Goal: Task Accomplishment & Management: Complete application form

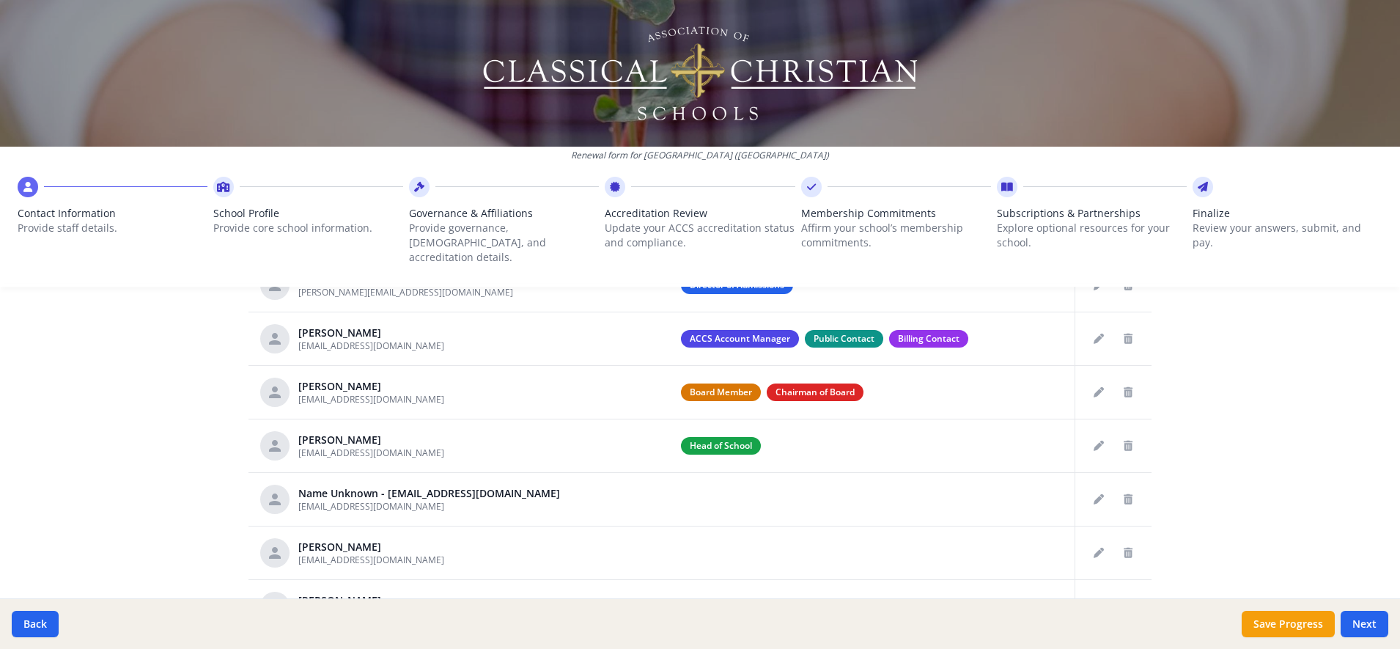
scroll to position [658, 0]
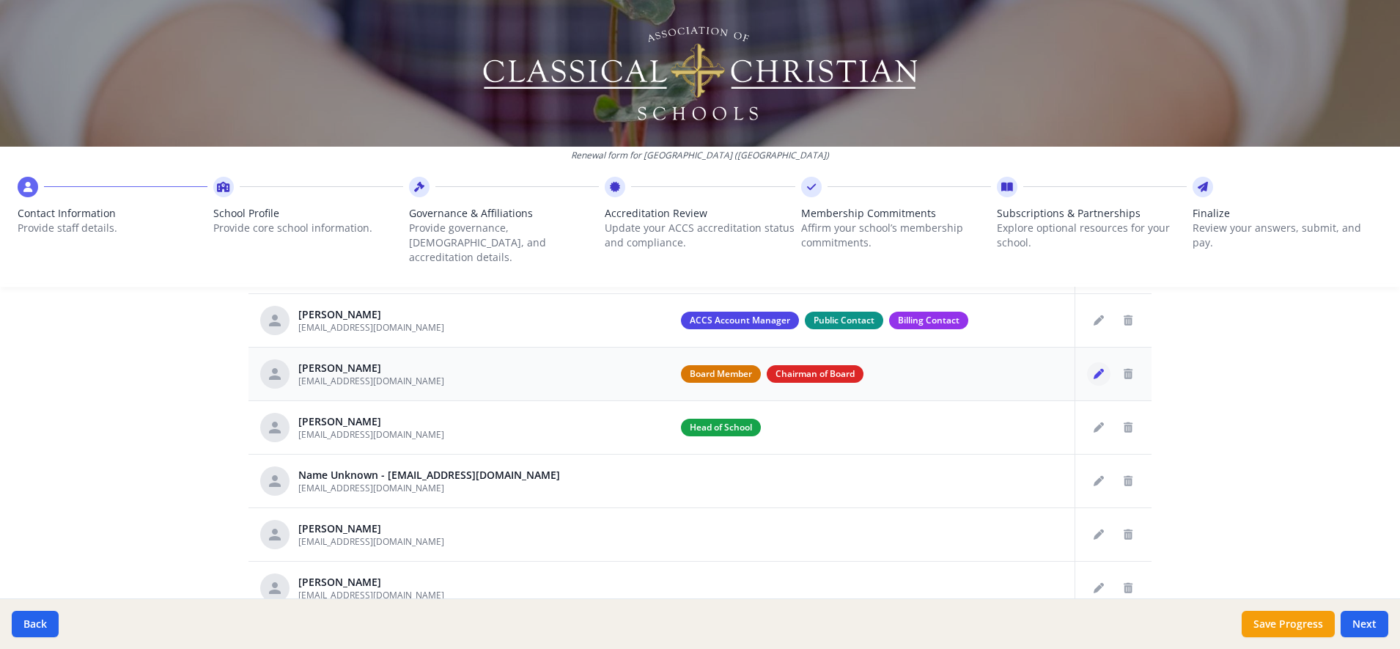
click at [1094, 369] on icon "Edit staff" at bounding box center [1099, 374] width 10 height 10
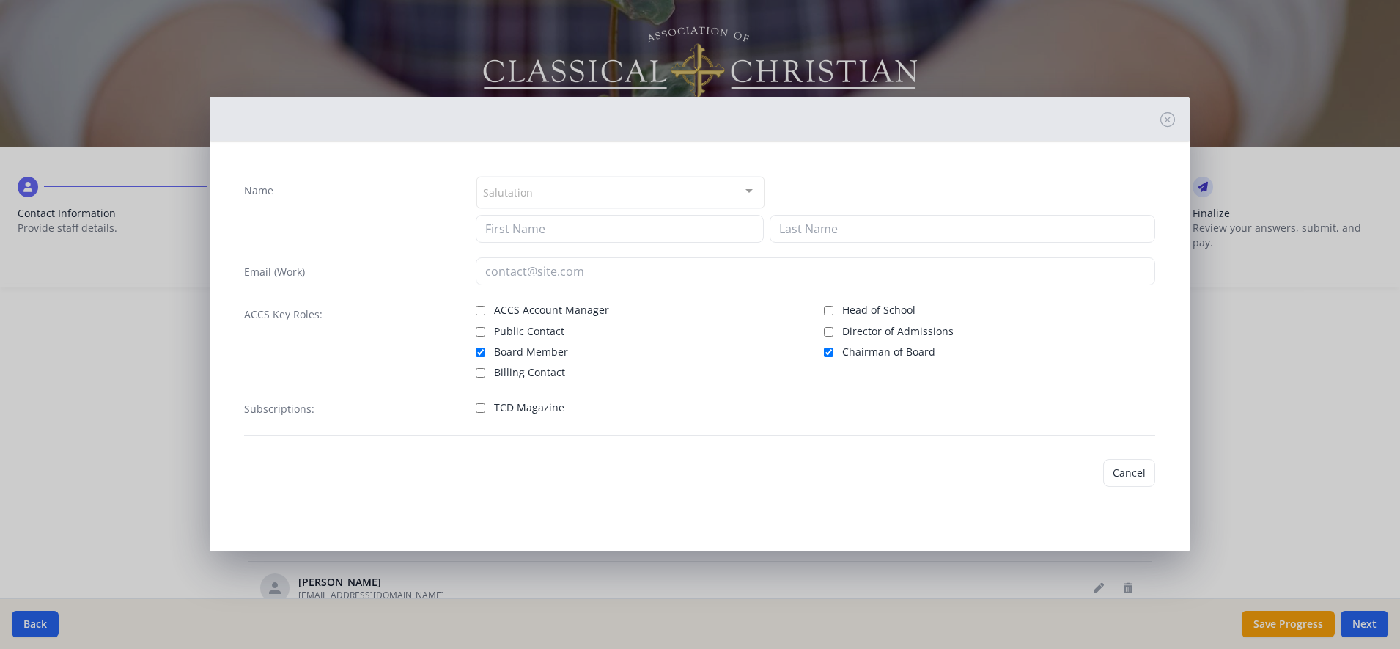
type input "[PERSON_NAME]"
type input "[EMAIL_ADDRESS][DOMAIN_NAME]"
checkbox input "true"
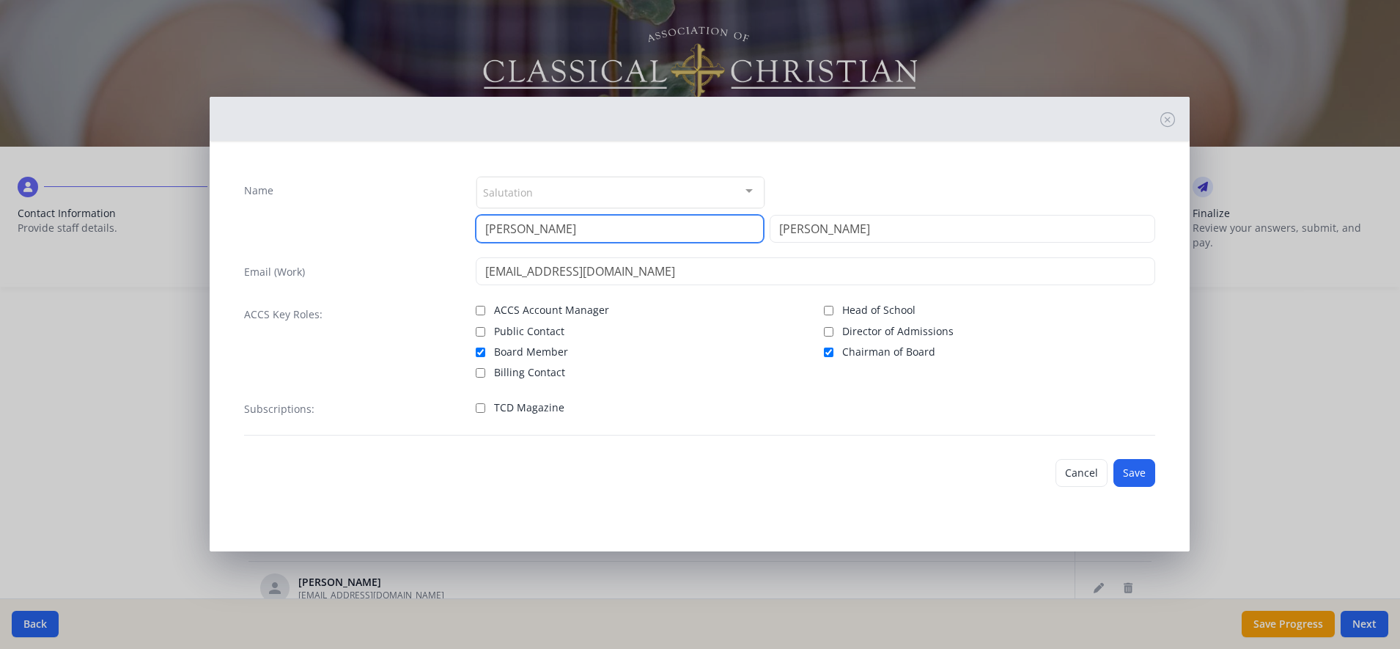
drag, startPoint x: 562, startPoint y: 225, endPoint x: 446, endPoint y: 233, distance: 116.1
click at [462, 231] on div "Name Salutation Mr. Mrs. Ms. Dr. Rev. Fr. Esq. No elements found. Consider chan…" at bounding box center [699, 209] width 911 height 67
type input "[PERSON_NAME]"
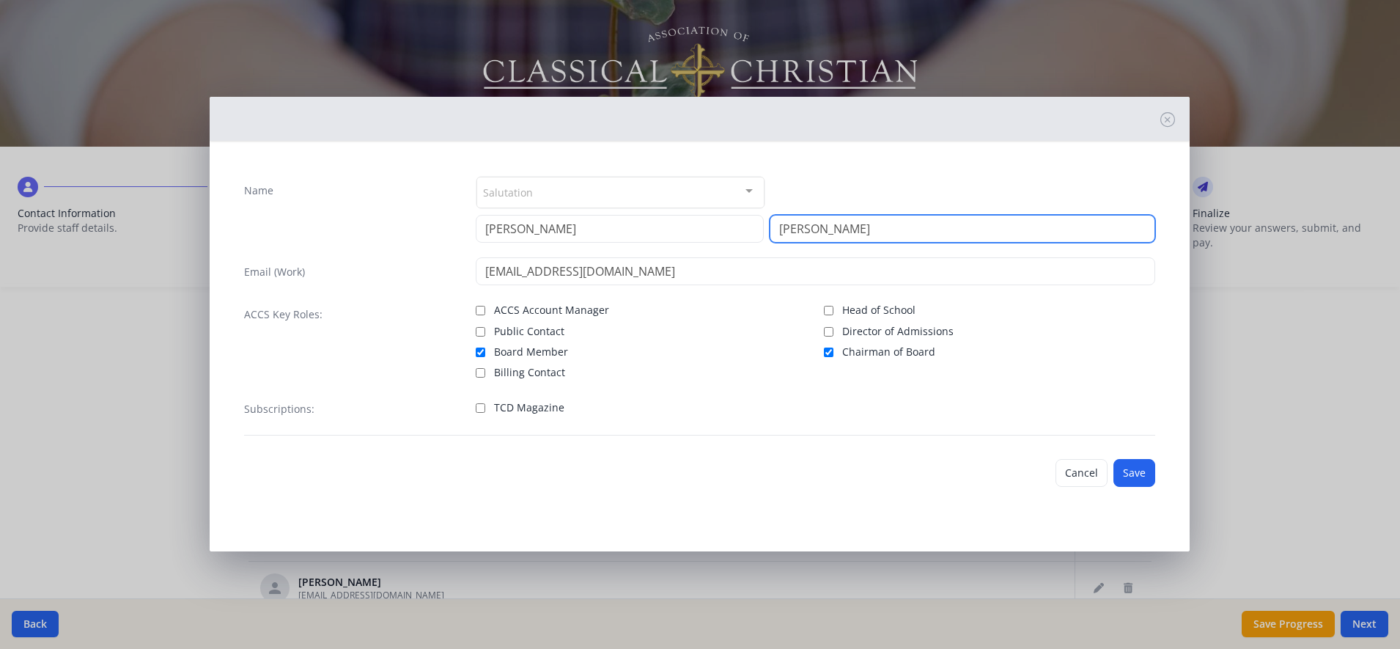
type input "[PERSON_NAME]"
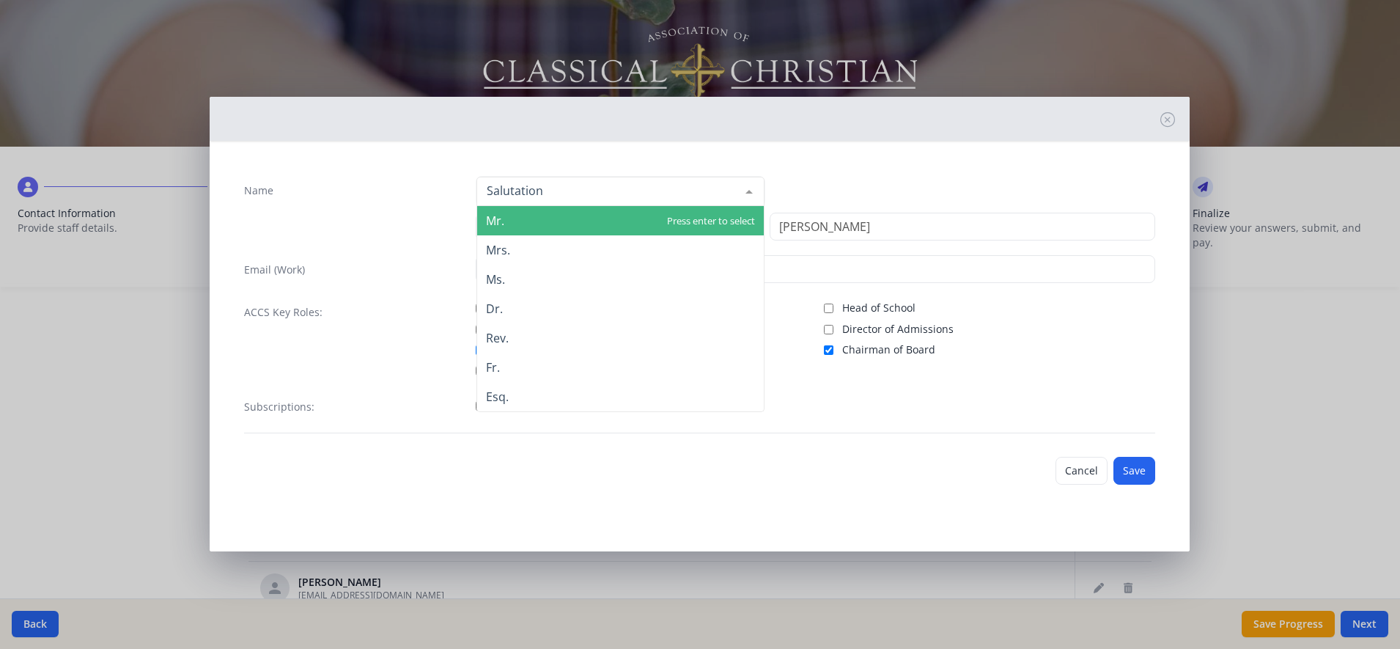
click at [746, 190] on div at bounding box center [749, 191] width 29 height 28
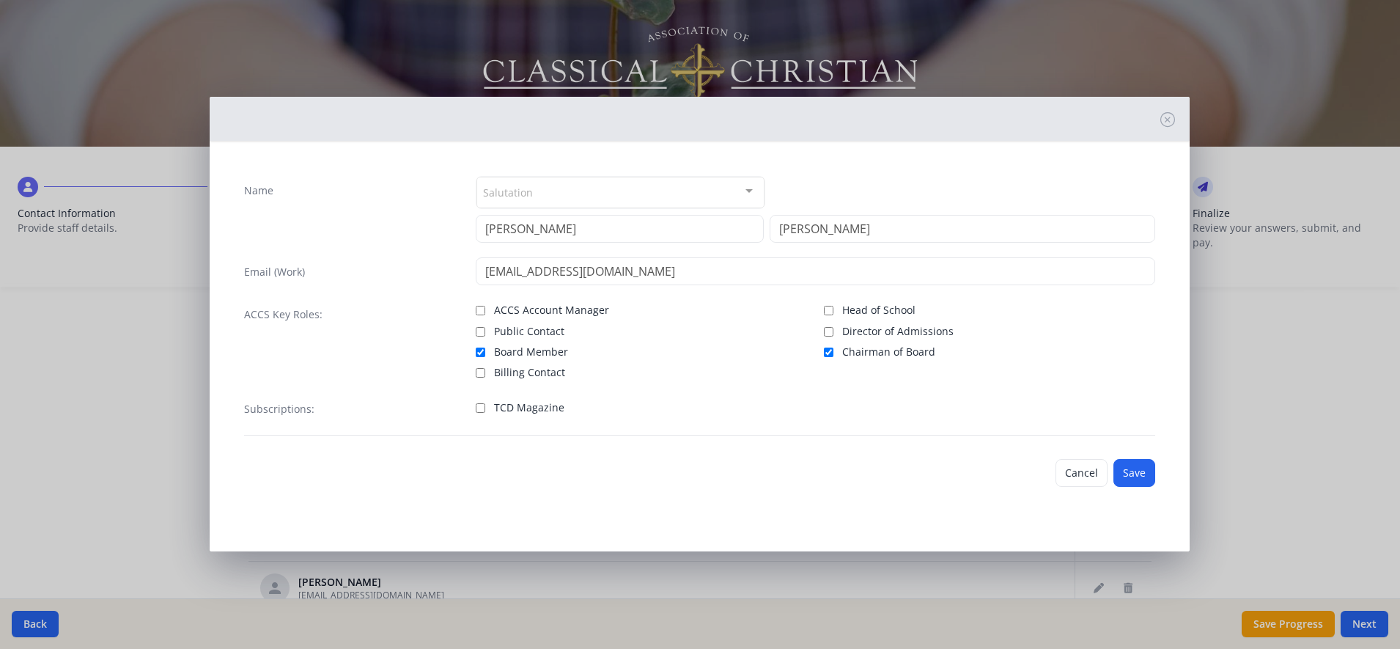
click at [744, 187] on div at bounding box center [749, 191] width 29 height 28
click at [610, 189] on div "Salutation" at bounding box center [620, 193] width 288 height 32
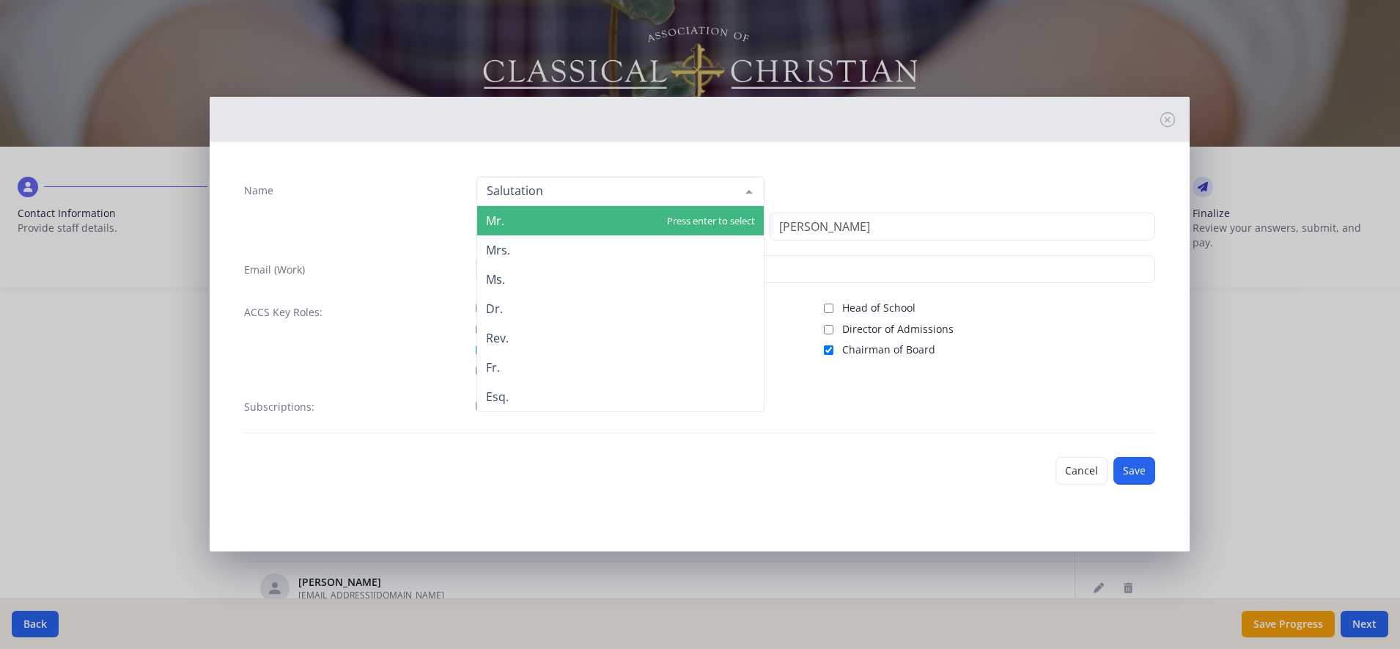
click at [512, 229] on span "Mr." at bounding box center [620, 220] width 287 height 29
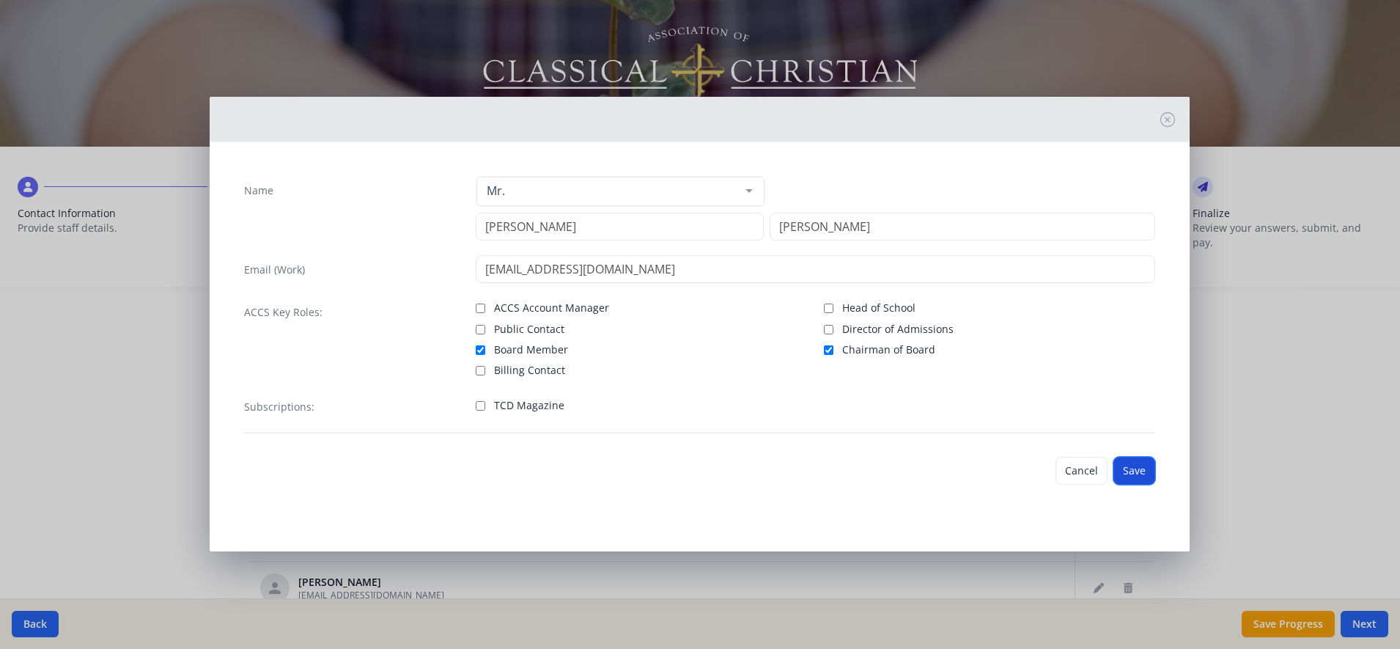
click at [1142, 472] on button "Save" at bounding box center [1135, 471] width 42 height 28
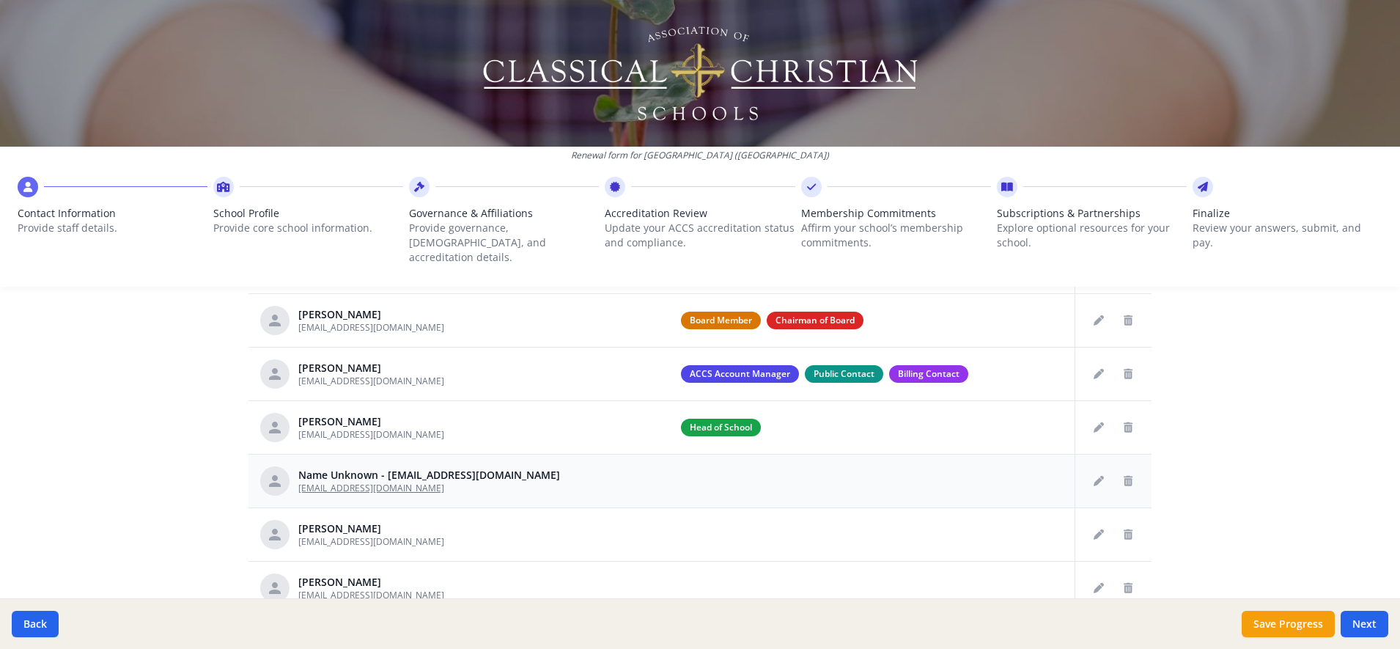
click at [380, 482] on span "[EMAIL_ADDRESS][DOMAIN_NAME]" at bounding box center [371, 488] width 146 height 12
click at [1094, 476] on icon "Edit staff" at bounding box center [1099, 481] width 10 height 10
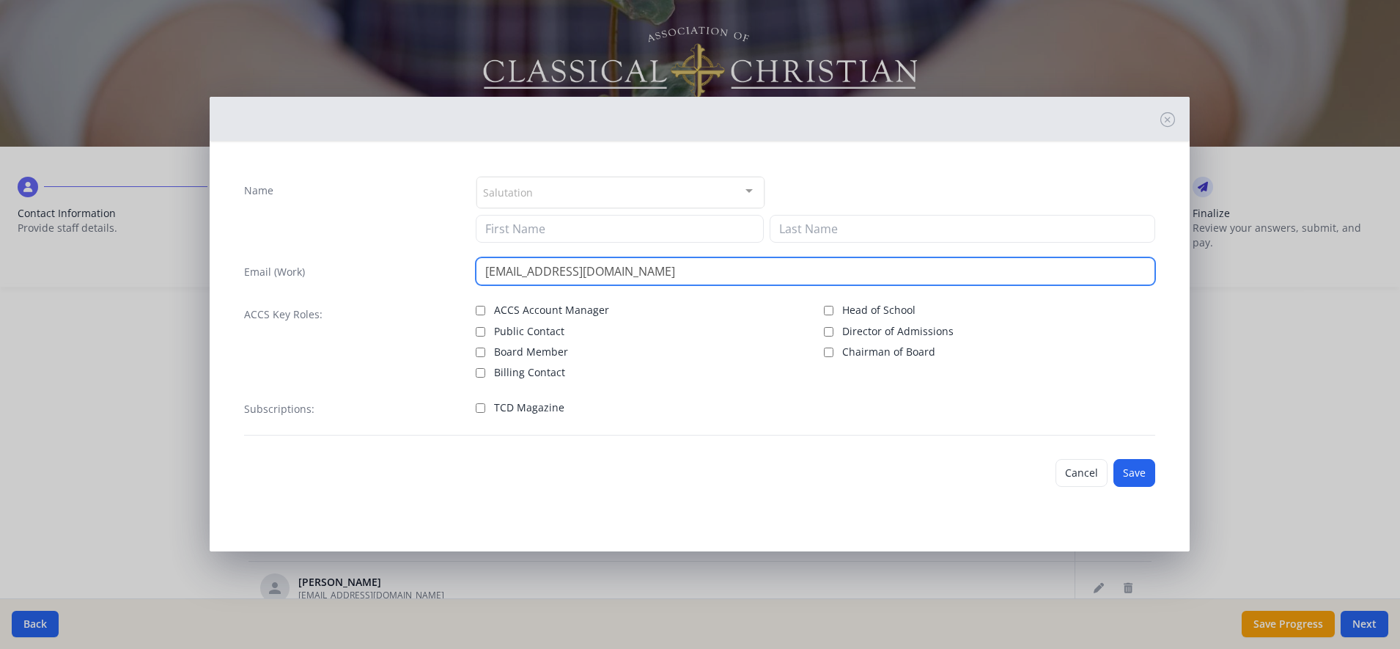
drag, startPoint x: 698, startPoint y: 267, endPoint x: 457, endPoint y: 268, distance: 241.2
click at [457, 268] on div "Email (Work) [EMAIL_ADDRESS][DOMAIN_NAME]" at bounding box center [699, 271] width 911 height 28
paste input "[URL][DOMAIN_NAME]"
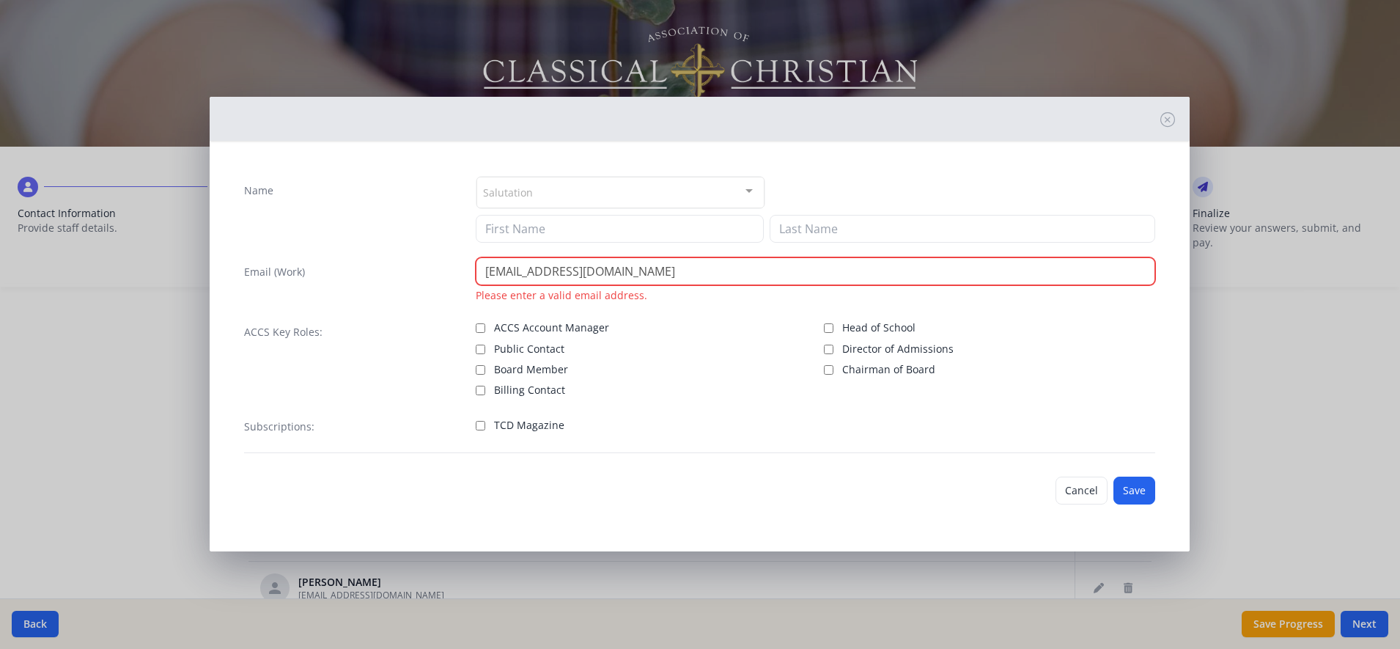
type input "[URL][DOMAIN_NAME]"
drag, startPoint x: 648, startPoint y: 265, endPoint x: 468, endPoint y: 265, distance: 179.6
click at [469, 265] on div "Email (Work) [URL][DOMAIN_NAME] Please enter a valid email address." at bounding box center [699, 279] width 911 height 45
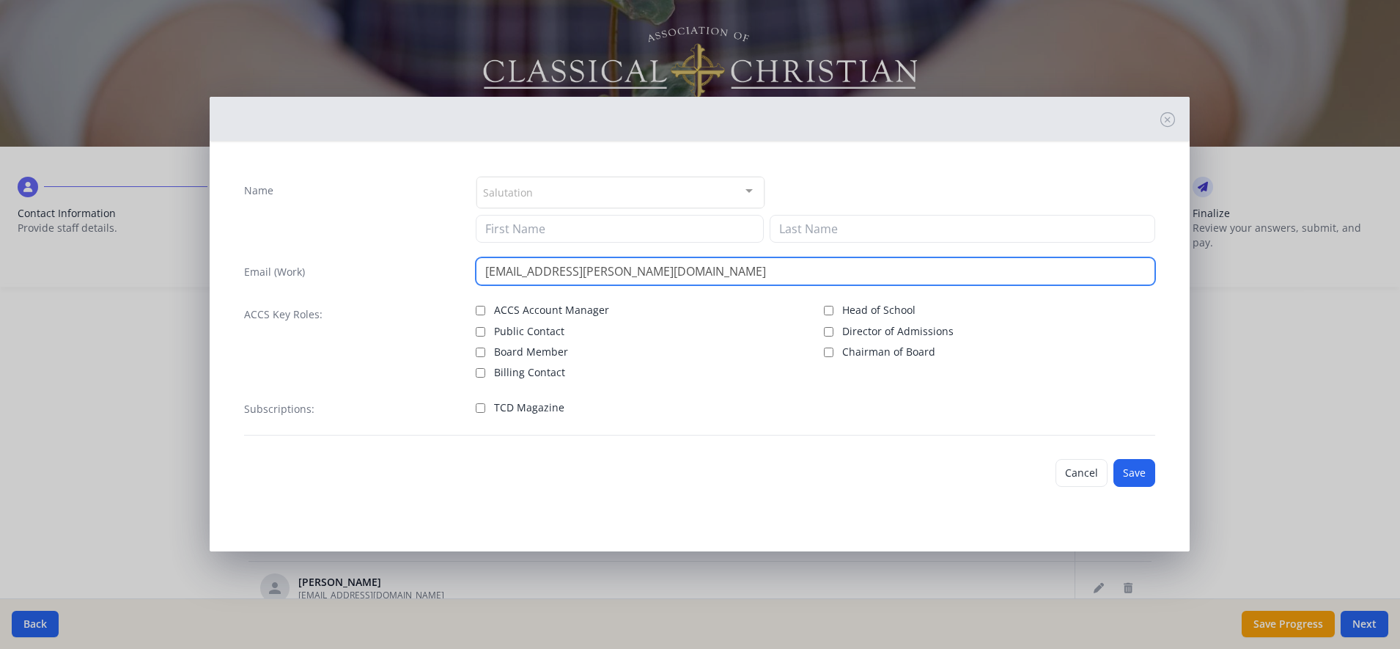
type input "[EMAIL_ADDRESS][PERSON_NAME][DOMAIN_NAME]"
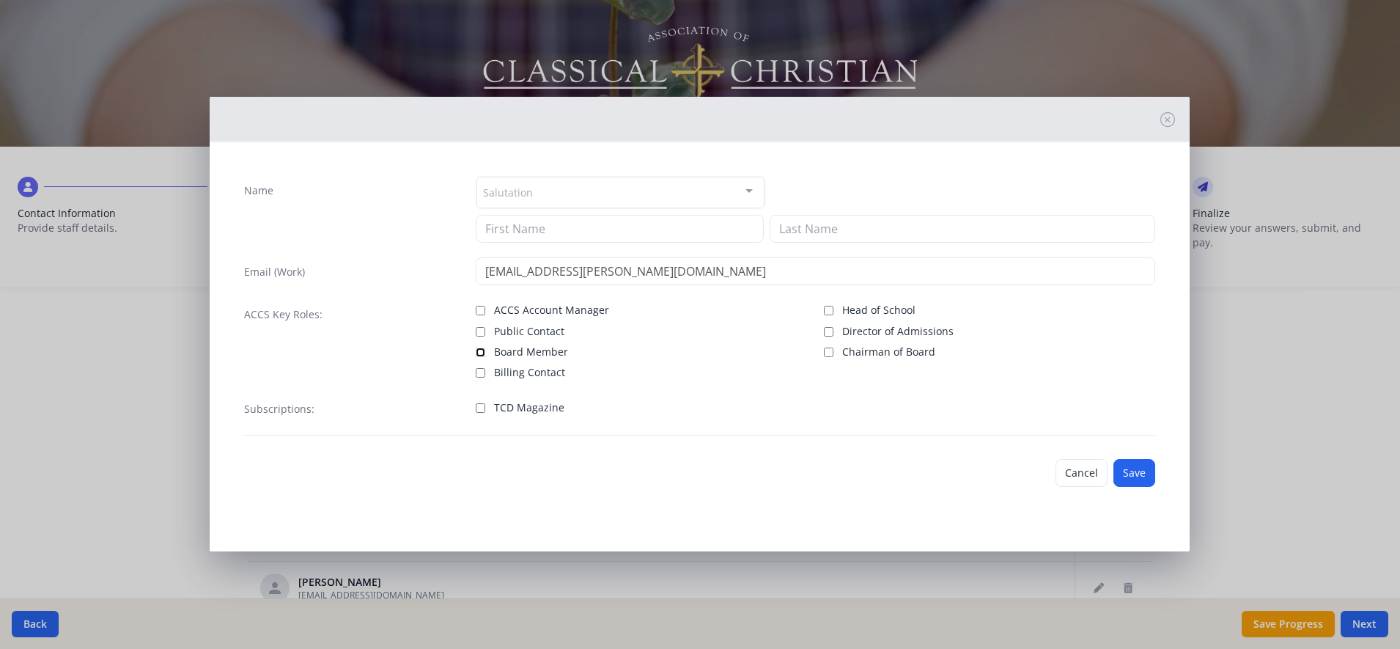
click at [477, 353] on input "Board Member" at bounding box center [481, 352] width 10 height 10
checkbox input "true"
click at [654, 229] on input at bounding box center [620, 229] width 288 height 28
type input "[PERSON_NAME]"
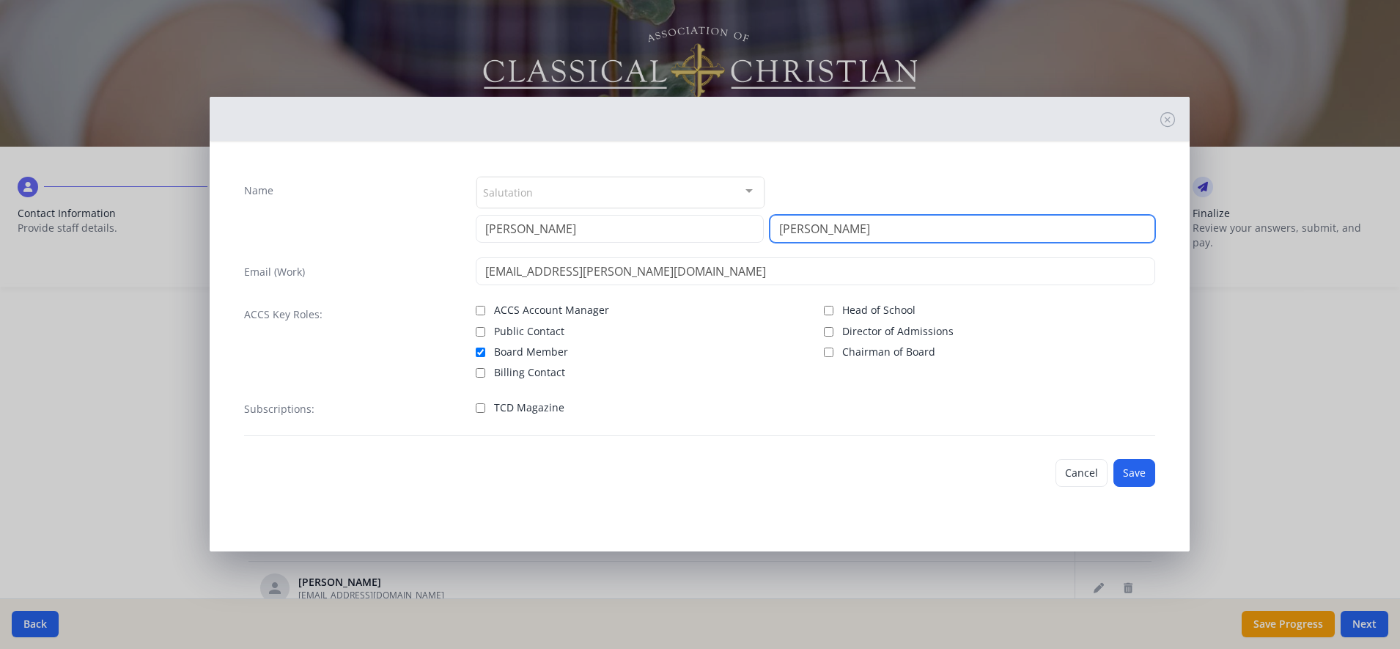
type input "[PERSON_NAME]"
click at [548, 177] on div "Salutation" at bounding box center [620, 193] width 288 height 32
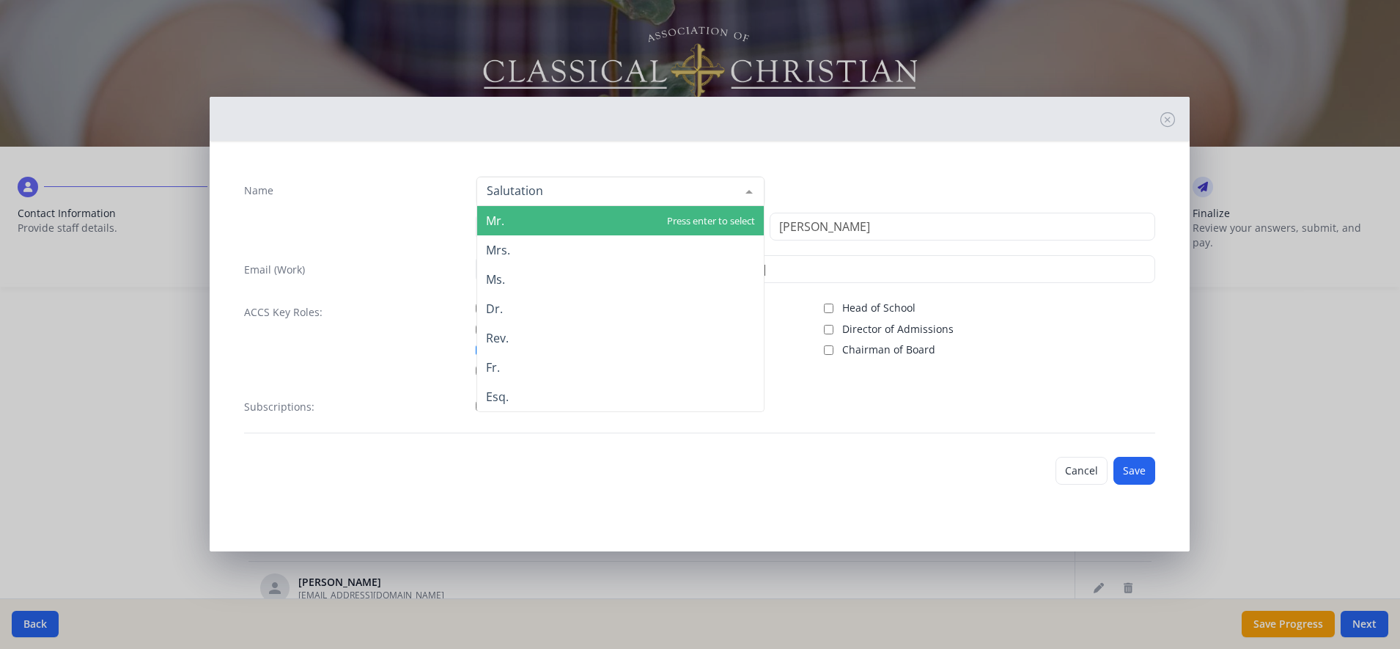
click at [514, 229] on span "Mr." at bounding box center [620, 220] width 287 height 29
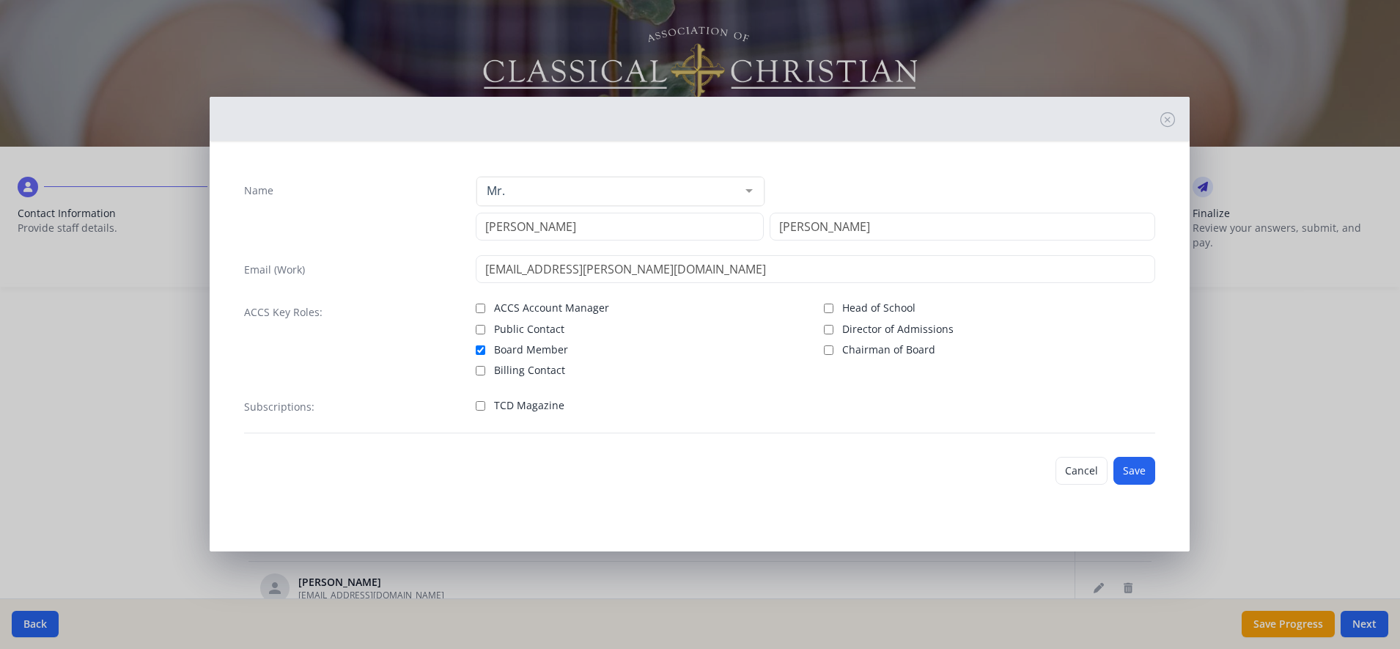
click at [835, 356] on label "Chairman of Board" at bounding box center [989, 348] width 331 height 18
click at [834, 355] on input "Chairman of Board" at bounding box center [829, 350] width 10 height 10
checkbox input "true"
click at [1144, 478] on button "Save" at bounding box center [1135, 471] width 42 height 28
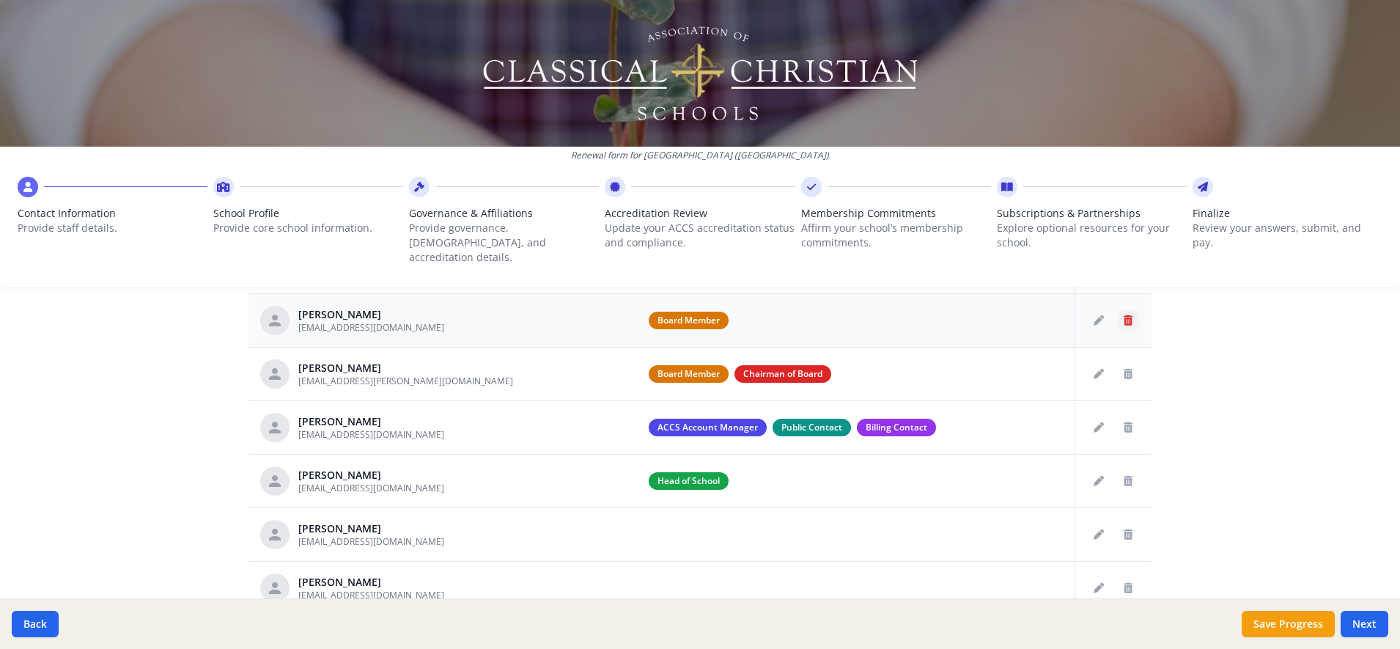
click at [1124, 315] on icon "Delete staff" at bounding box center [1128, 320] width 9 height 10
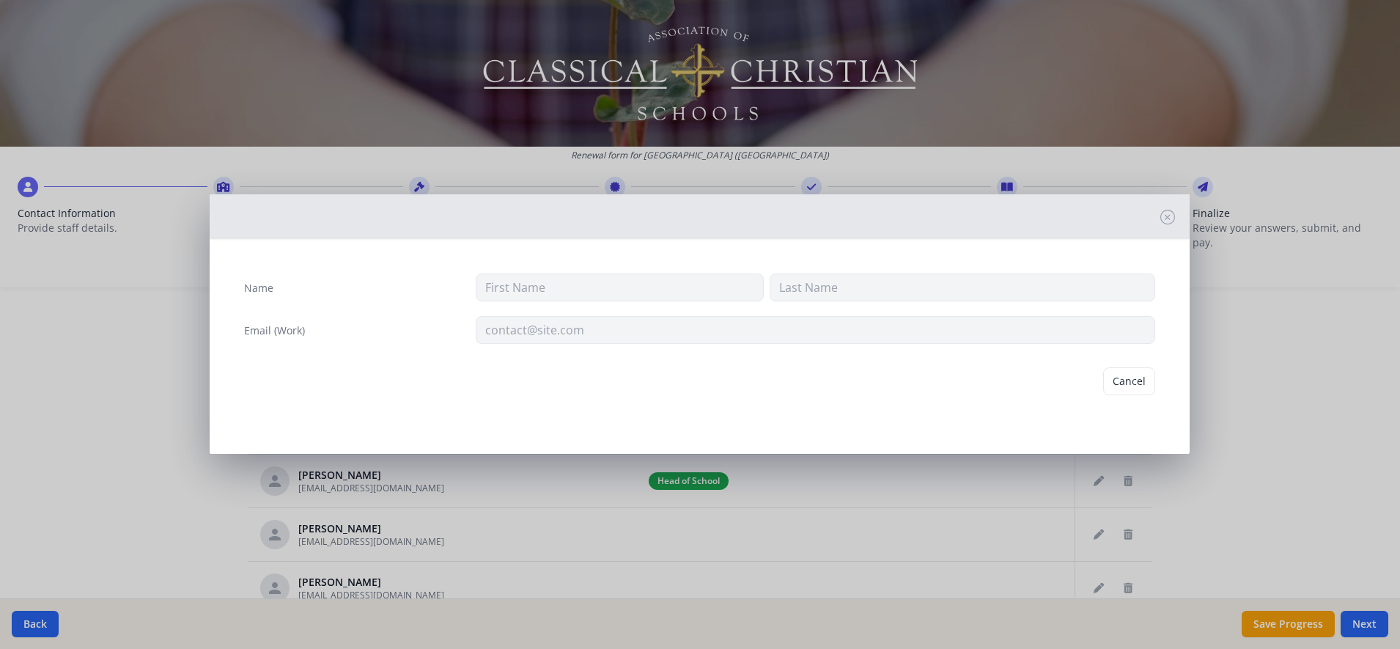
type input "[PERSON_NAME]"
type input "[EMAIL_ADDRESS][DOMAIN_NAME]"
click at [1136, 389] on button "Delete" at bounding box center [1130, 381] width 51 height 28
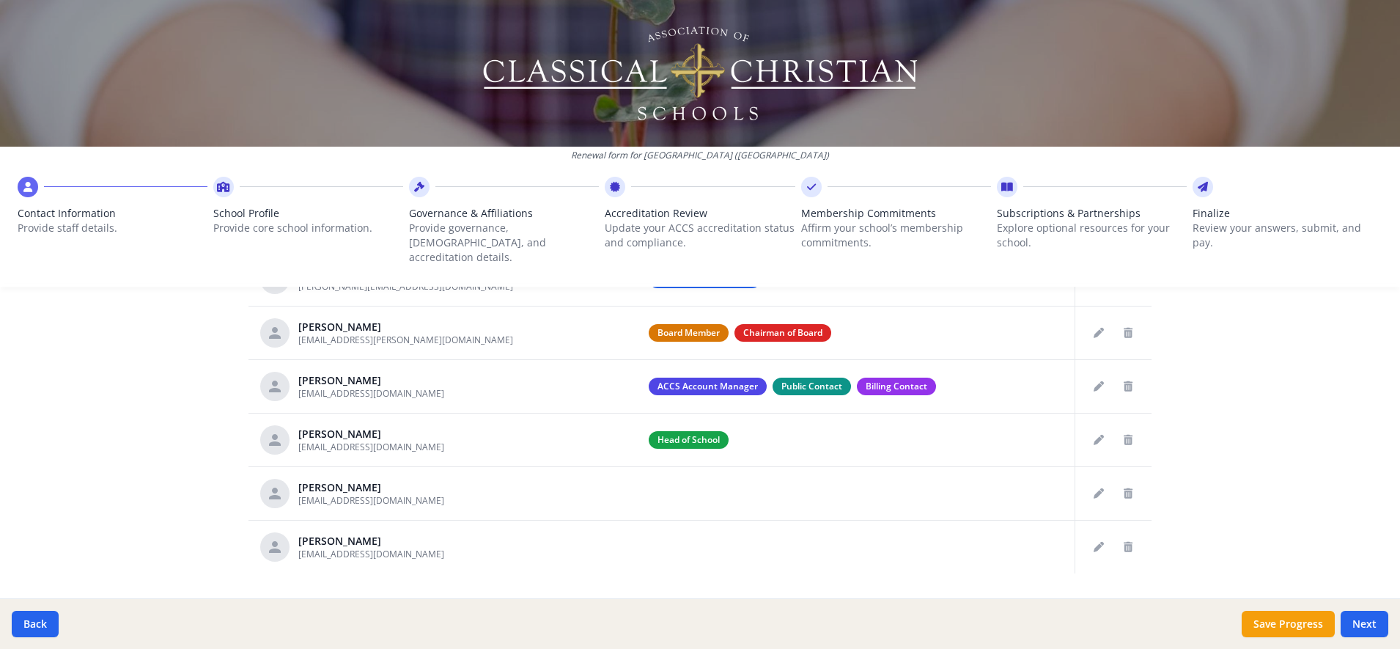
scroll to position [668, 0]
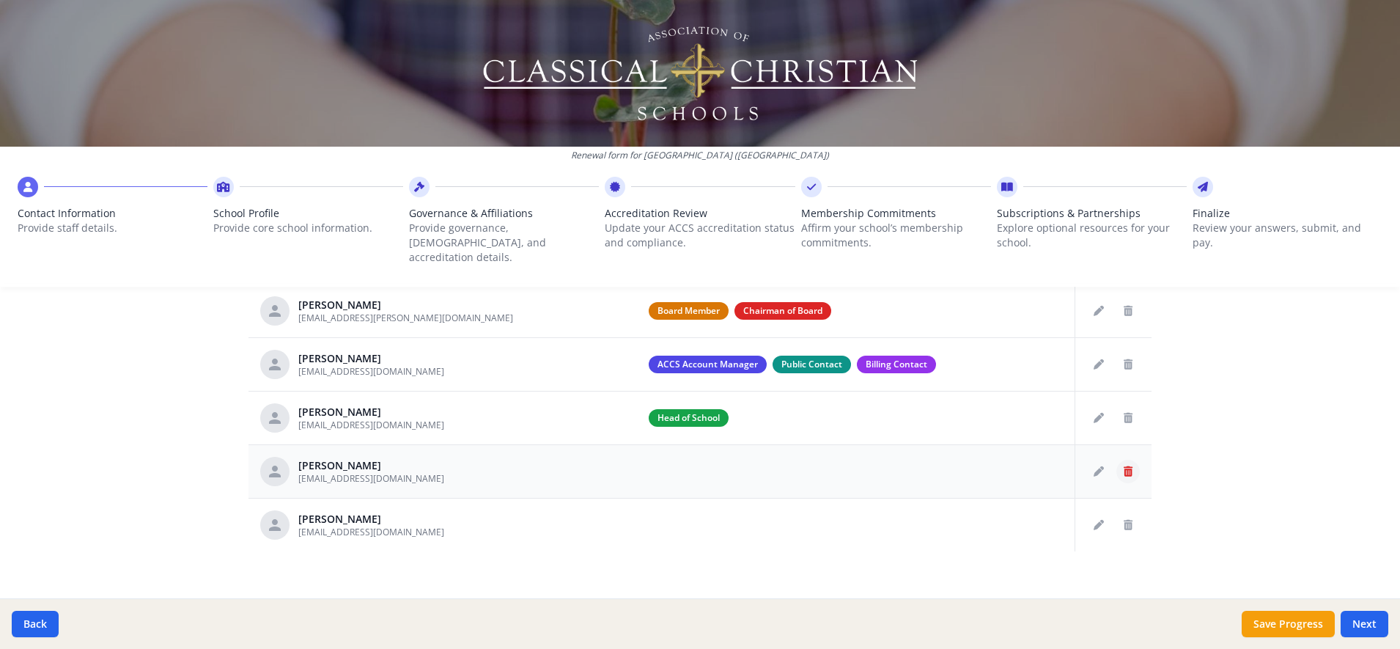
click at [1124, 466] on icon "Delete staff" at bounding box center [1128, 471] width 9 height 10
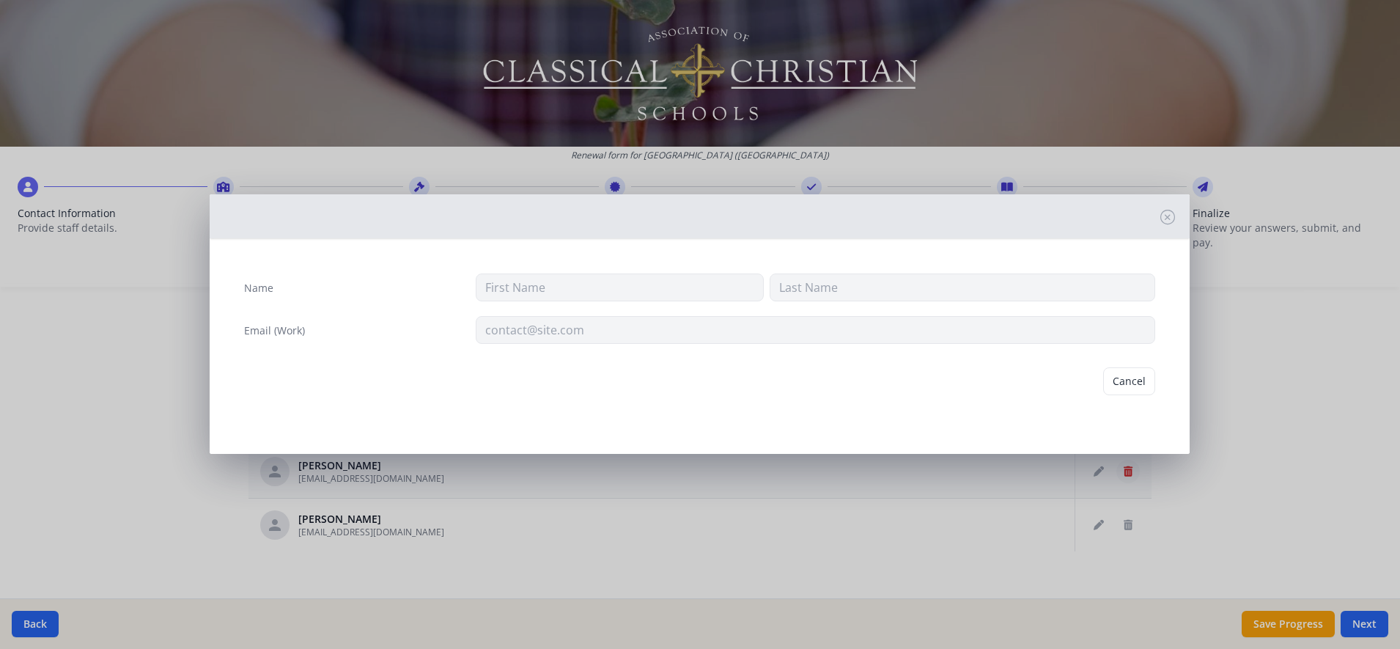
type input "Ally"
type input "[PERSON_NAME]"
type input "[EMAIL_ADDRESS][DOMAIN_NAME]"
click at [1137, 386] on button "Delete" at bounding box center [1130, 381] width 51 height 28
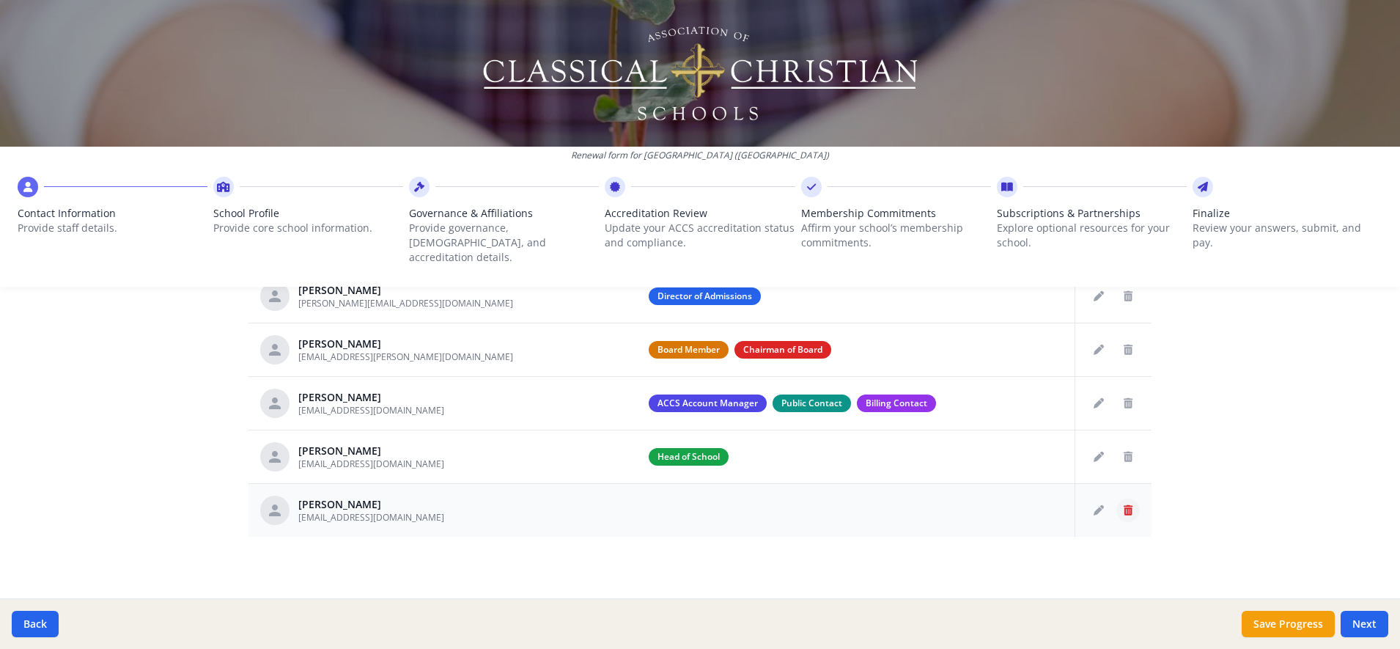
scroll to position [614, 0]
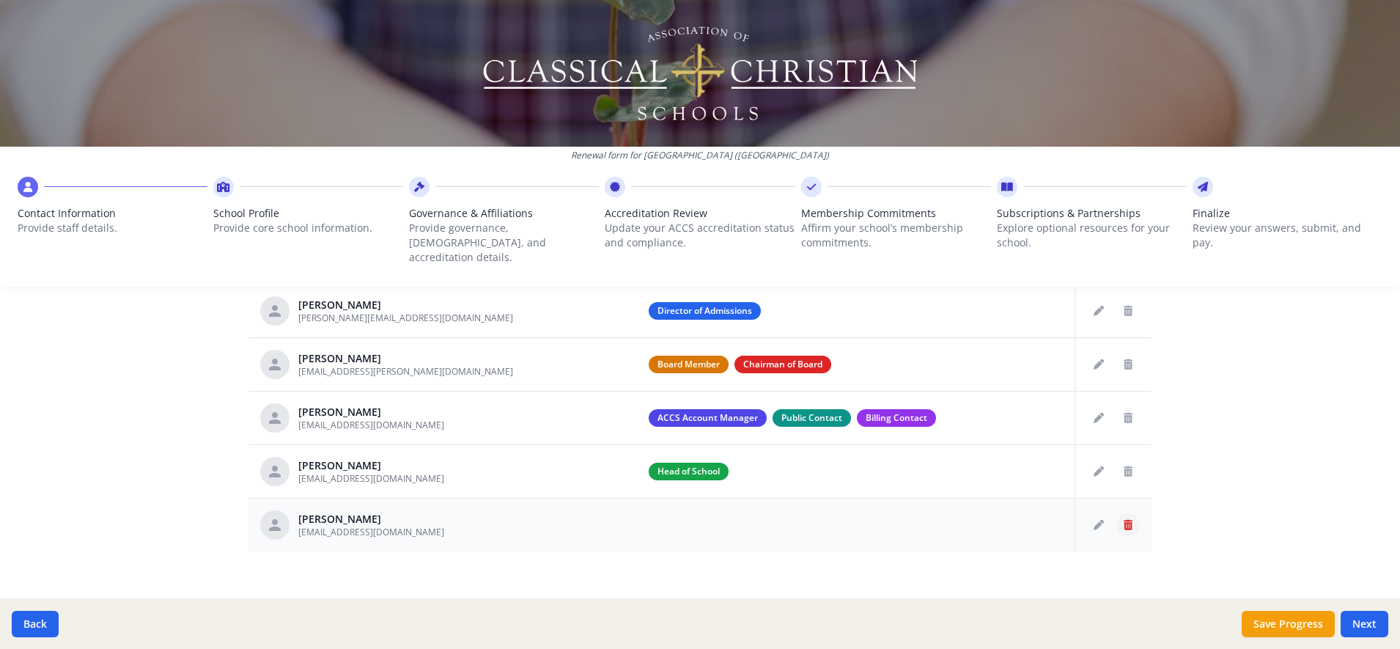
click at [1125, 520] on icon "Delete staff" at bounding box center [1128, 525] width 9 height 10
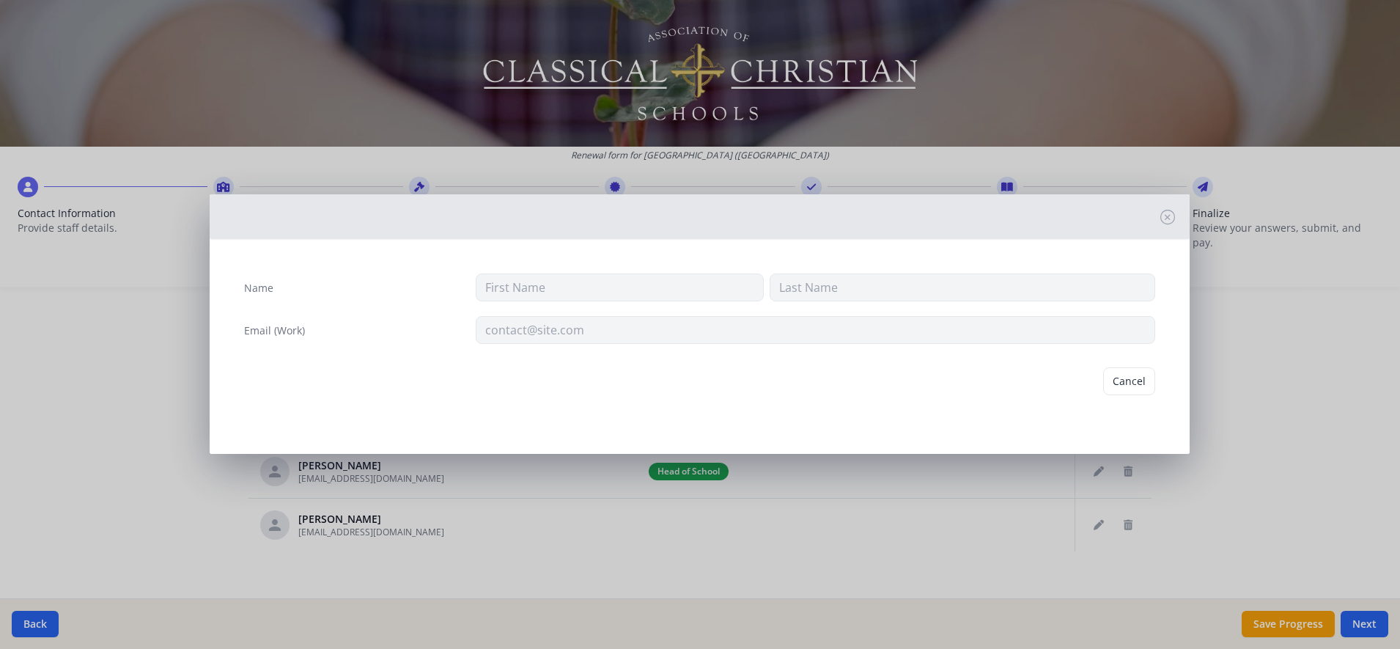
type input "[PERSON_NAME]"
type input "[EMAIL_ADDRESS][DOMAIN_NAME]"
click at [1145, 385] on button "Delete" at bounding box center [1130, 381] width 51 height 28
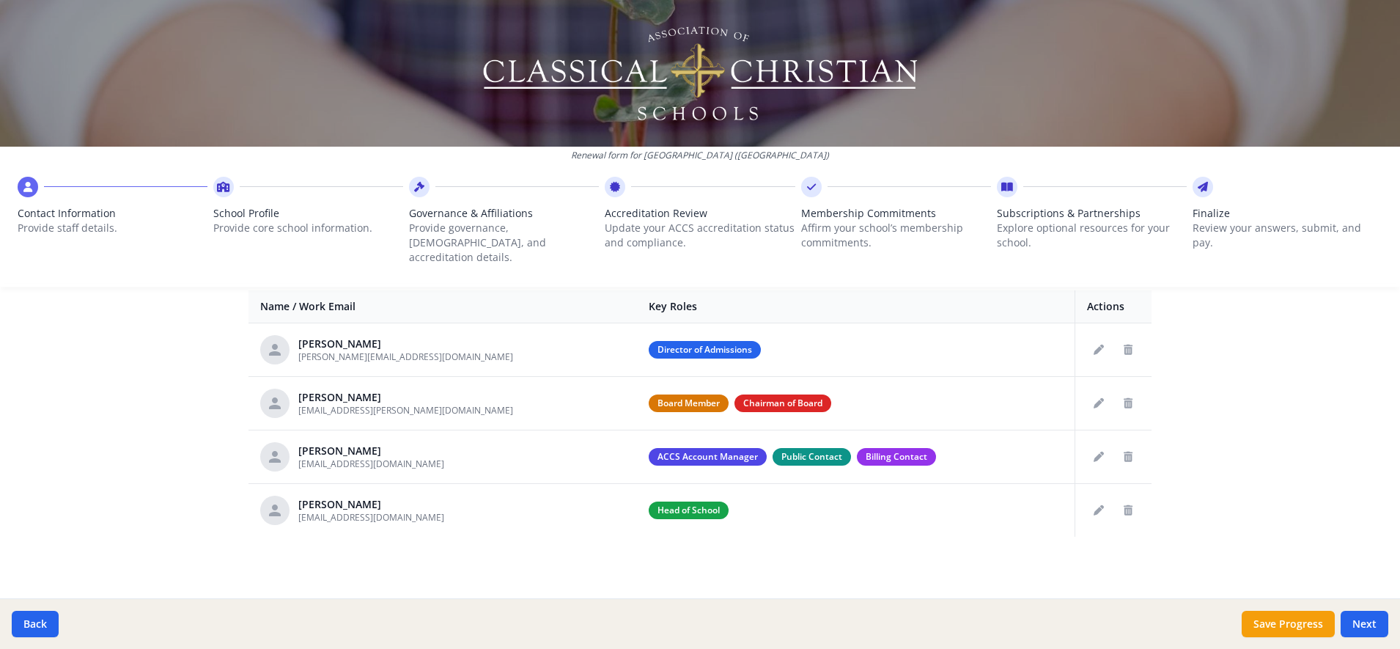
scroll to position [561, 0]
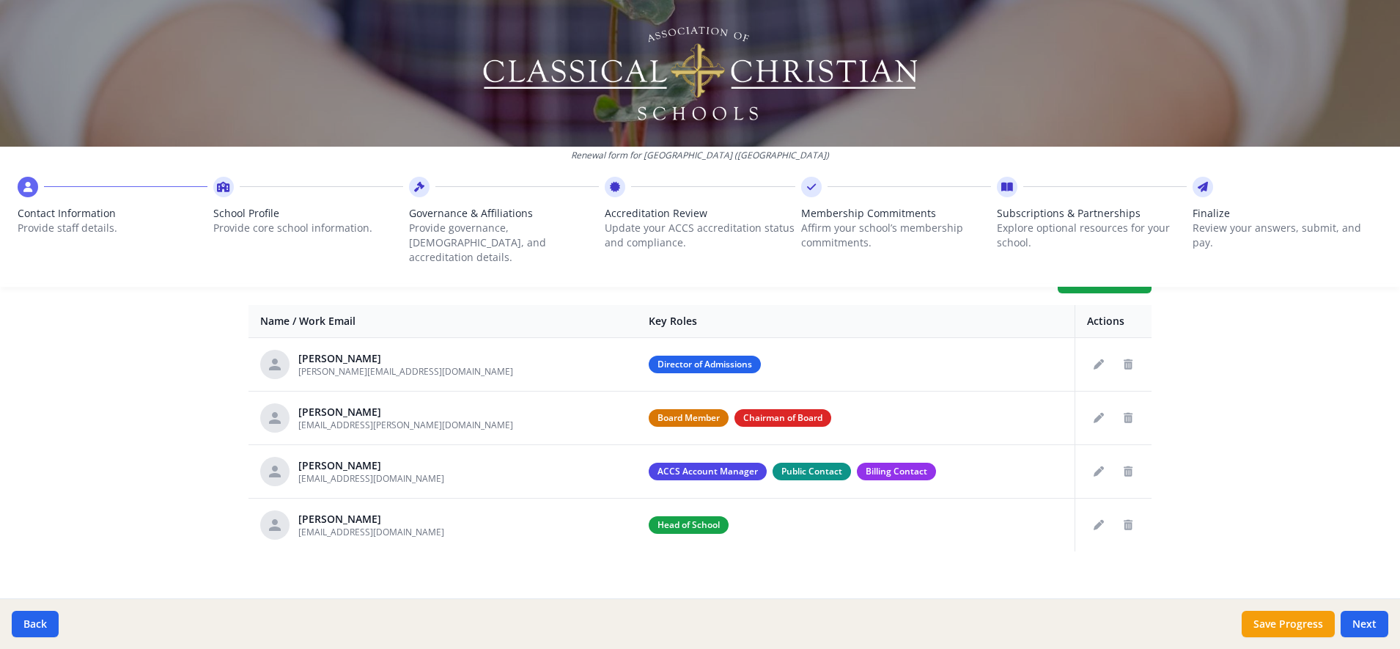
click at [1299, 395] on div "Renewal form for [GEOGRAPHIC_DATA] ([GEOGRAPHIC_DATA]) Contact Information Prov…" at bounding box center [700, 324] width 1400 height 649
click at [1370, 628] on button "Next" at bounding box center [1365, 624] width 48 height 26
type input "[PHONE_NUMBER]"
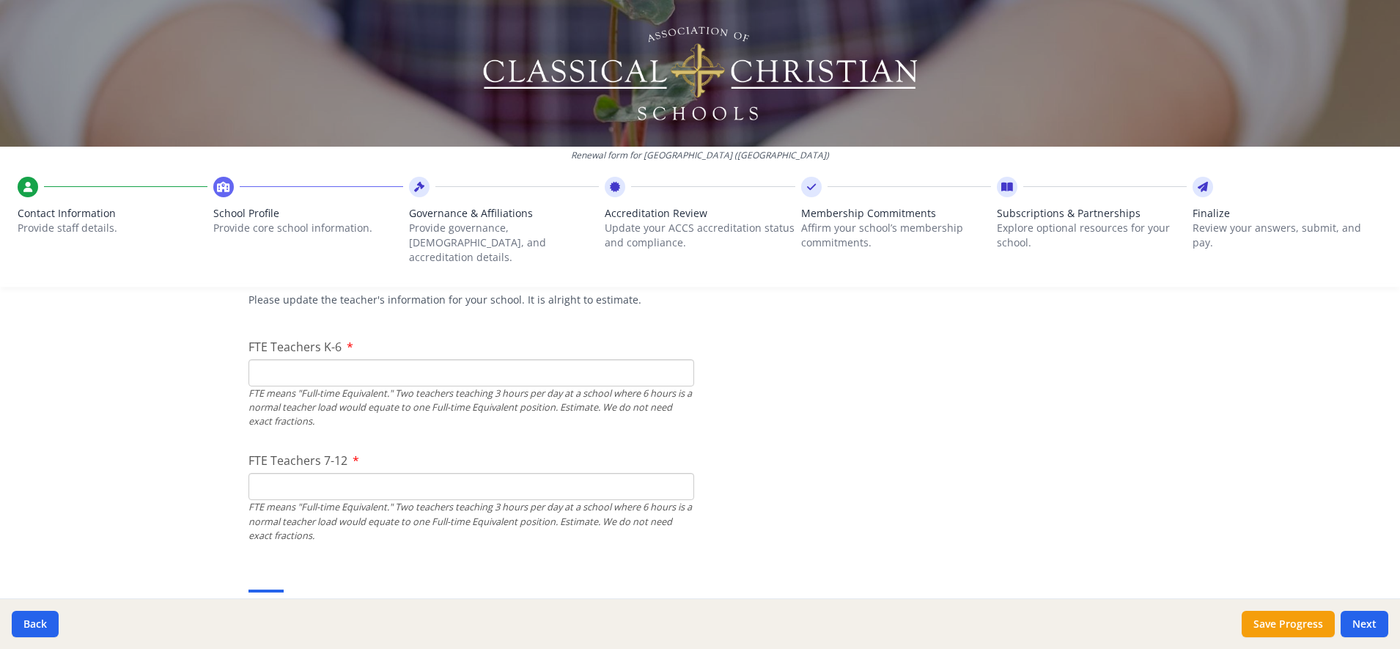
scroll to position [858, 0]
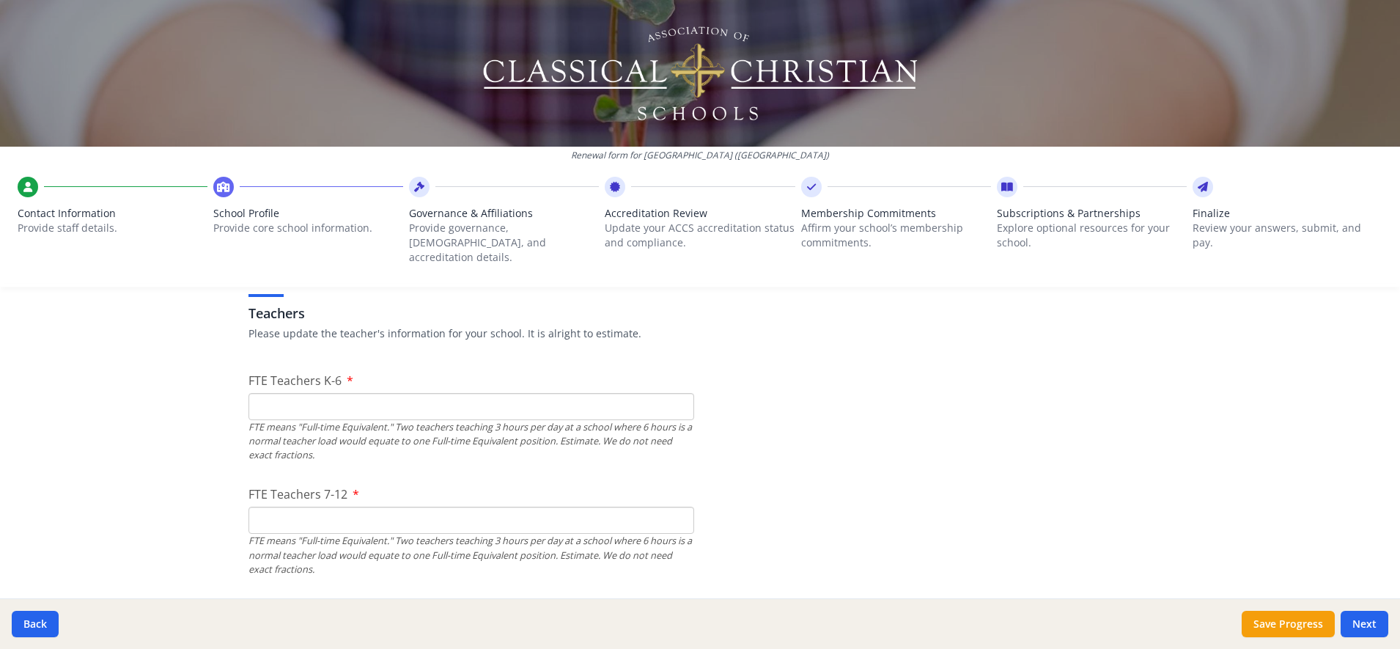
click at [326, 396] on input "FTE Teachers K-6" at bounding box center [472, 406] width 446 height 27
type input "8"
click at [273, 507] on input "FTE Teachers 7-12" at bounding box center [472, 520] width 446 height 27
type input "12"
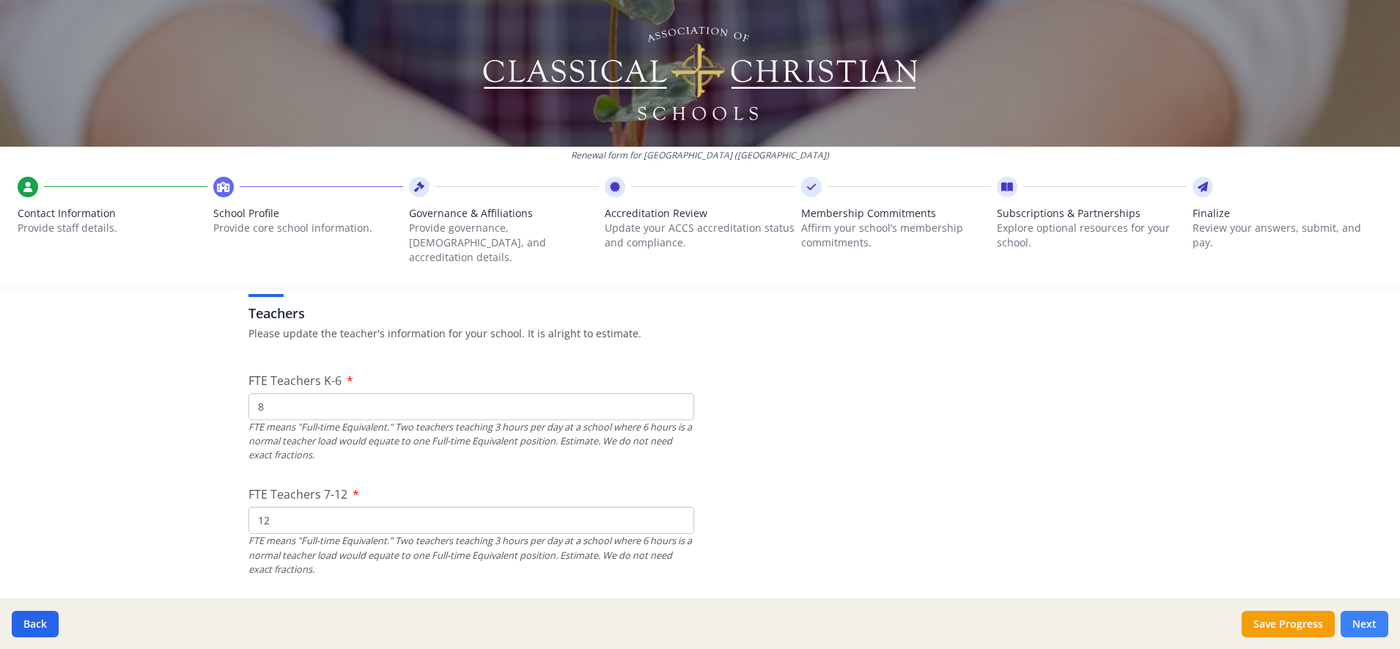
click at [1364, 625] on button "Next" at bounding box center [1365, 624] width 48 height 26
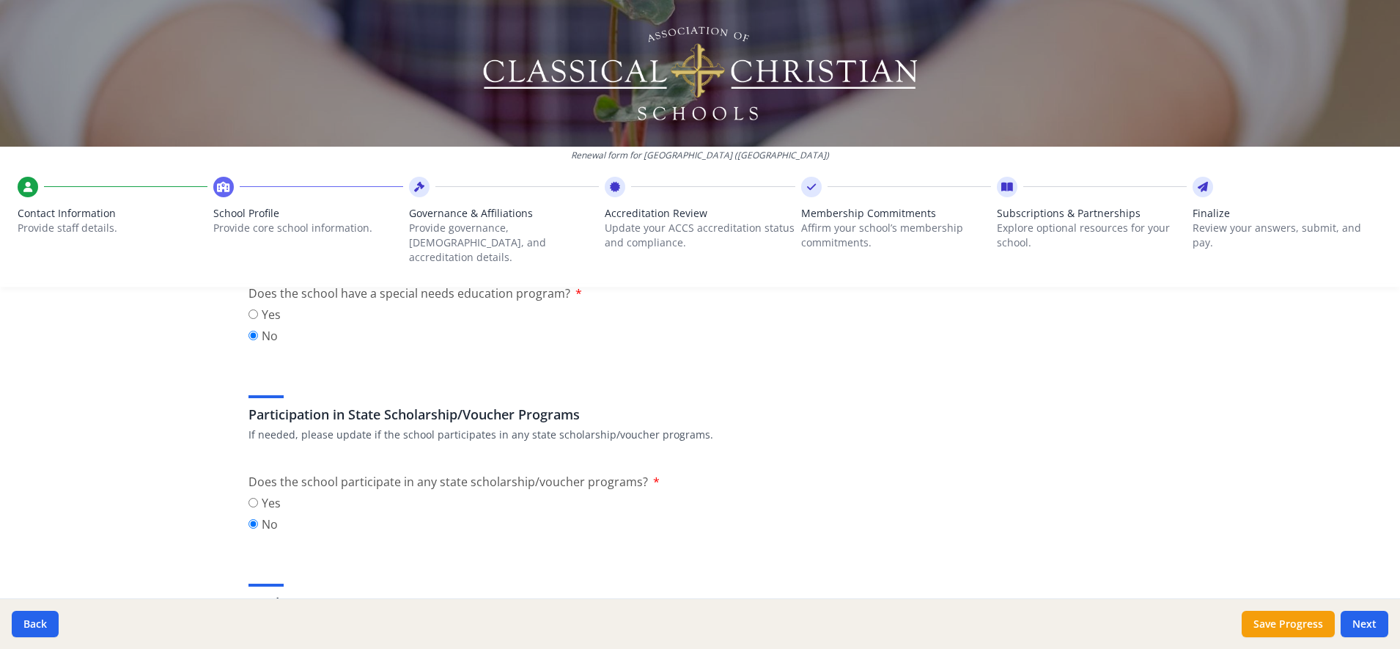
scroll to position [1802, 0]
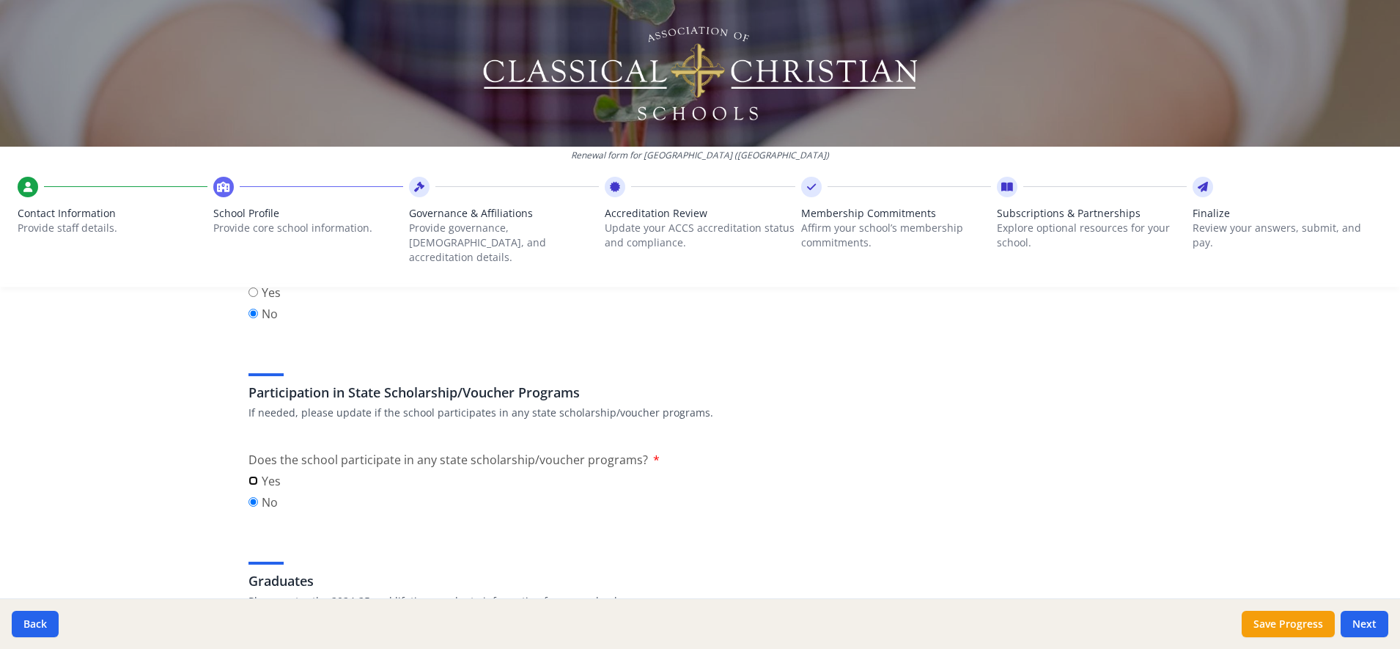
click at [249, 476] on input "Yes" at bounding box center [254, 481] width 10 height 10
radio input "true"
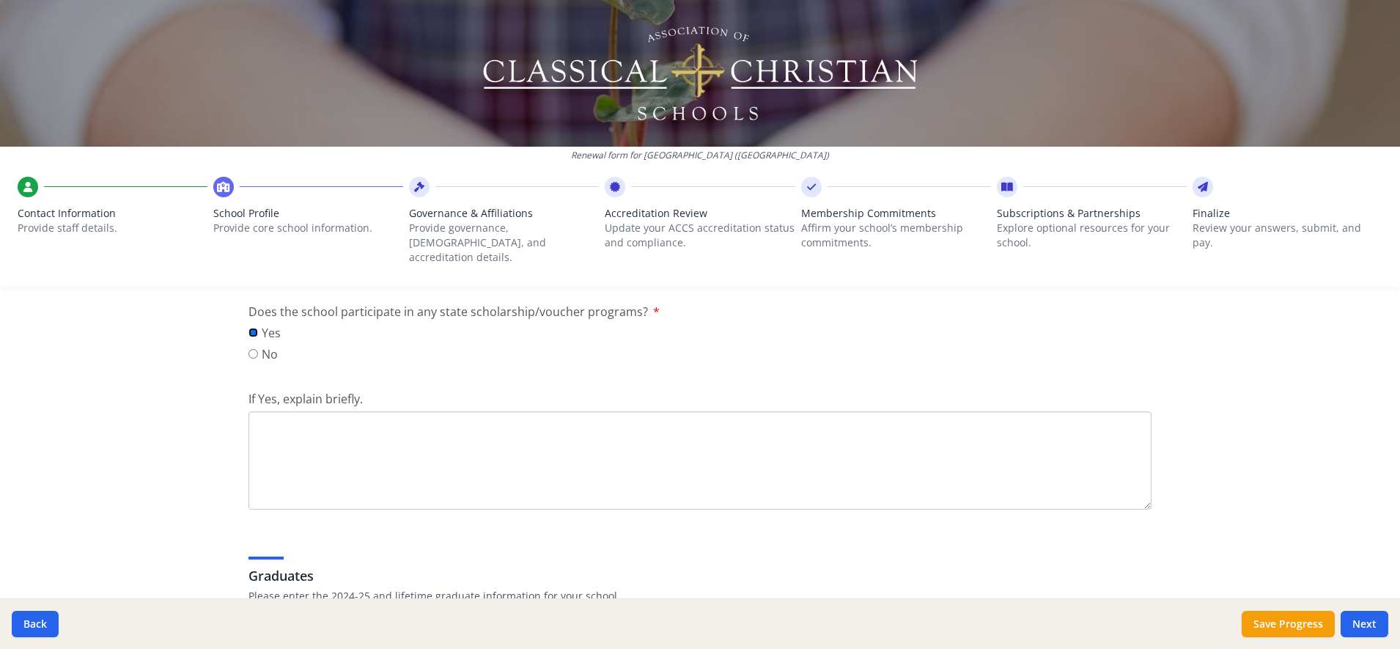
scroll to position [1987, 0]
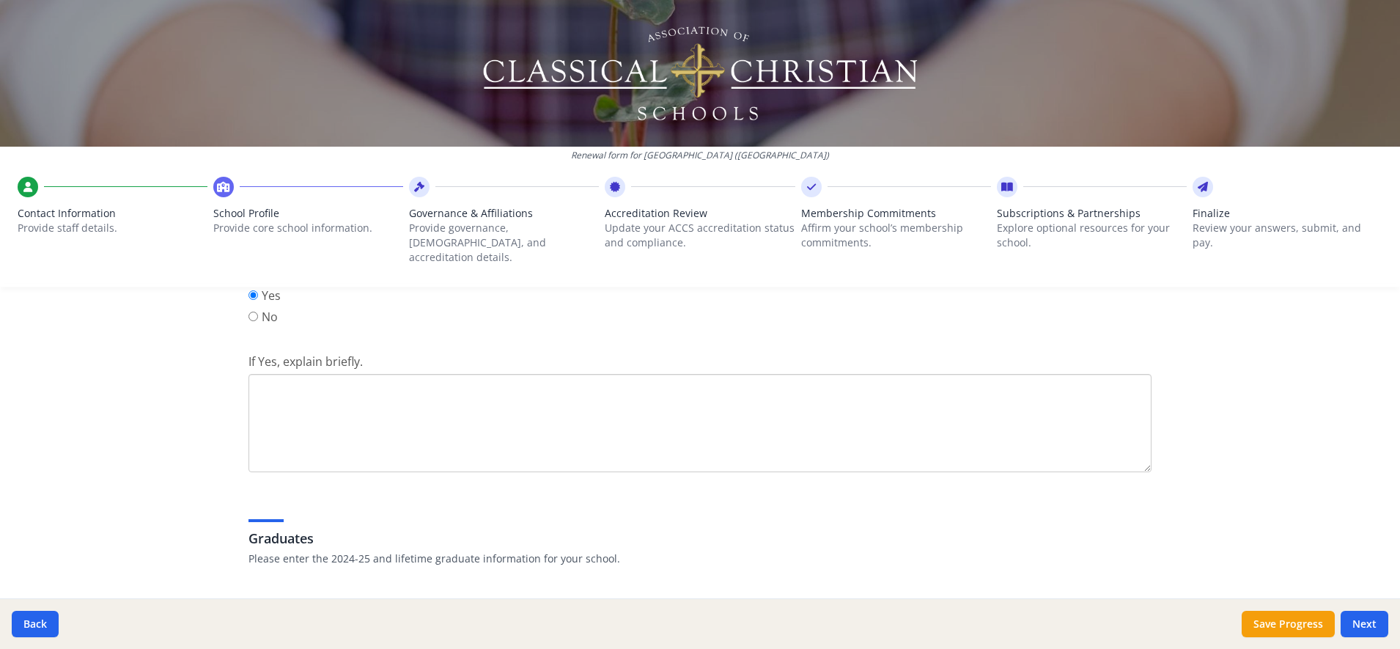
click at [257, 376] on textarea "If Yes, explain briefly." at bounding box center [700, 423] width 903 height 98
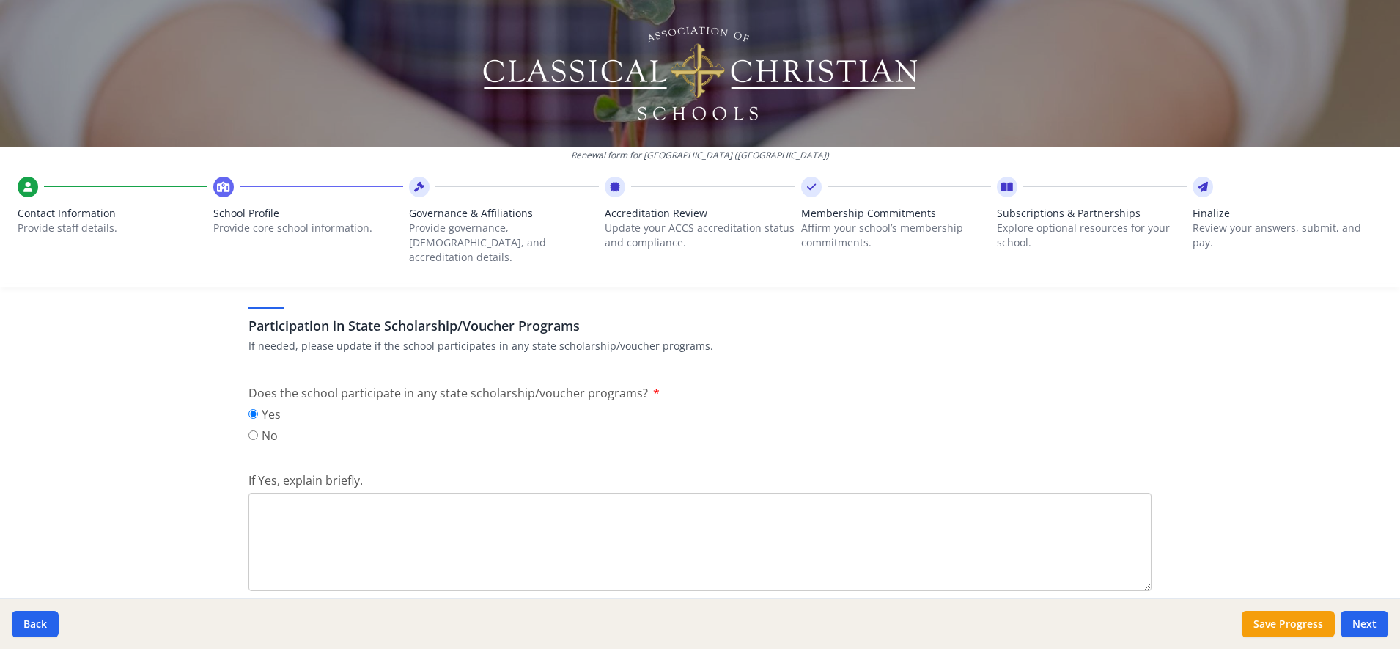
scroll to position [1883, 0]
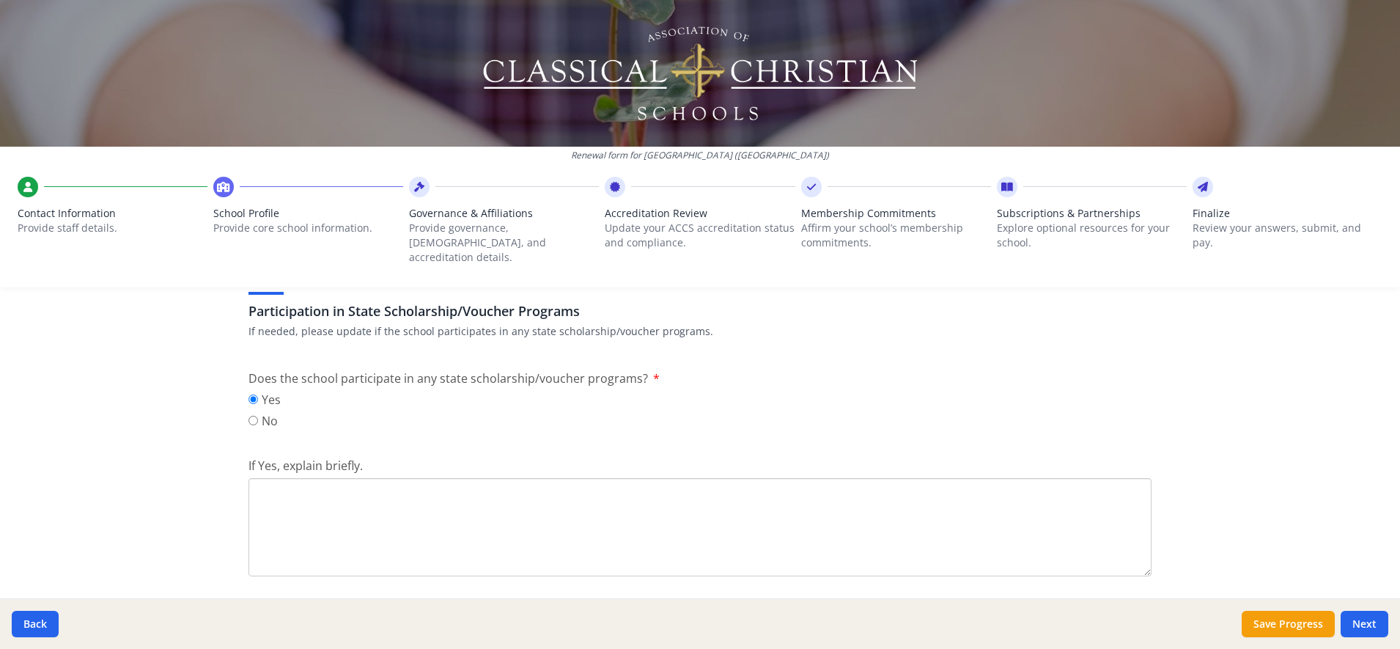
click at [310, 493] on textarea "If Yes, explain briefly." at bounding box center [700, 527] width 903 height 98
paste textarea "The [US_STATE] Educational Freedom Scholarship"
click at [251, 478] on textarea "The [US_STATE] Educational Freedom Scholarship beginning fall 2025" at bounding box center [700, 527] width 903 height 98
drag, startPoint x: 574, startPoint y: 479, endPoint x: 666, endPoint y: 476, distance: 91.7
click at [666, 478] on textarea "We participate in The [US_STATE] Educational Freedom Scholarship beginning fall…" at bounding box center [700, 527] width 903 height 98
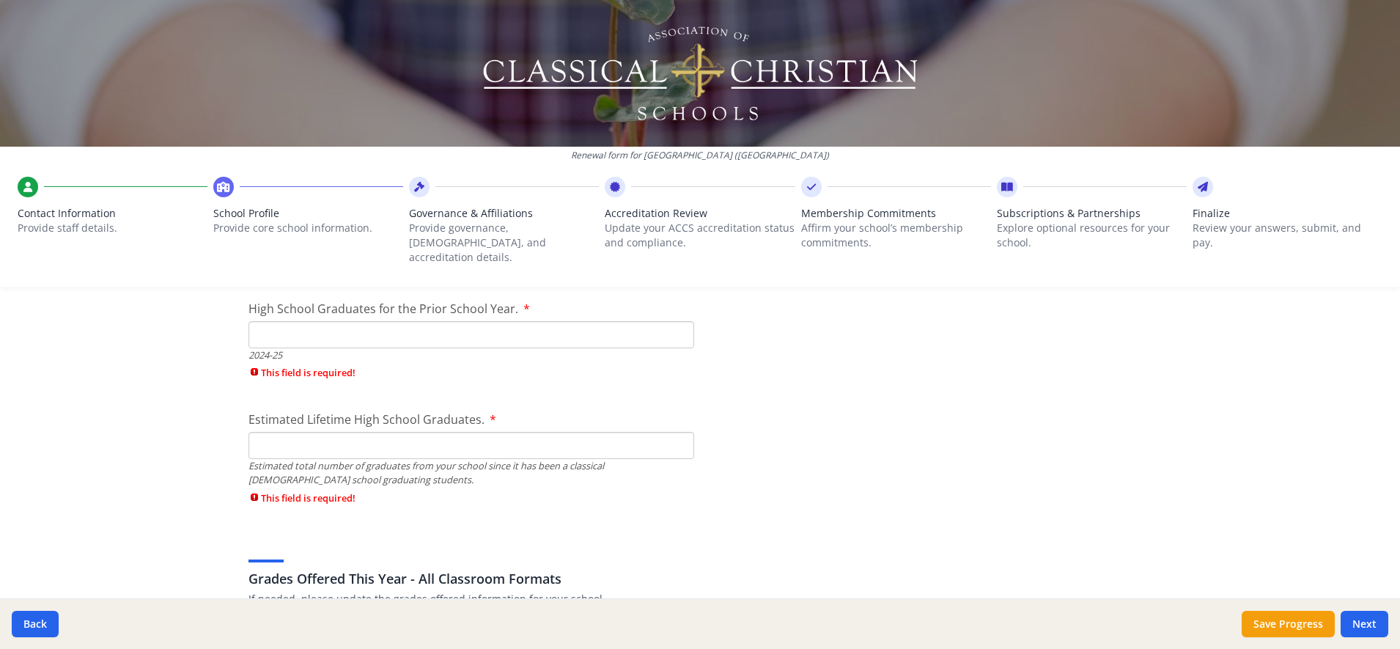
scroll to position [2292, 0]
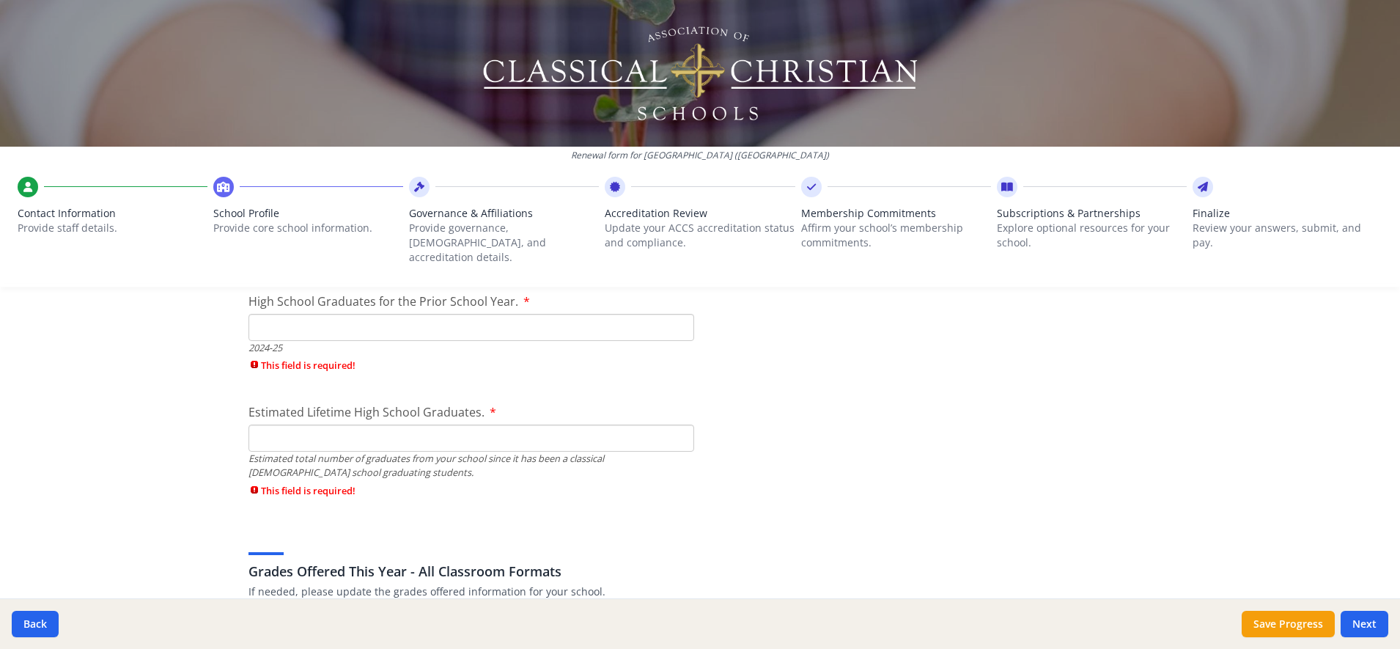
type textarea "We participate in The [US_STATE] Educational Freedom Scholarship which began [D…"
click at [463, 320] on input "High School Graduates for the Prior School Year." at bounding box center [472, 327] width 446 height 27
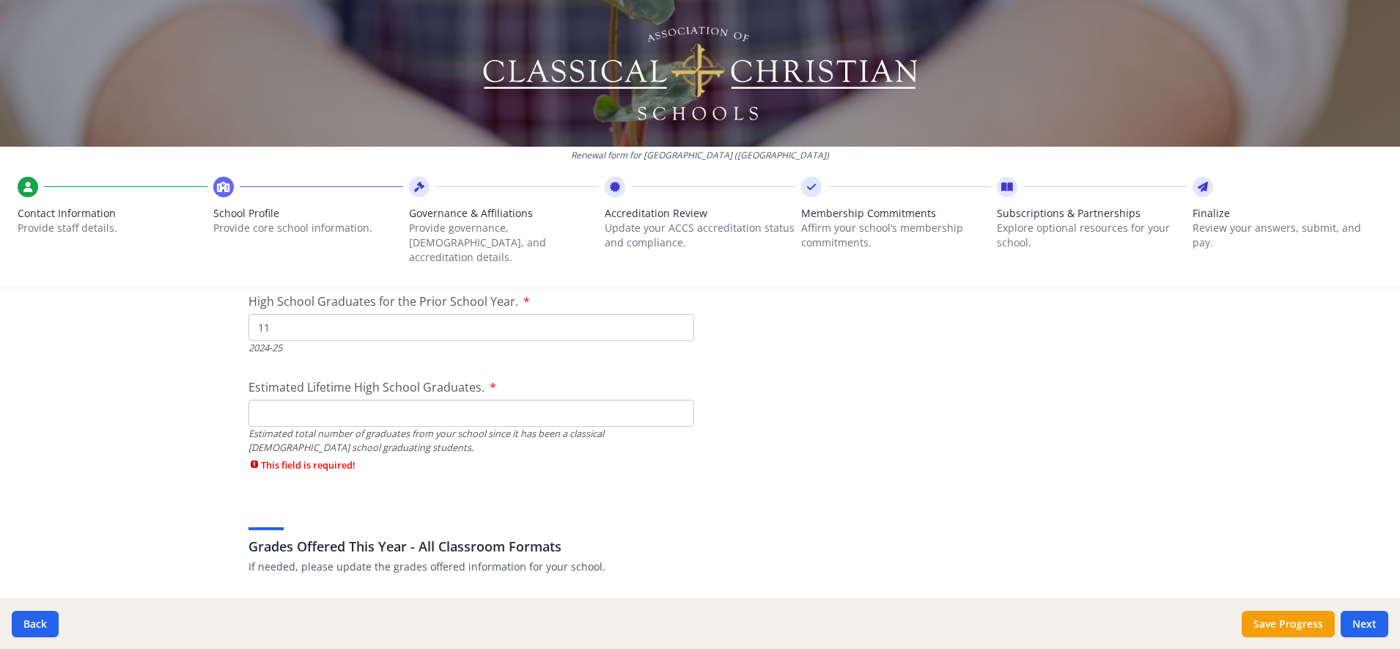
type input "11"
click at [362, 401] on input "Estimated Lifetime High School Graduates." at bounding box center [472, 413] width 446 height 27
type input "6"
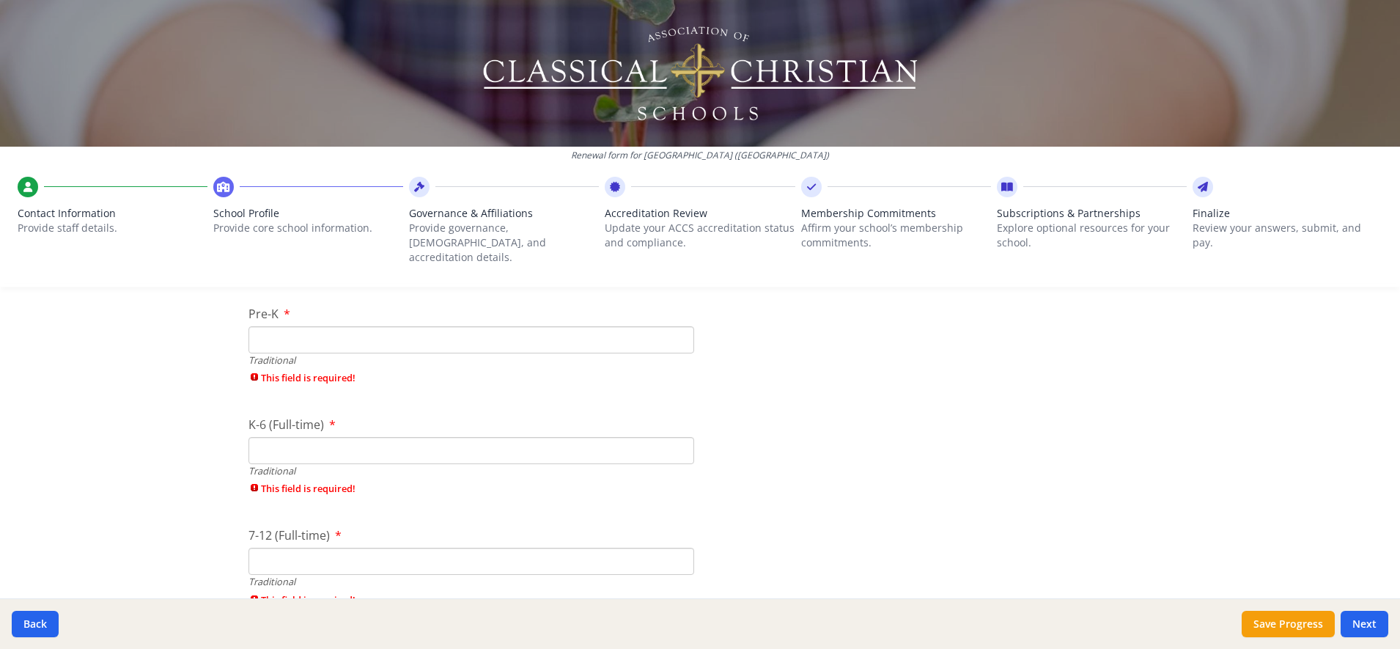
scroll to position [3058, 0]
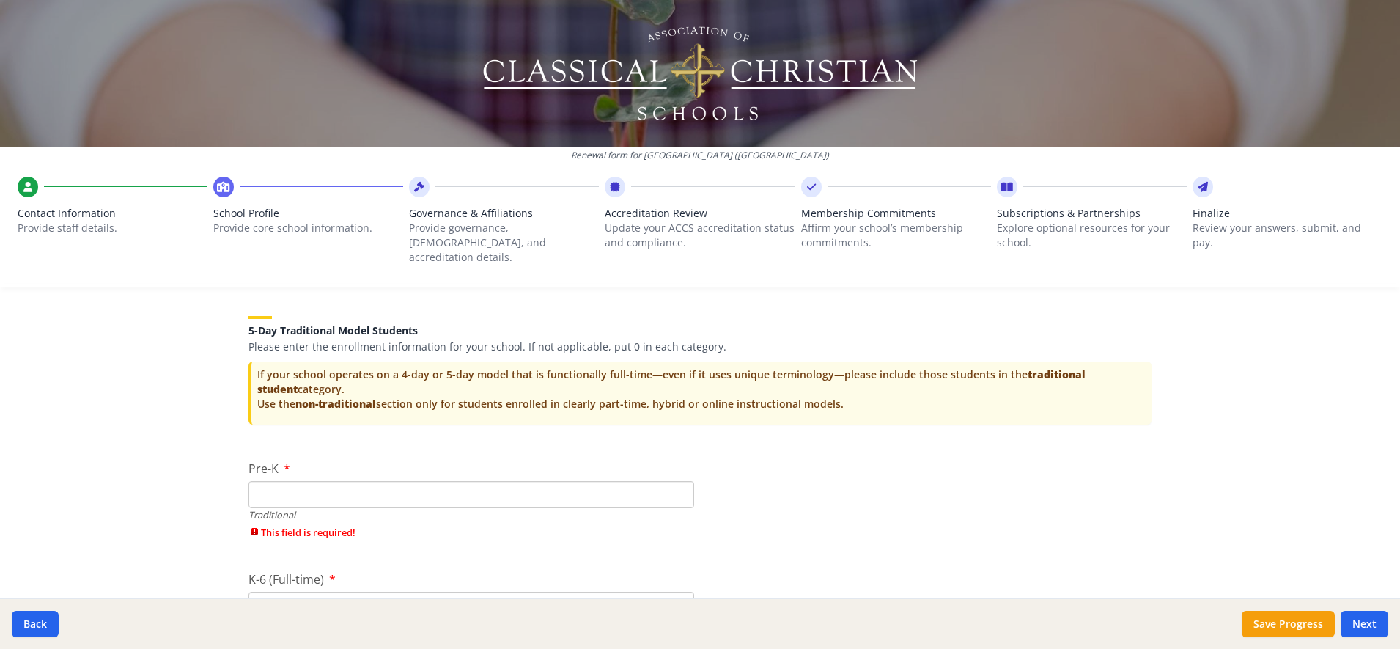
type input "67"
click at [283, 481] on input "Pre-K" at bounding box center [472, 494] width 446 height 27
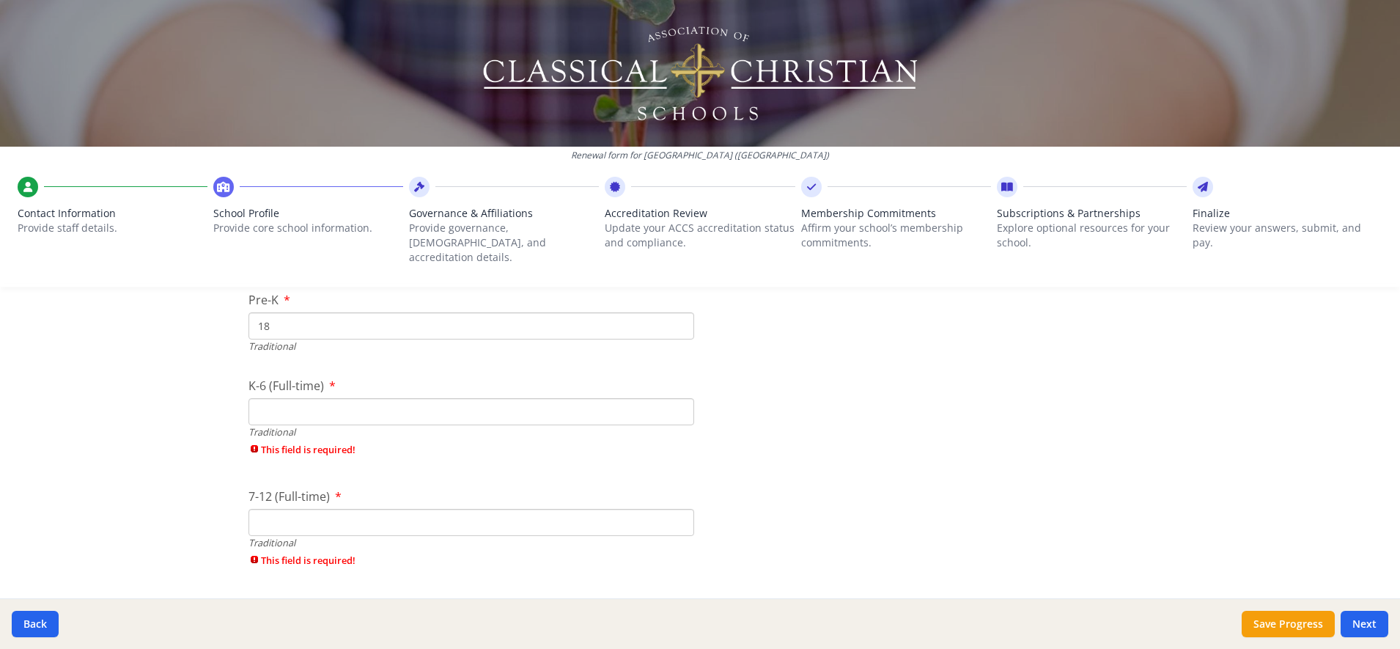
scroll to position [3293, 0]
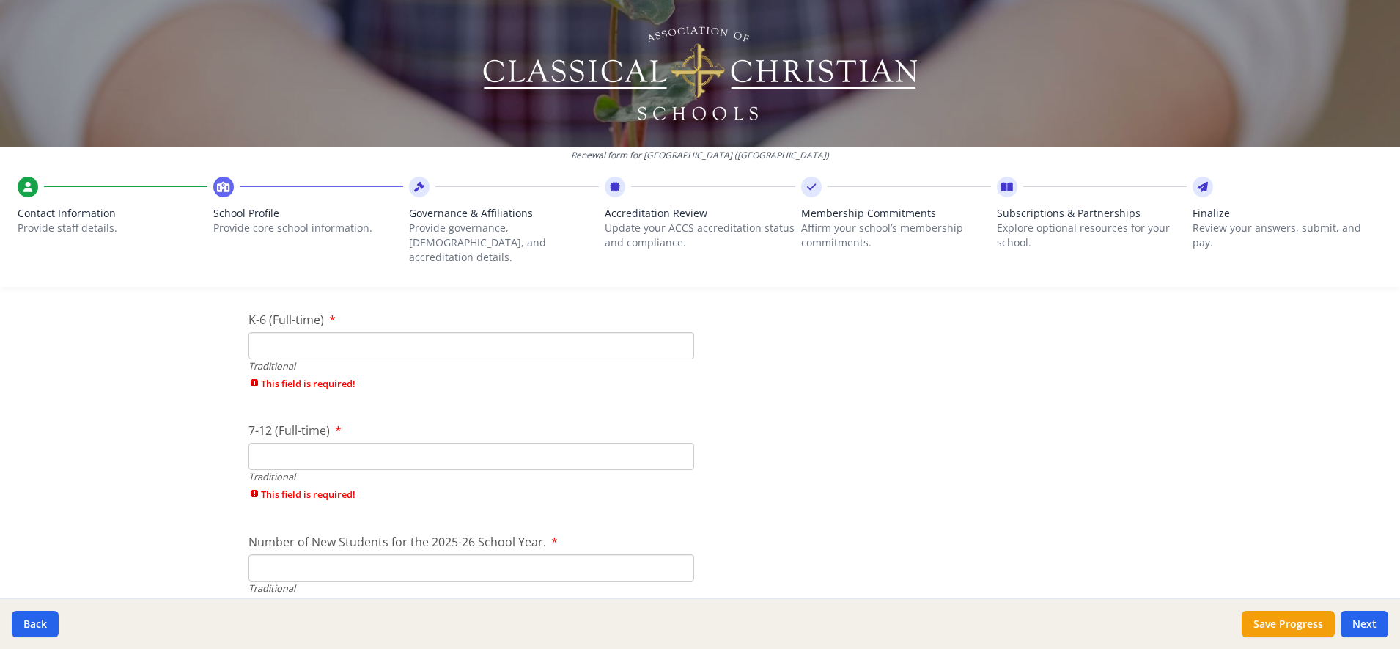
type input "18"
click at [276, 334] on input "K-6 (Full-time)" at bounding box center [472, 345] width 446 height 27
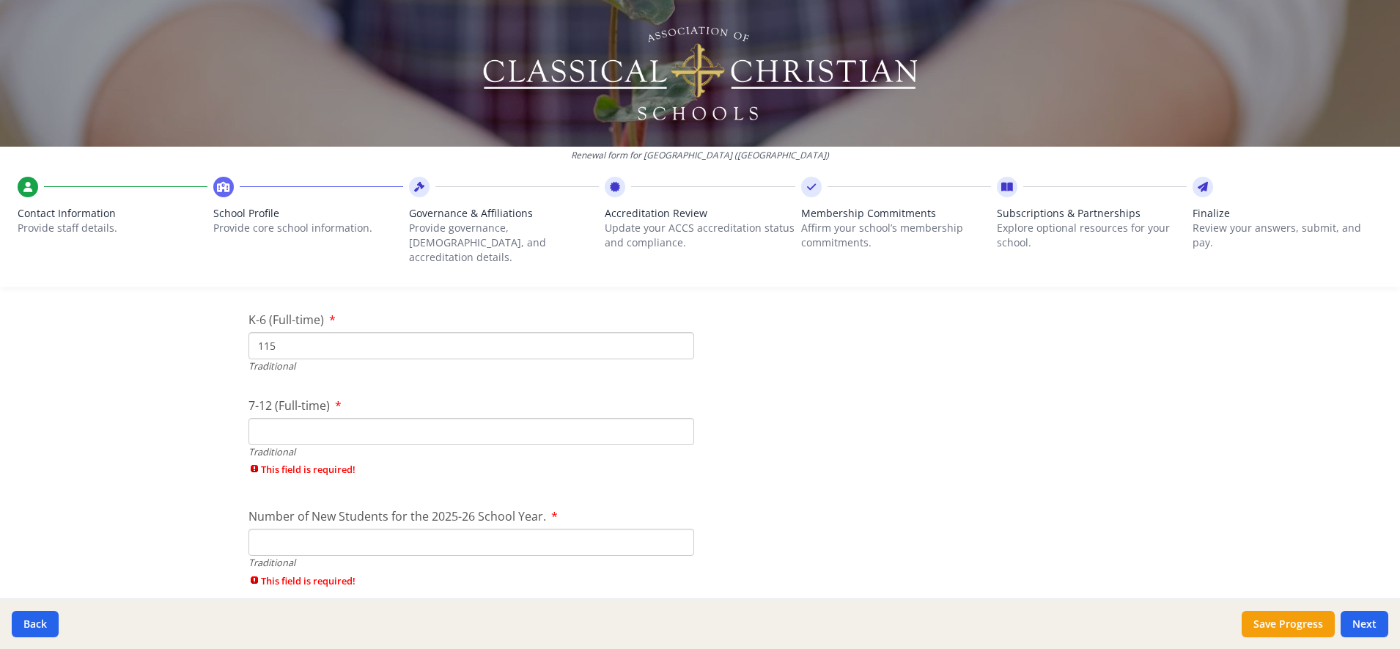
type input "115"
click at [273, 418] on input "7-12 (Full-time)" at bounding box center [472, 431] width 446 height 27
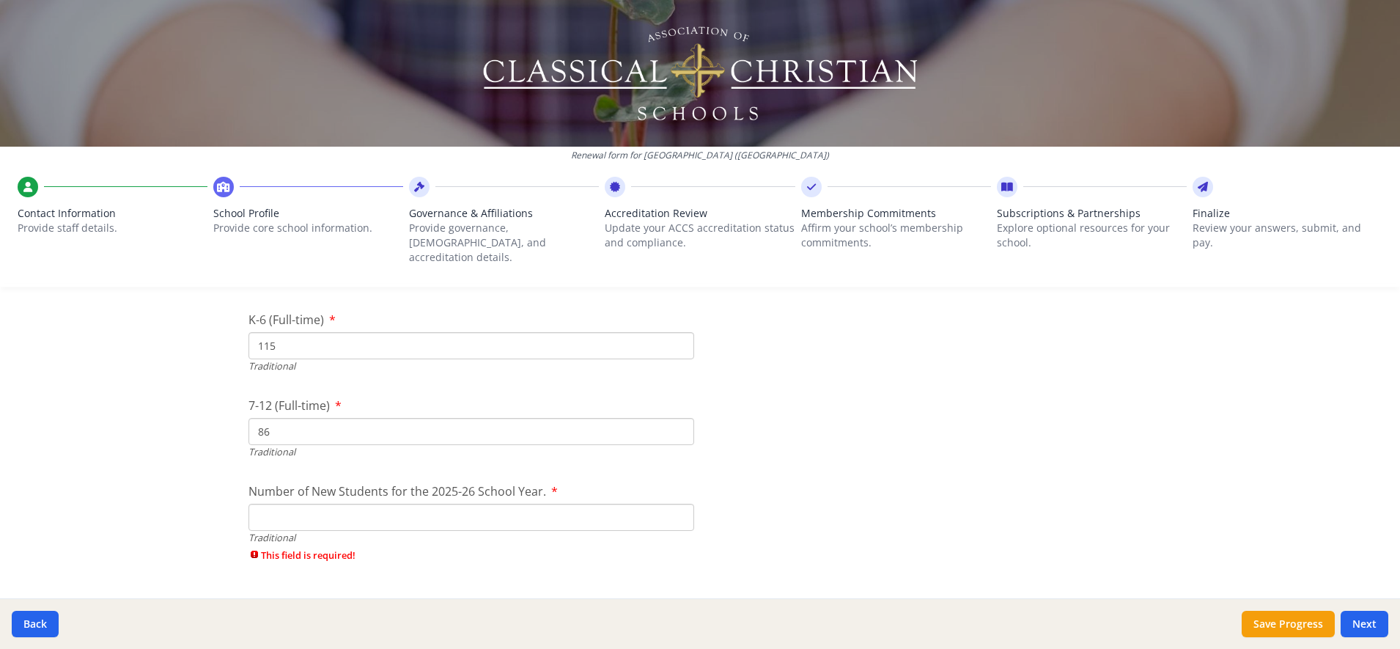
type input "86"
click at [344, 504] on input "Number of New Students for the 2025-26 School Year." at bounding box center [472, 517] width 446 height 27
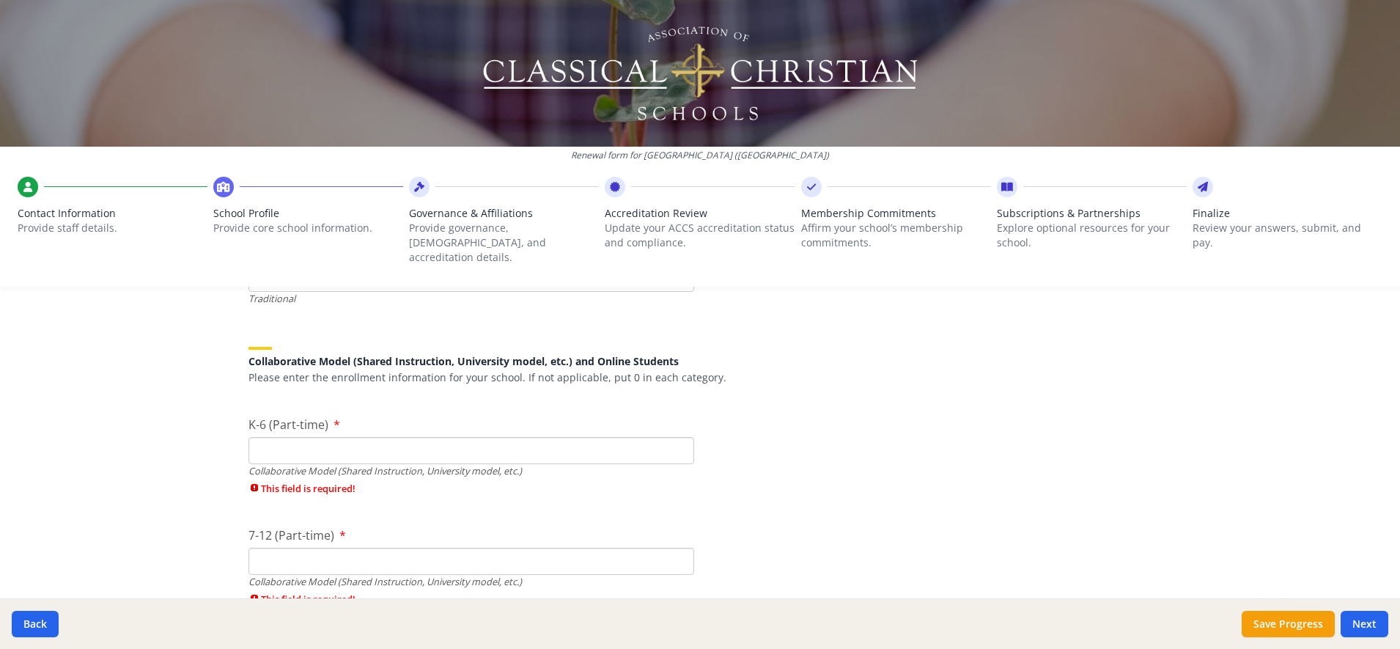
scroll to position [3561, 0]
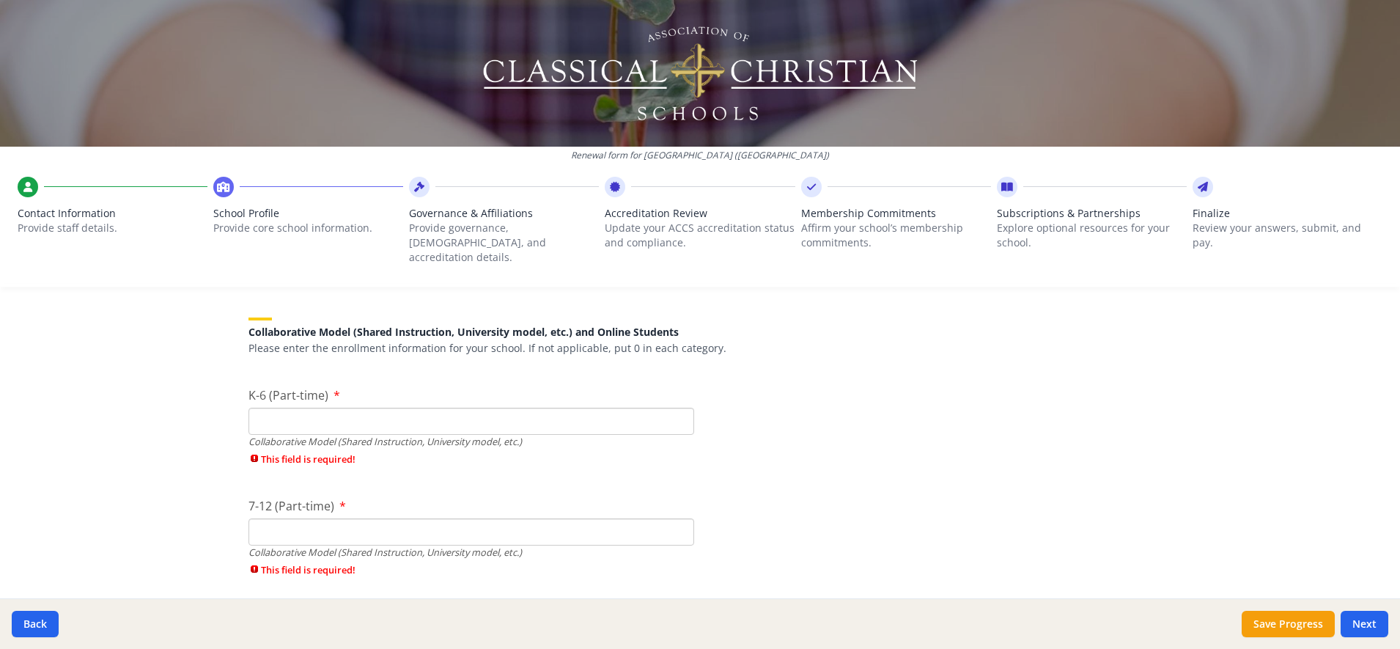
type input "41"
click at [367, 419] on input "K-6 (Part-time)" at bounding box center [472, 421] width 446 height 27
type input "0"
click at [363, 513] on div "7-12 (Part-time) Collaborative Model (Shared Instruction, University model, etc…" at bounding box center [472, 540] width 446 height 87
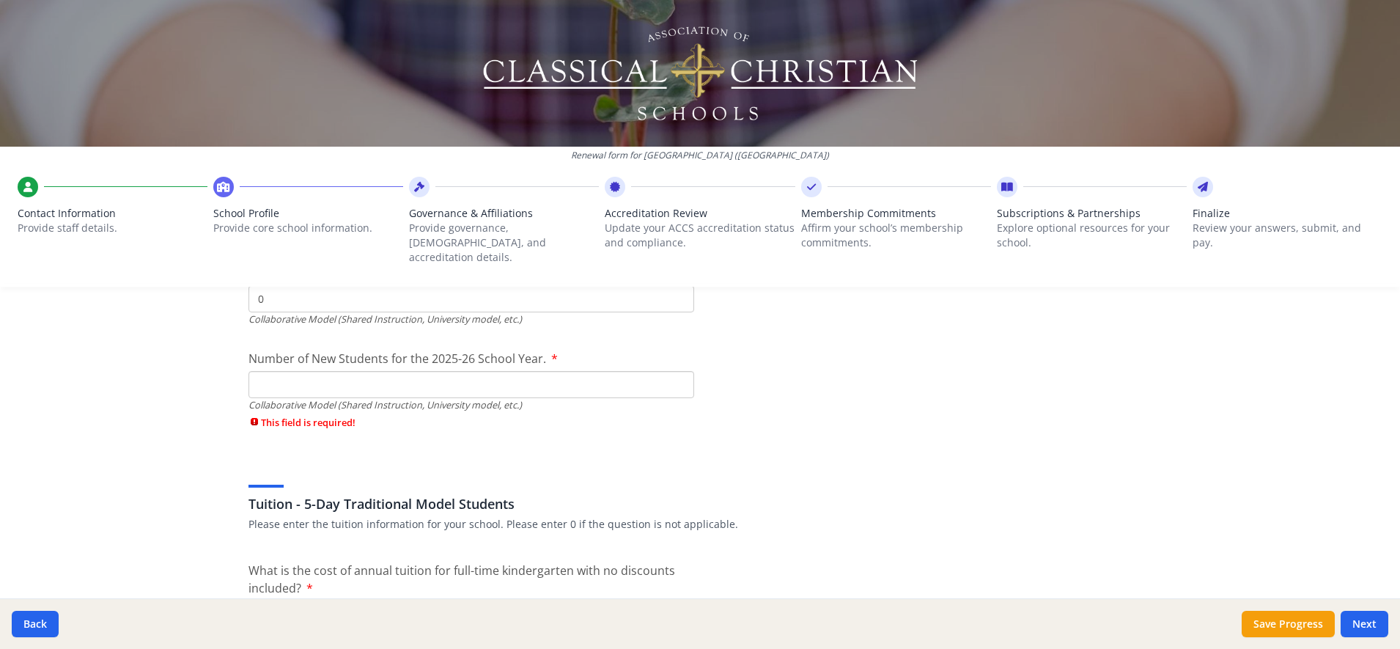
scroll to position [3777, 0]
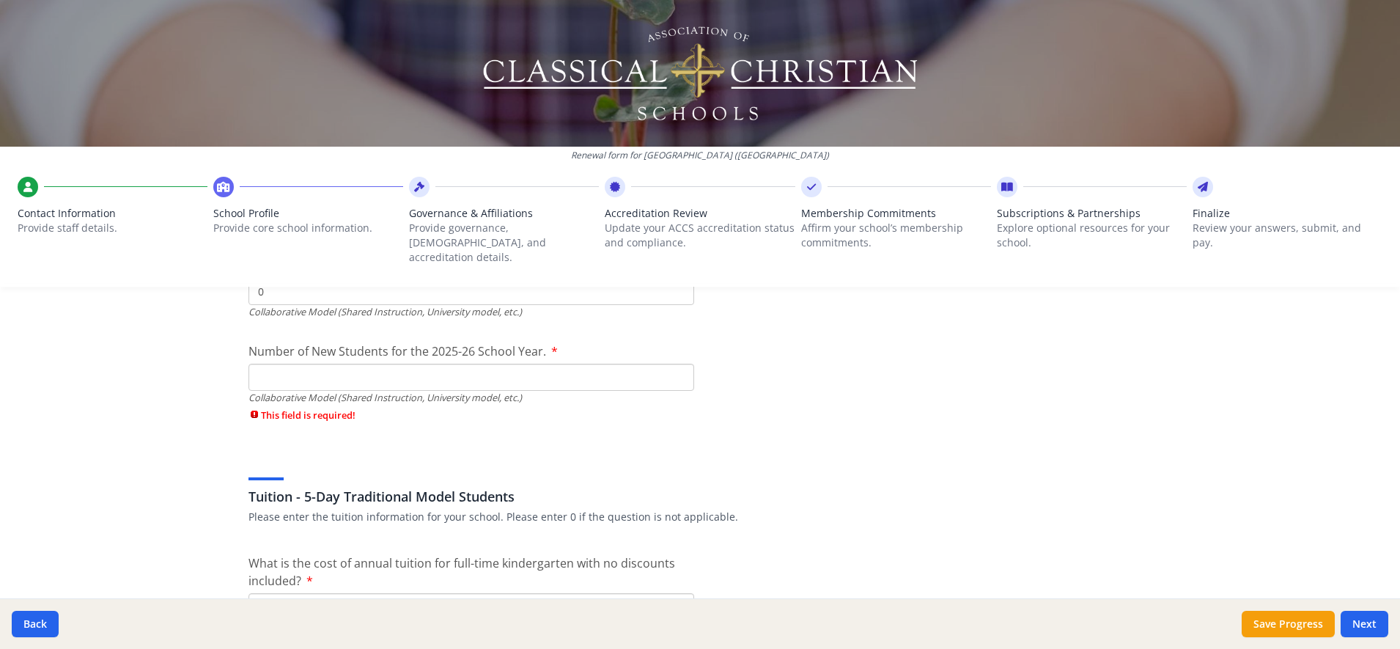
type input "0"
click at [526, 364] on input "Number of New Students for the 2025-26 School Year." at bounding box center [472, 377] width 446 height 27
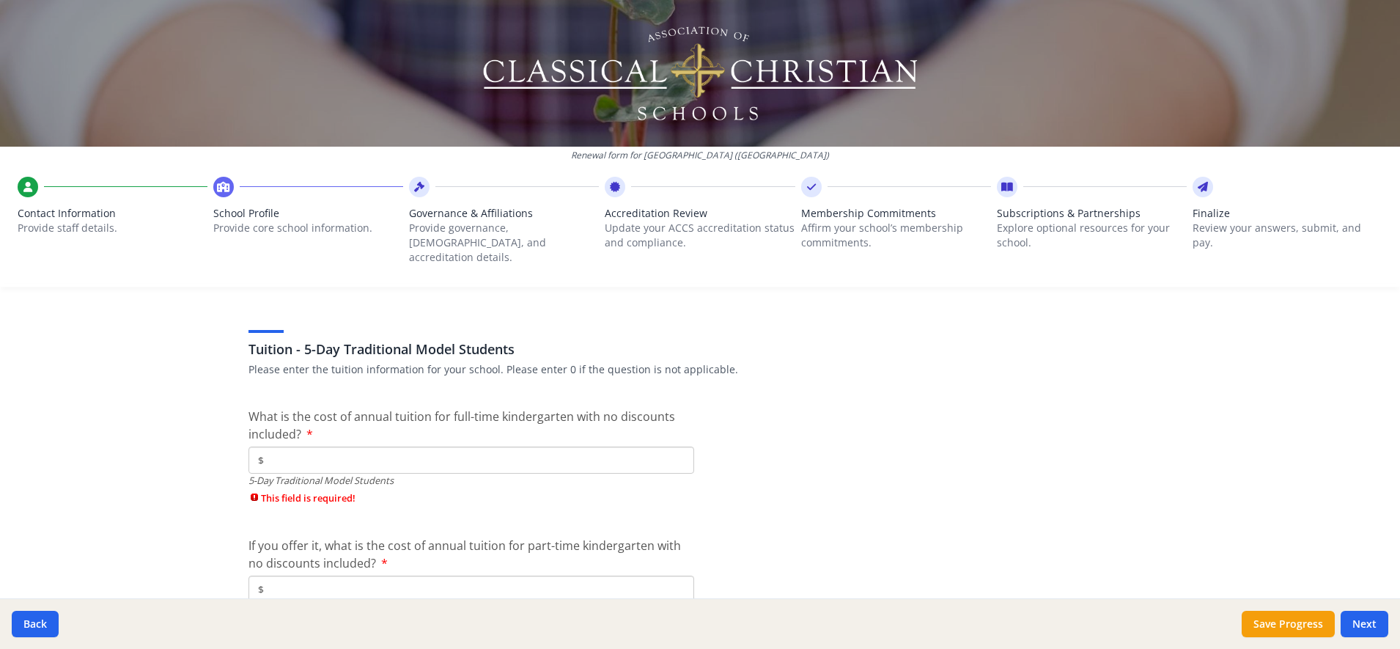
scroll to position [3934, 0]
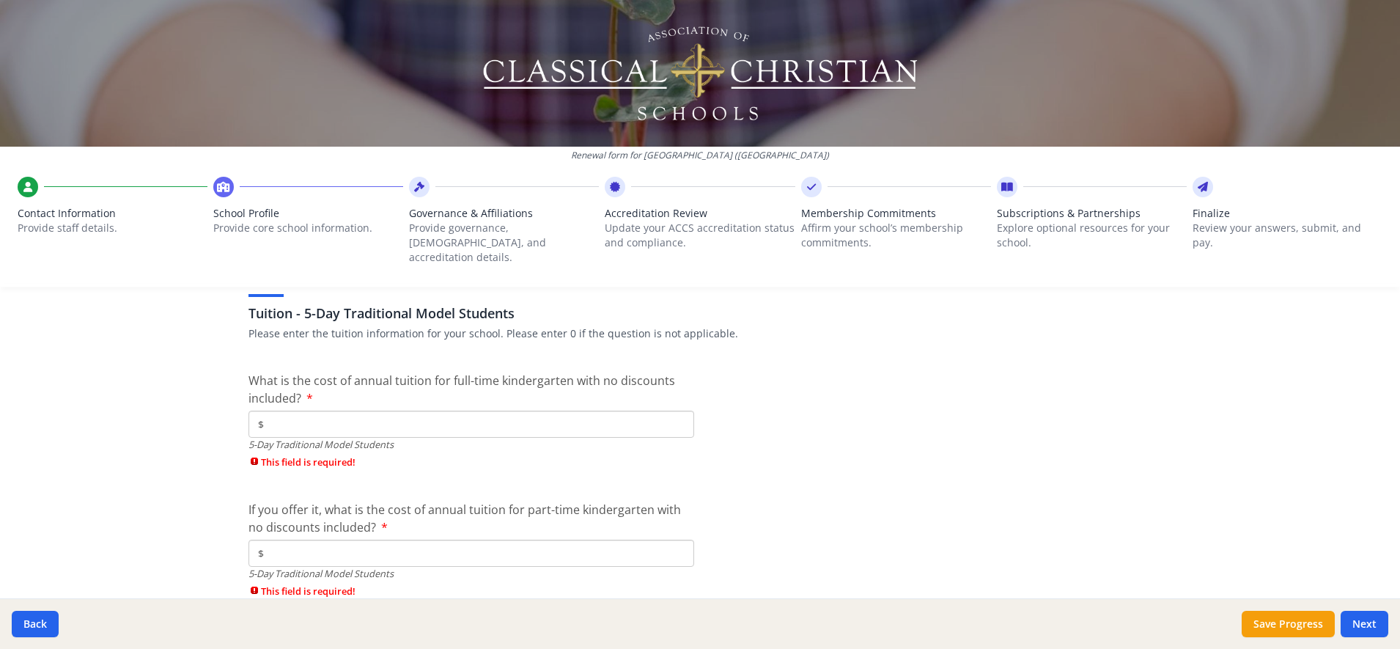
type input "0"
click at [369, 411] on input "$" at bounding box center [472, 424] width 446 height 27
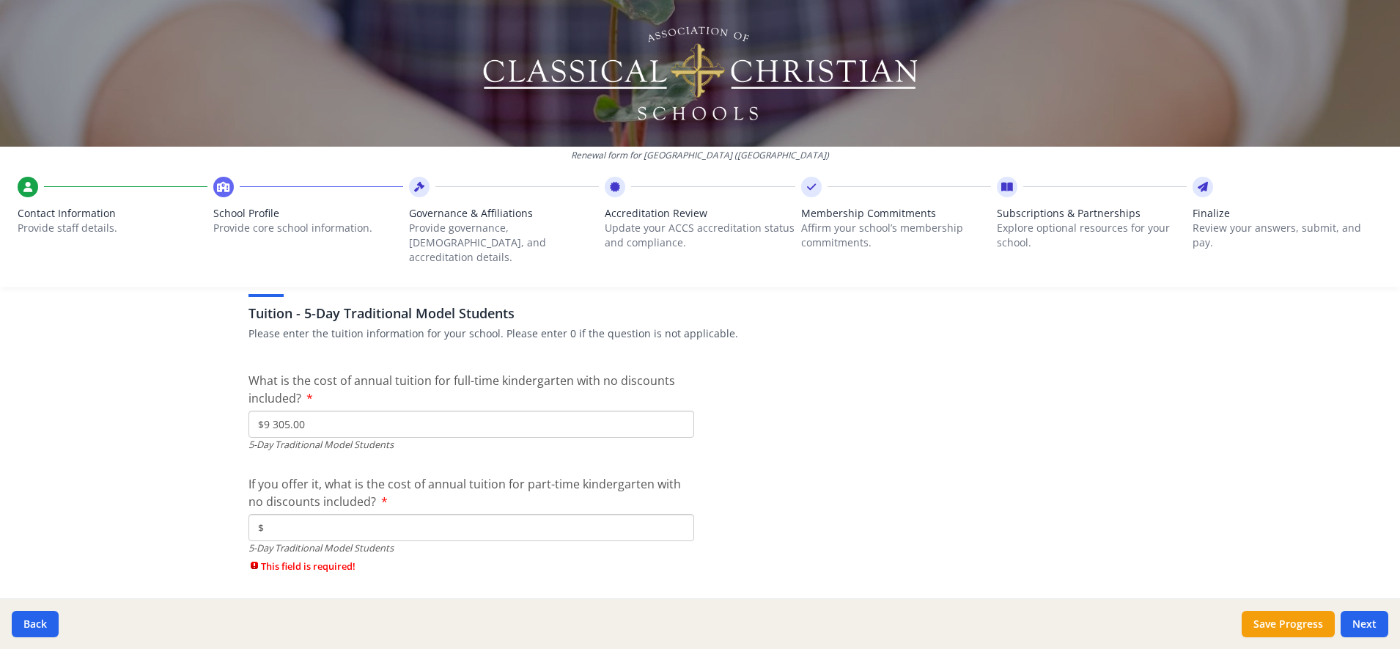
type input "$9 305.00"
click at [520, 515] on input "$" at bounding box center [472, 527] width 446 height 27
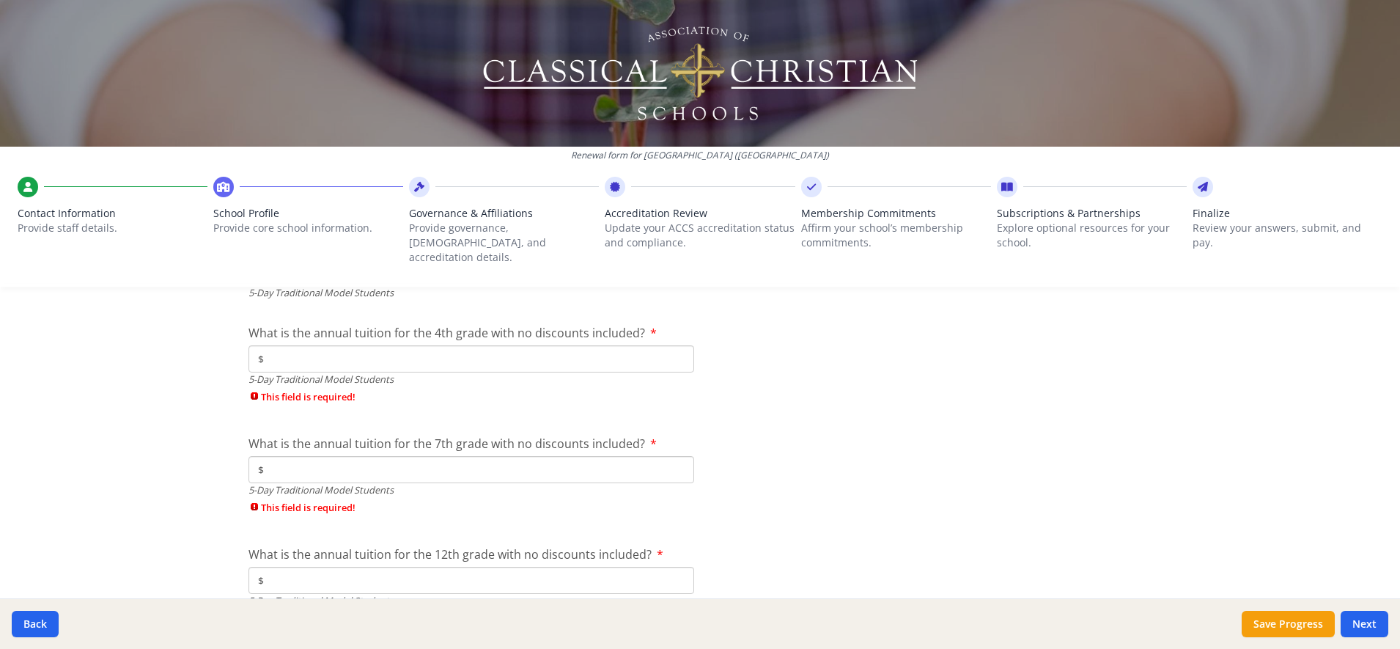
scroll to position [4104, 0]
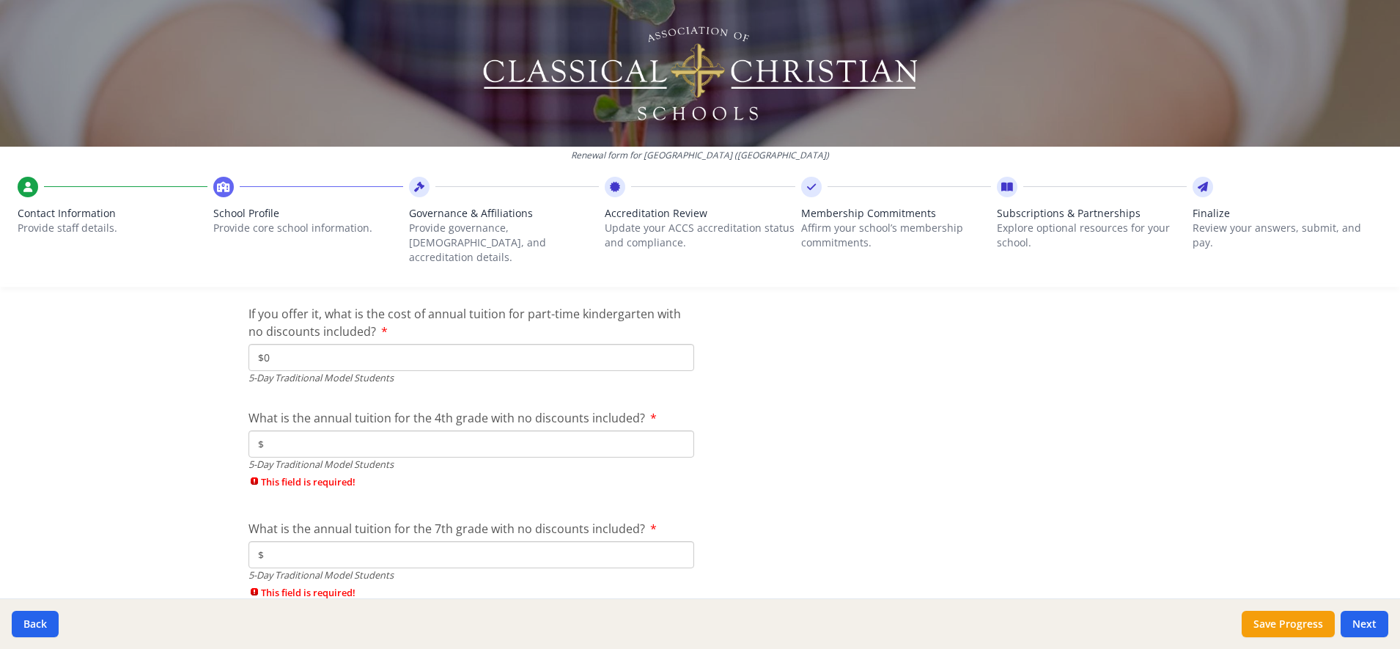
type input "$0"
click at [278, 430] on input "$" at bounding box center [472, 443] width 446 height 27
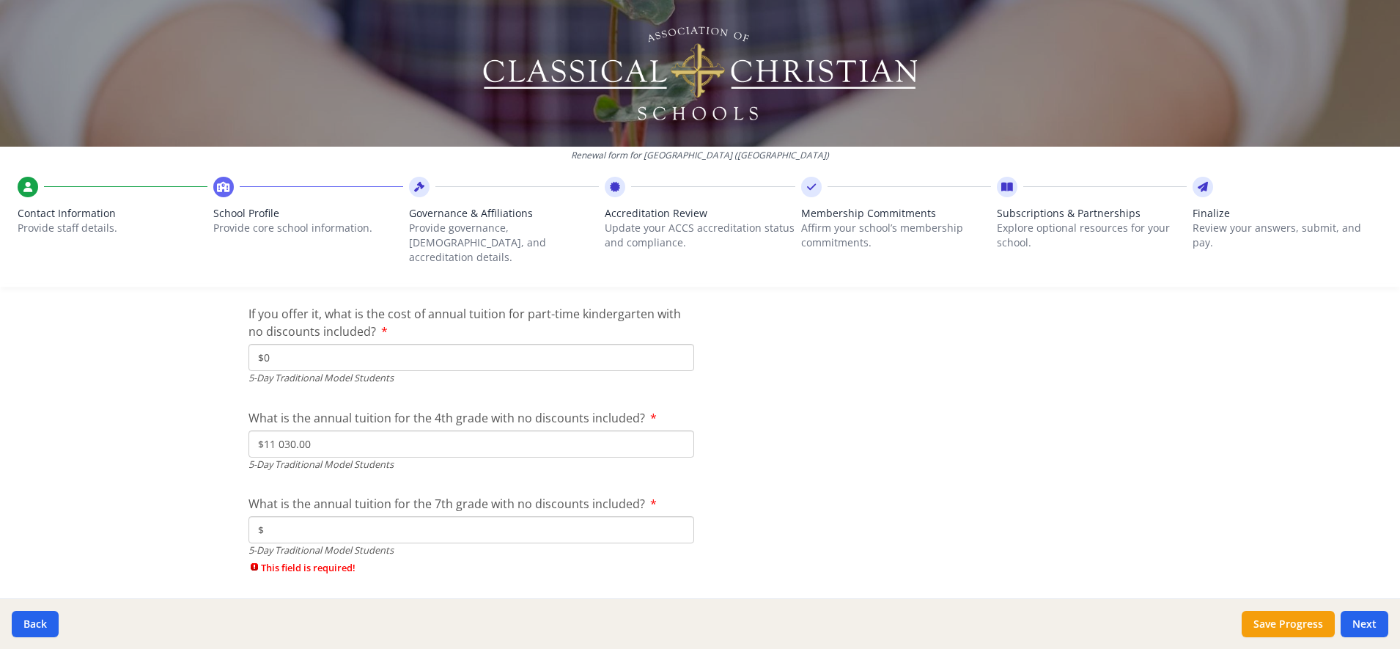
click at [336, 519] on input "$" at bounding box center [472, 529] width 446 height 27
click at [268, 433] on input "$11 030.00" at bounding box center [472, 443] width 446 height 27
type input "$11 030.00"
click at [339, 516] on input "$" at bounding box center [472, 529] width 446 height 27
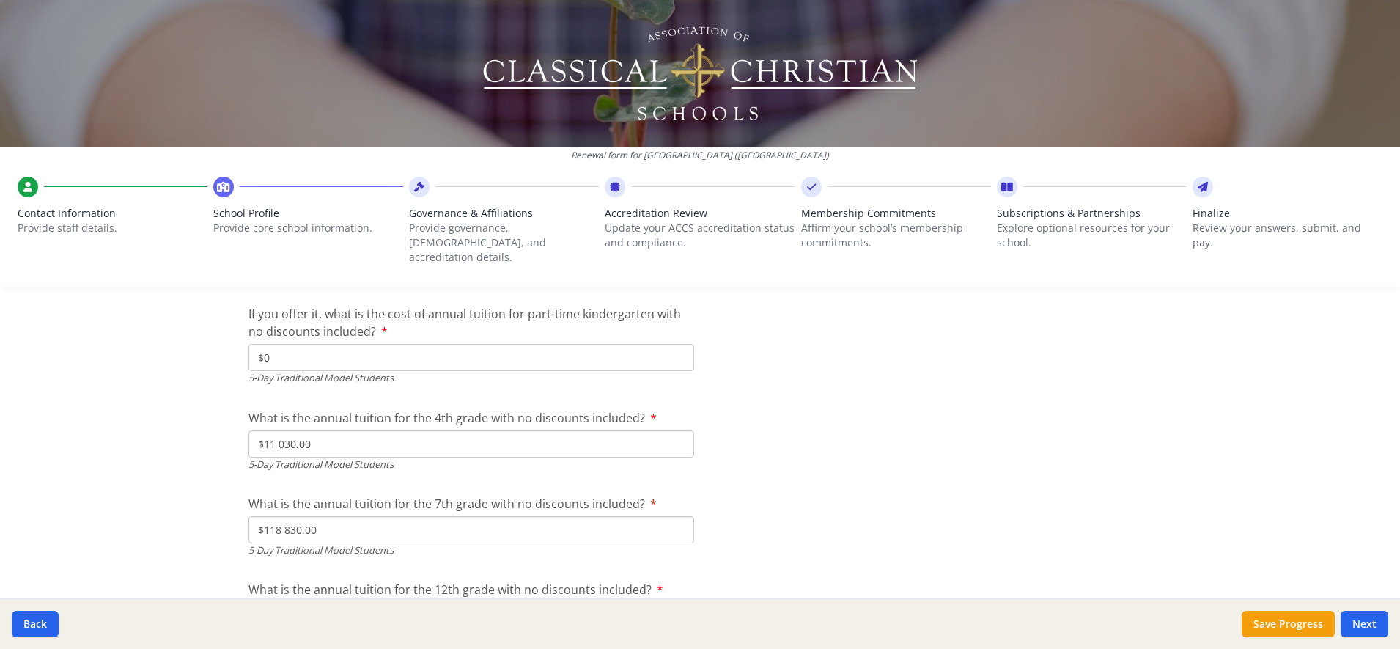
type input "$118 830.00"
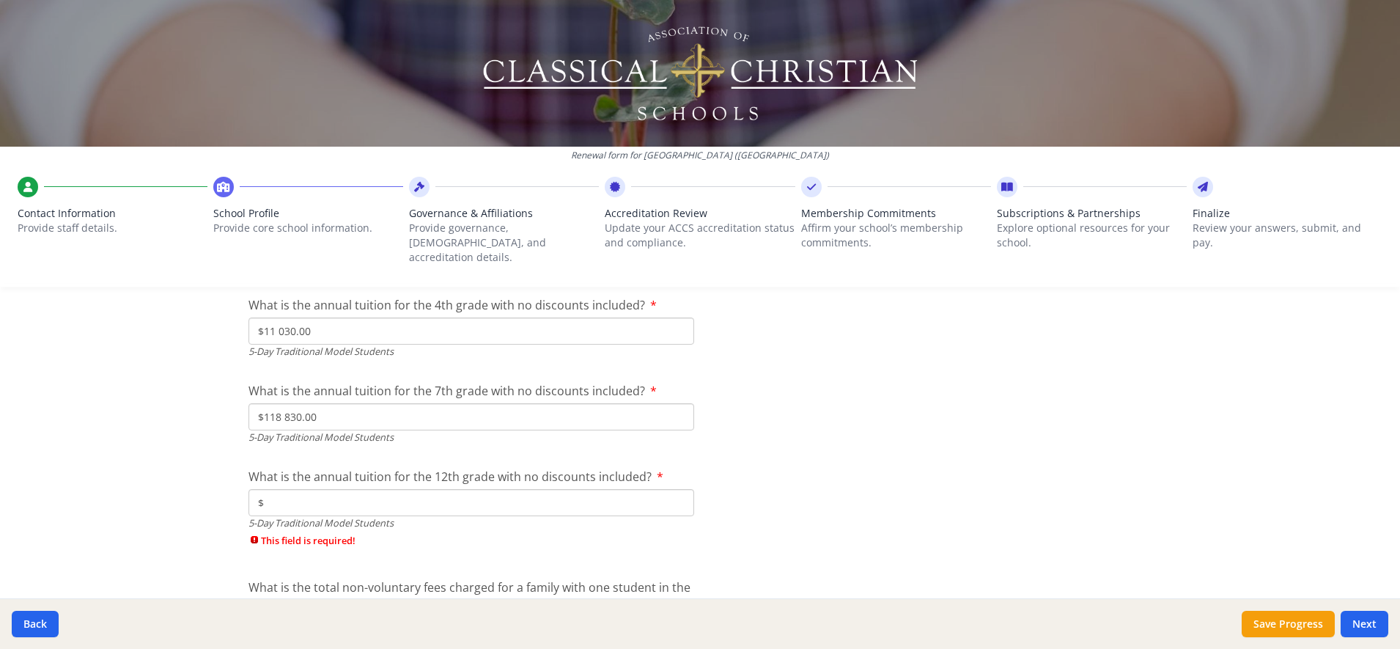
scroll to position [4231, 0]
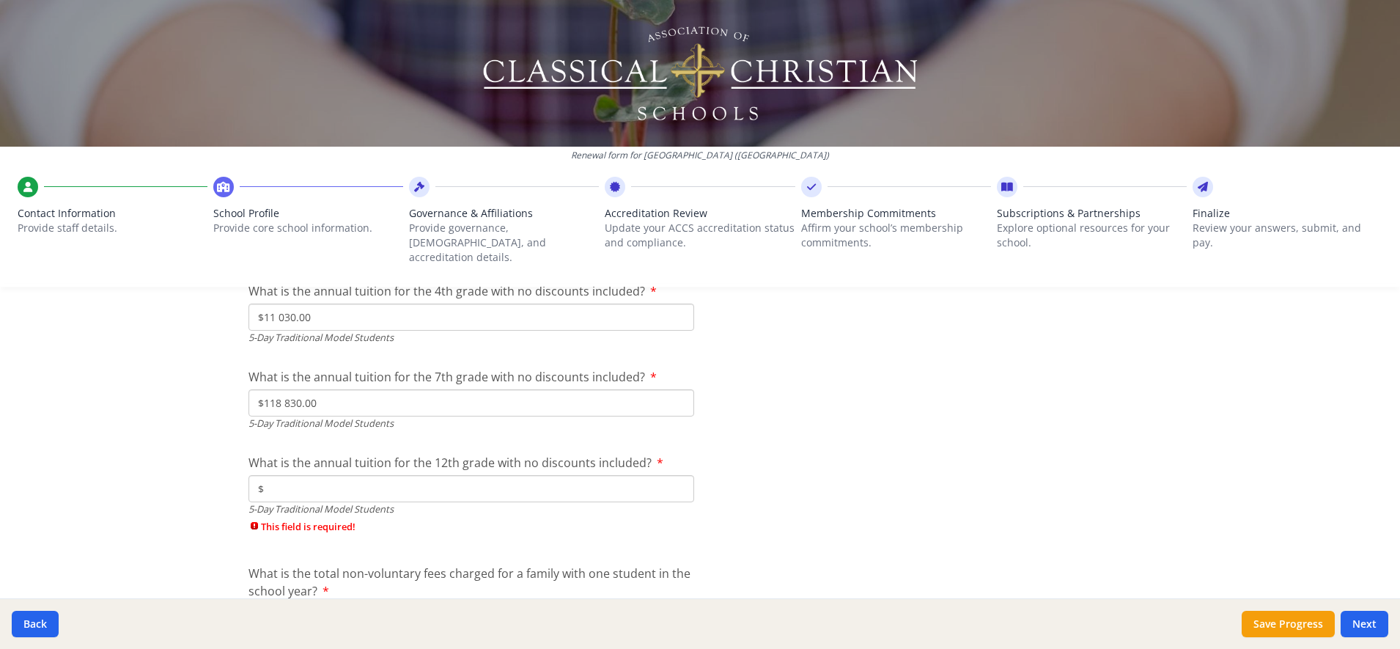
click at [372, 479] on input "$" at bounding box center [472, 488] width 446 height 27
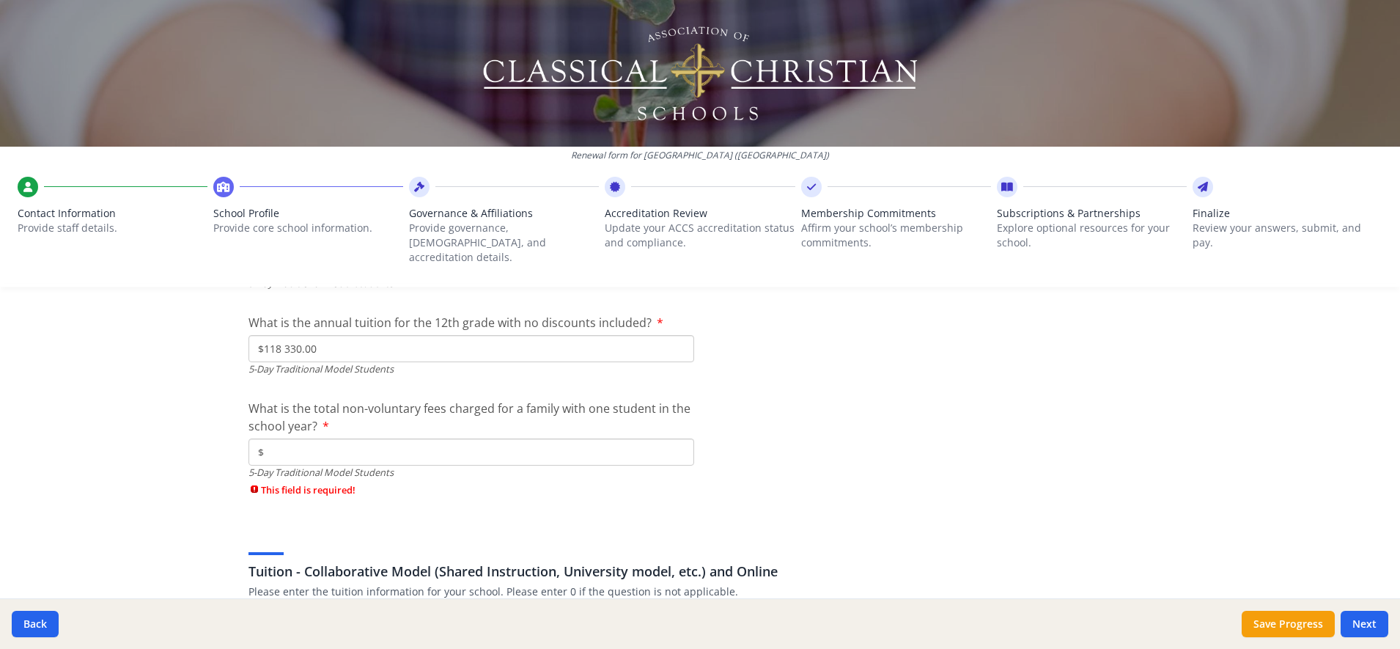
scroll to position [4399, 0]
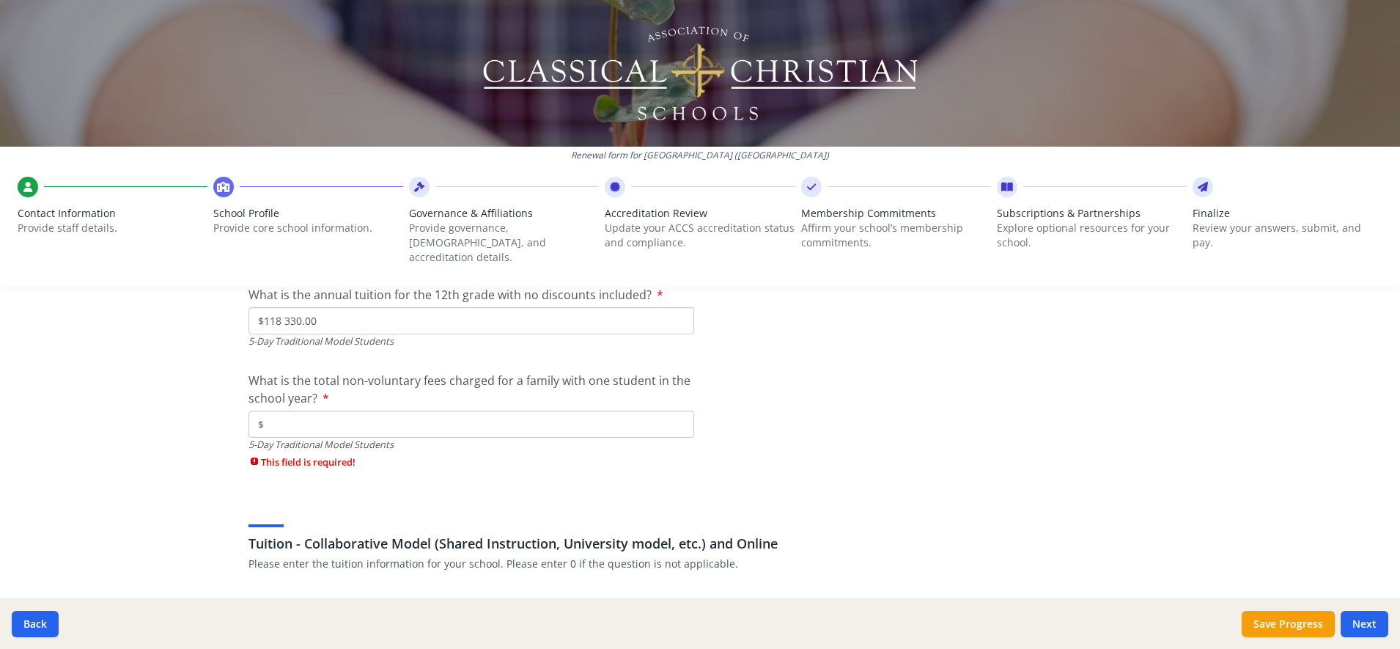
type input "$118 330.00"
click at [311, 411] on input "$" at bounding box center [472, 424] width 446 height 27
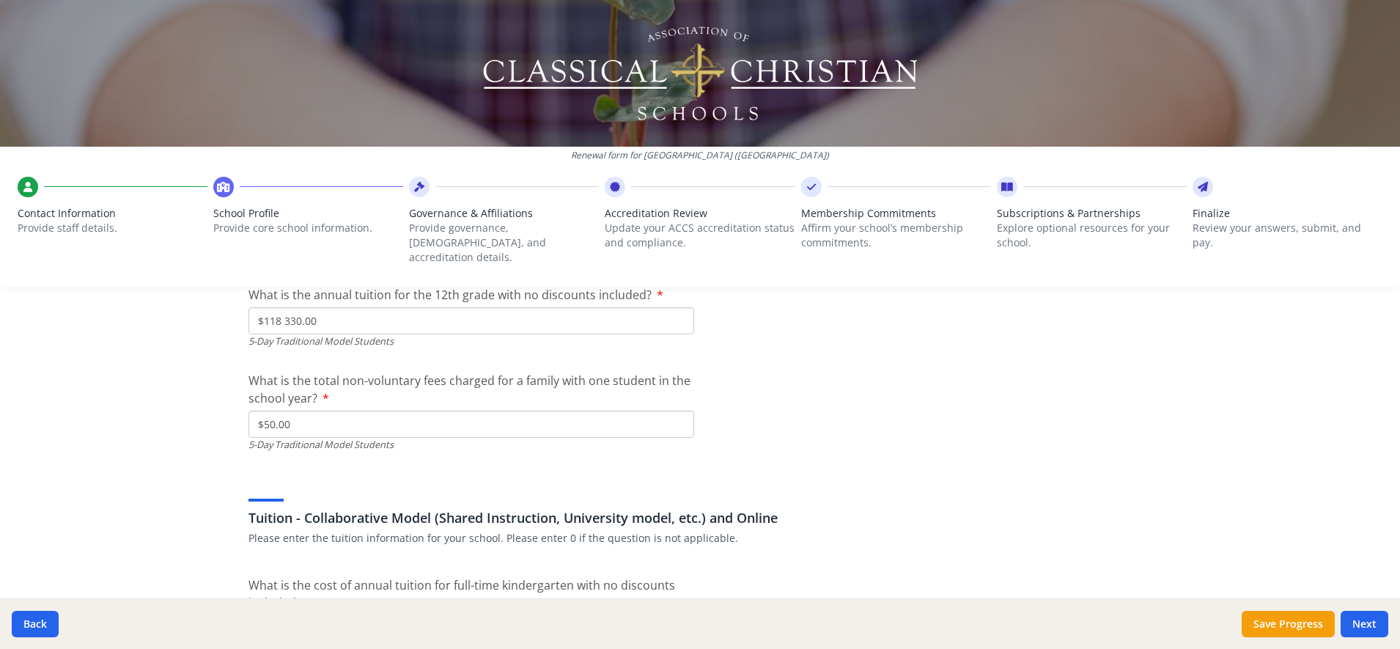
type input "$50.00"
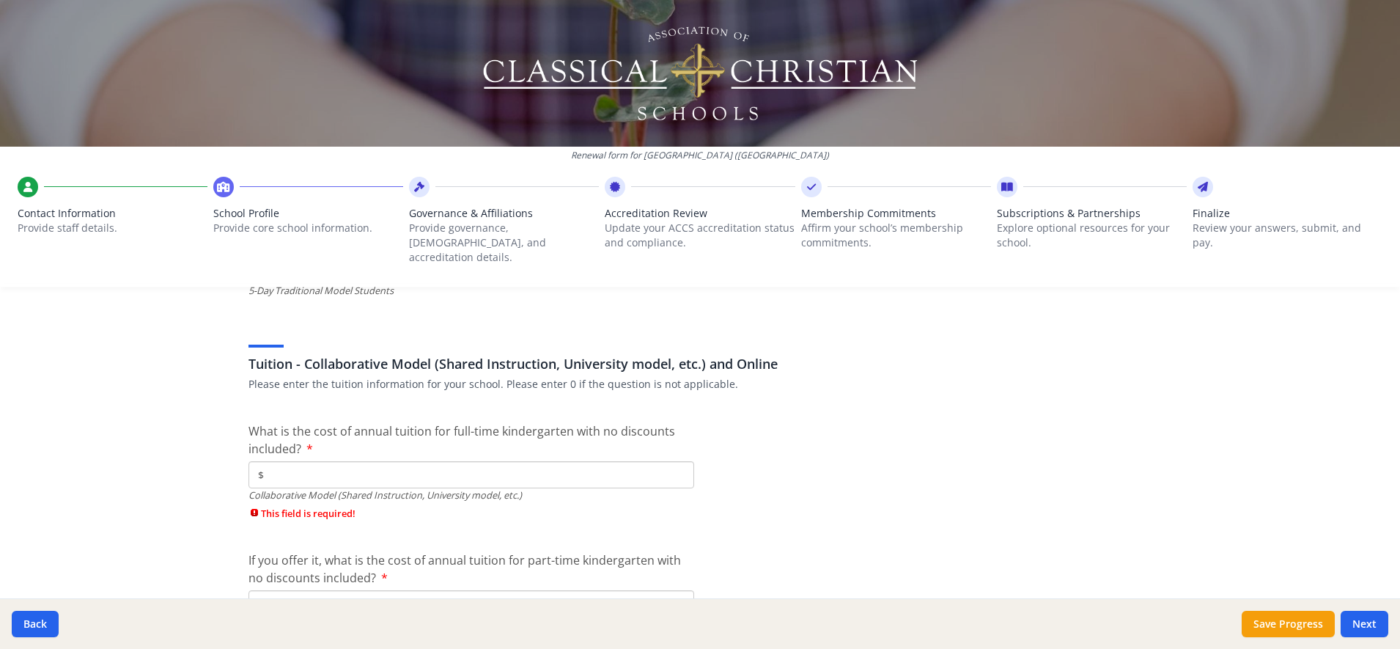
scroll to position [4588, 0]
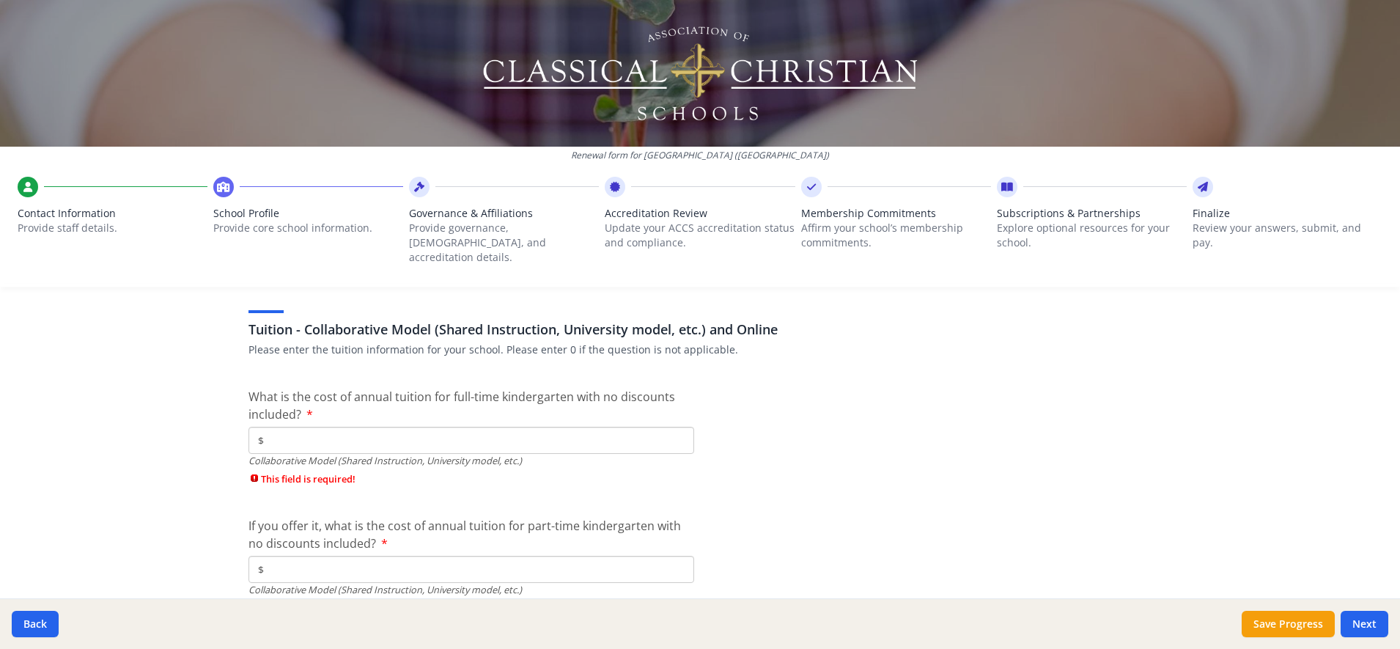
click at [281, 428] on input "$" at bounding box center [472, 440] width 446 height 27
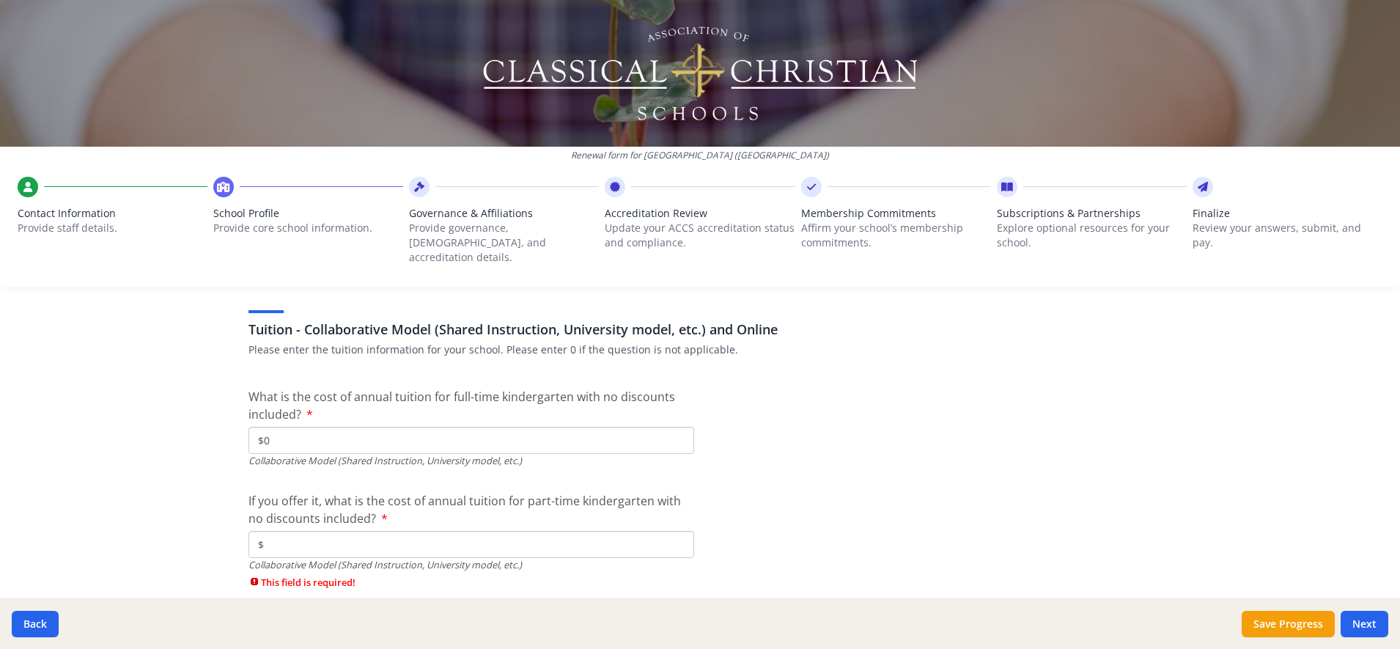
type input "$0"
click at [297, 531] on input "$" at bounding box center [472, 544] width 446 height 27
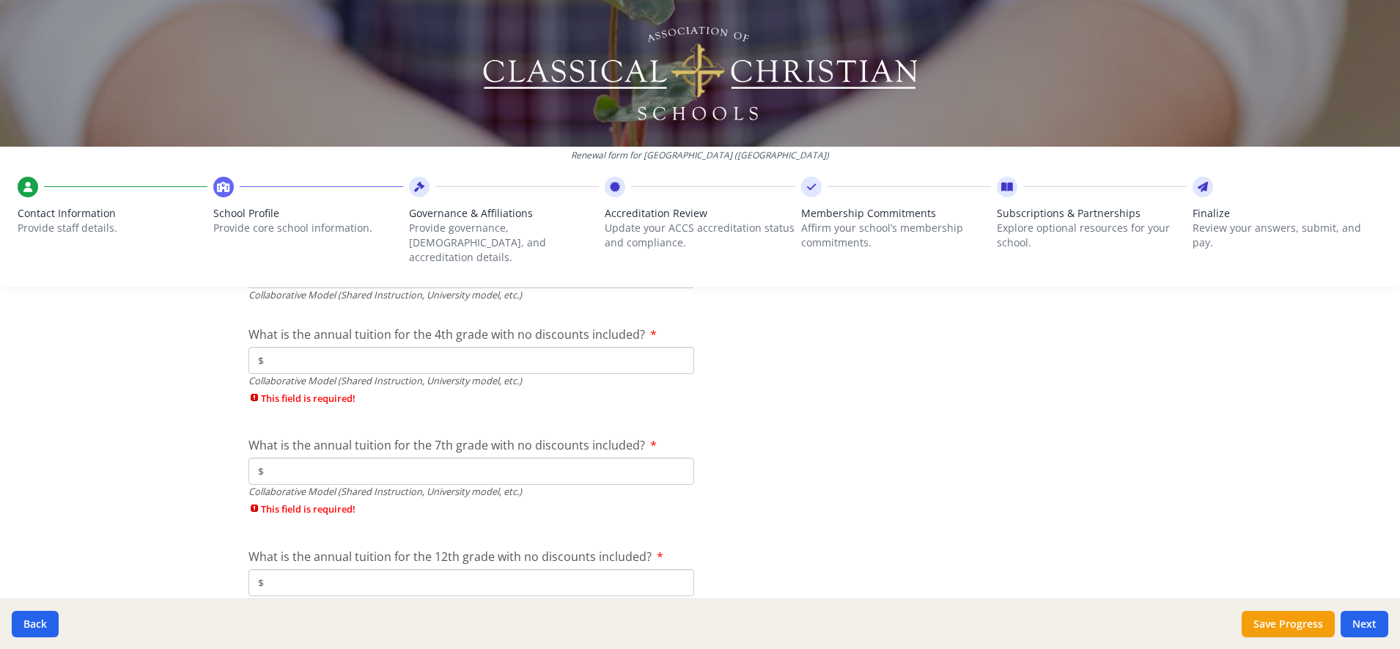
scroll to position [4871, 0]
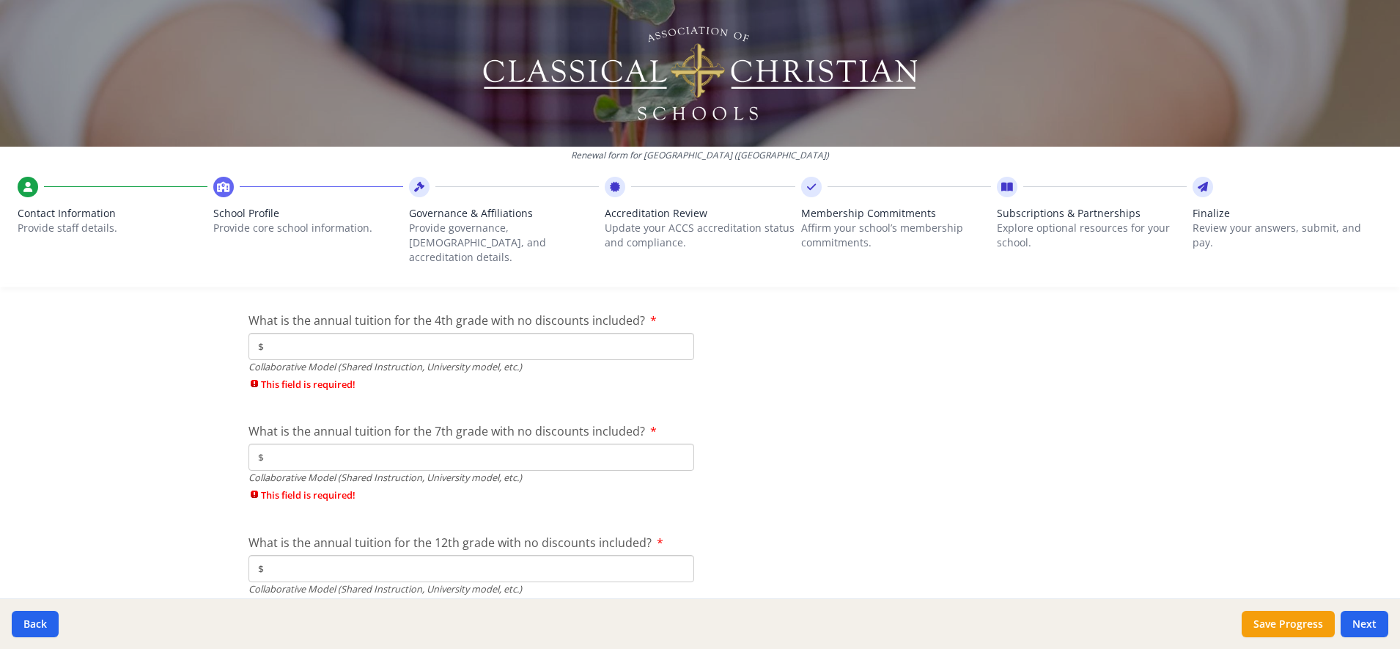
type input "$0"
click at [271, 343] on input "$" at bounding box center [472, 346] width 446 height 27
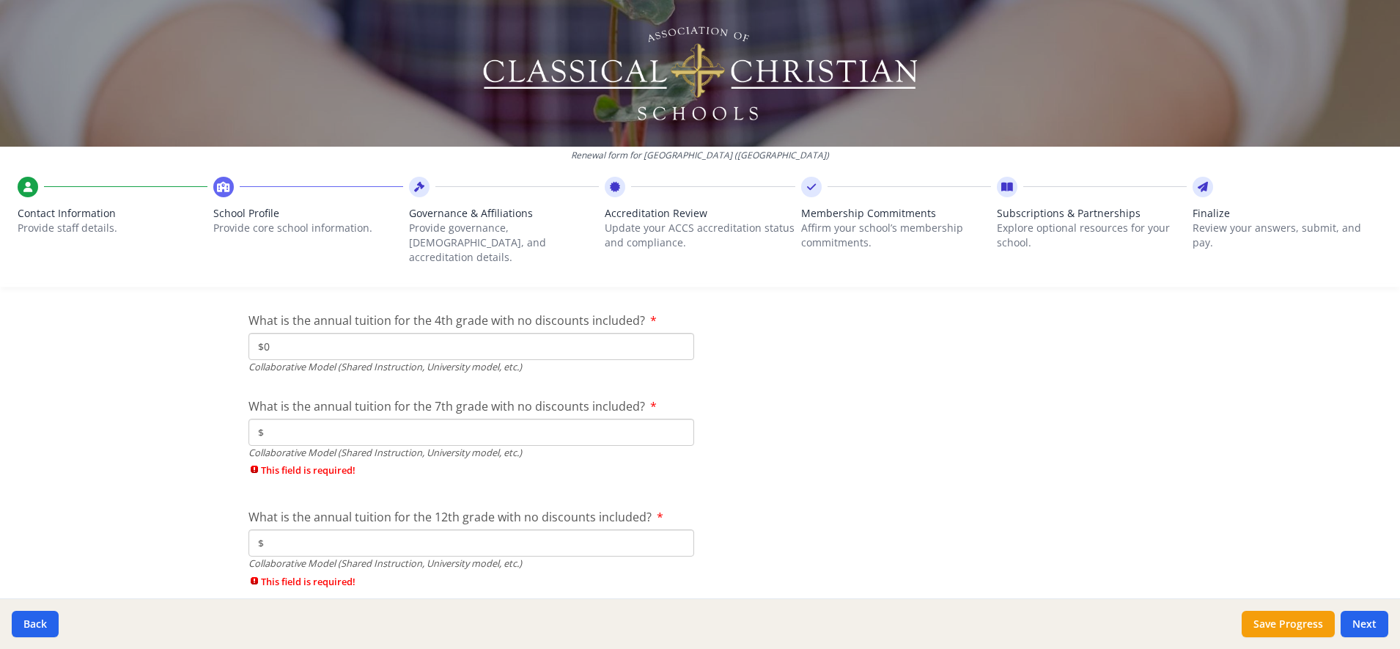
type input "$0"
click at [287, 425] on input "$" at bounding box center [472, 432] width 446 height 27
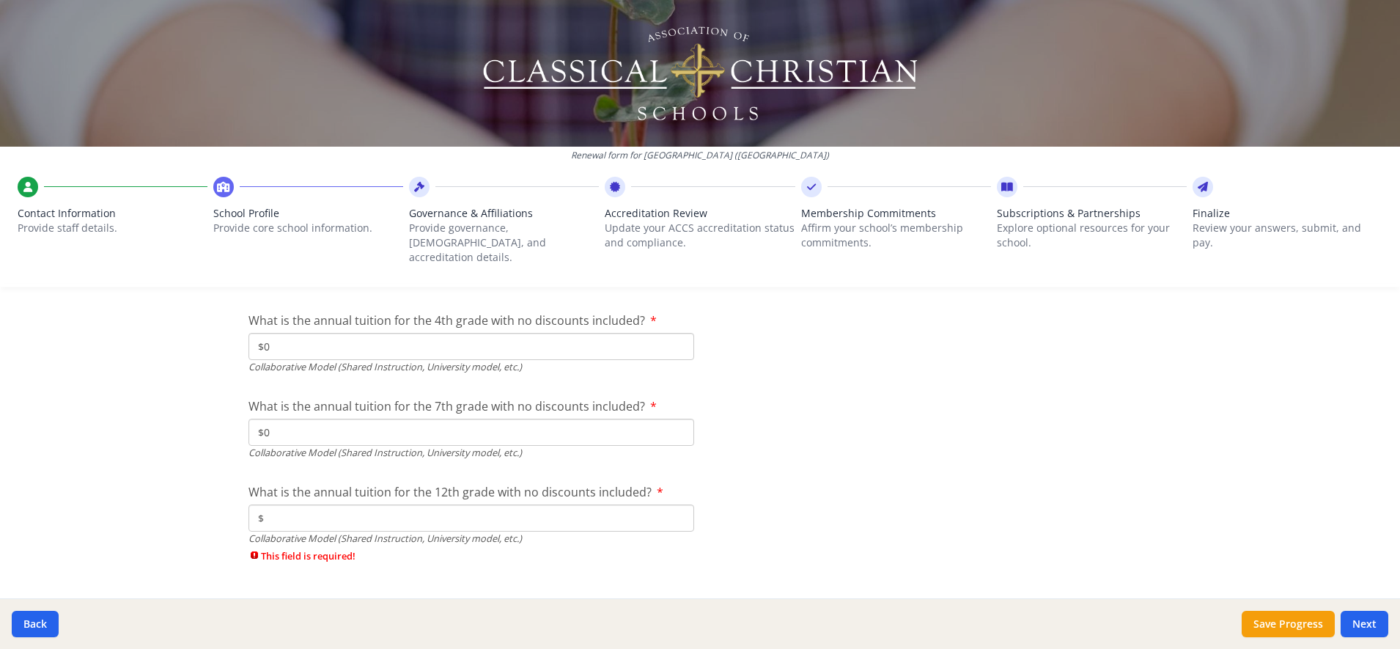
type input "$0"
click at [311, 504] on input "$" at bounding box center [472, 517] width 446 height 27
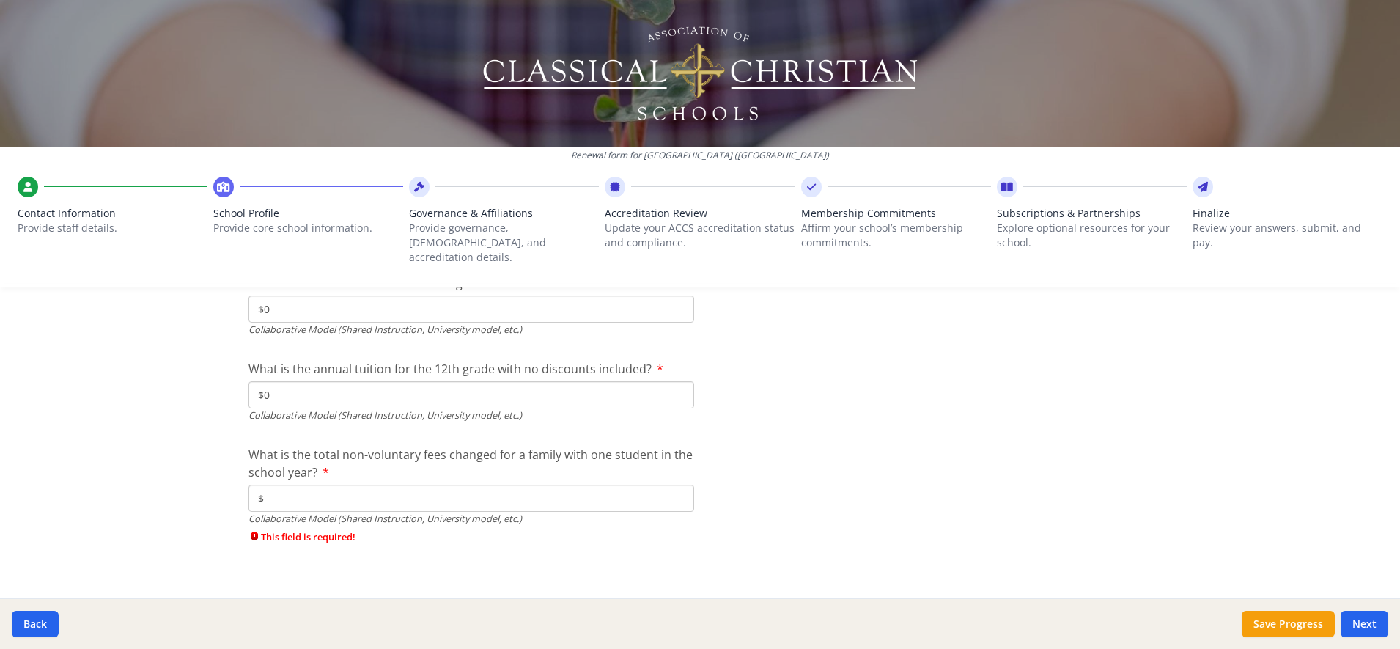
type input "$0"
click at [276, 489] on input "$" at bounding box center [472, 498] width 446 height 27
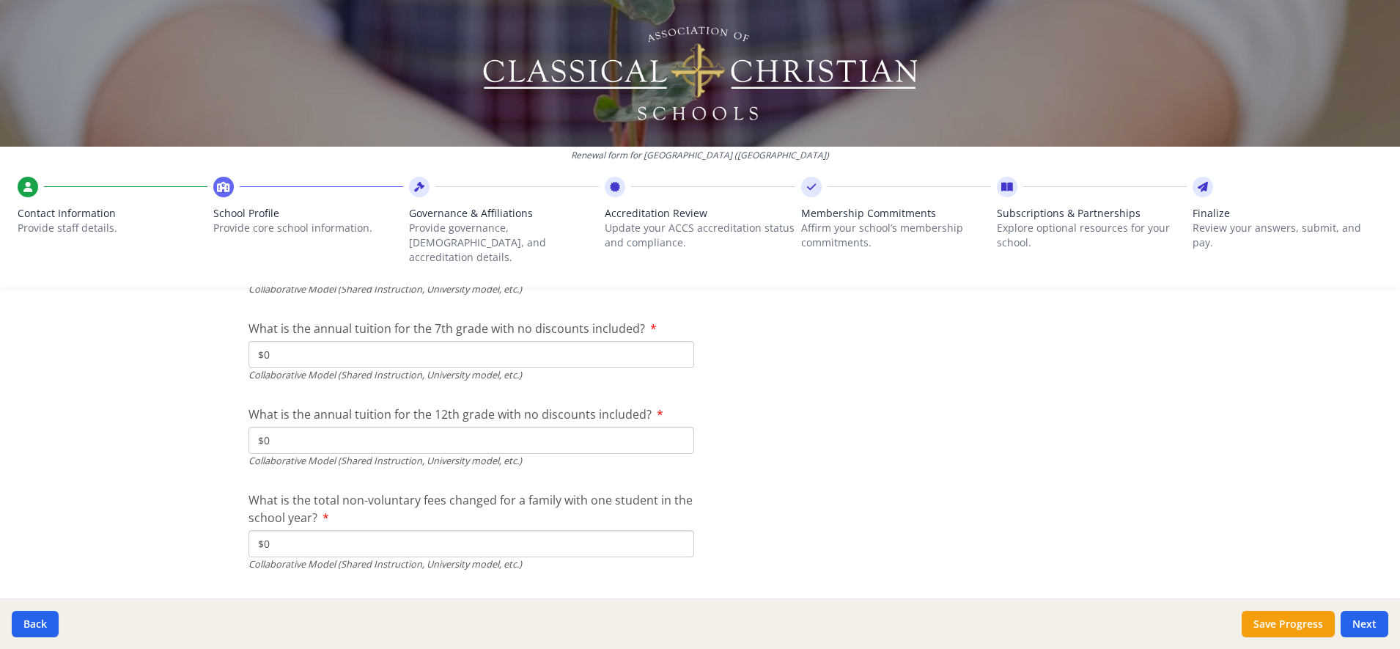
scroll to position [4970, 0]
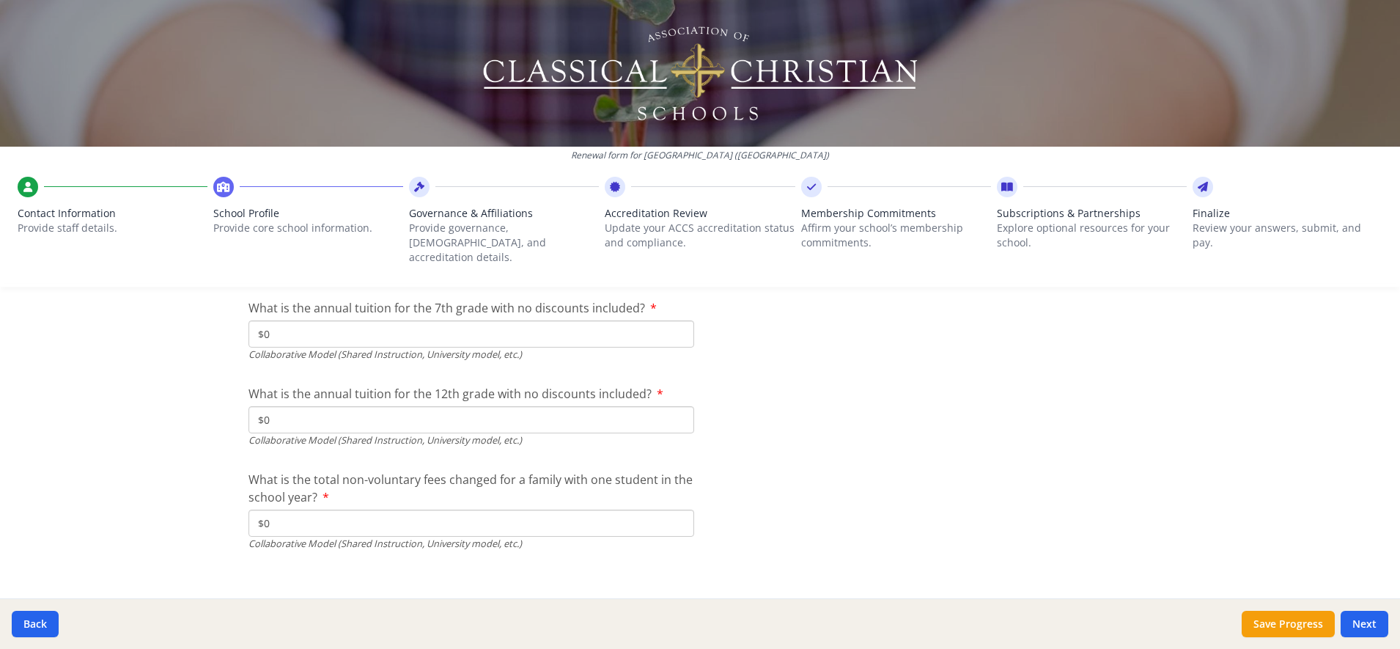
type input "$0"
click at [1359, 637] on div "Back Save Progress Next" at bounding box center [700, 623] width 1400 height 51
click at [1359, 625] on button "Next" at bounding box center [1365, 624] width 48 height 26
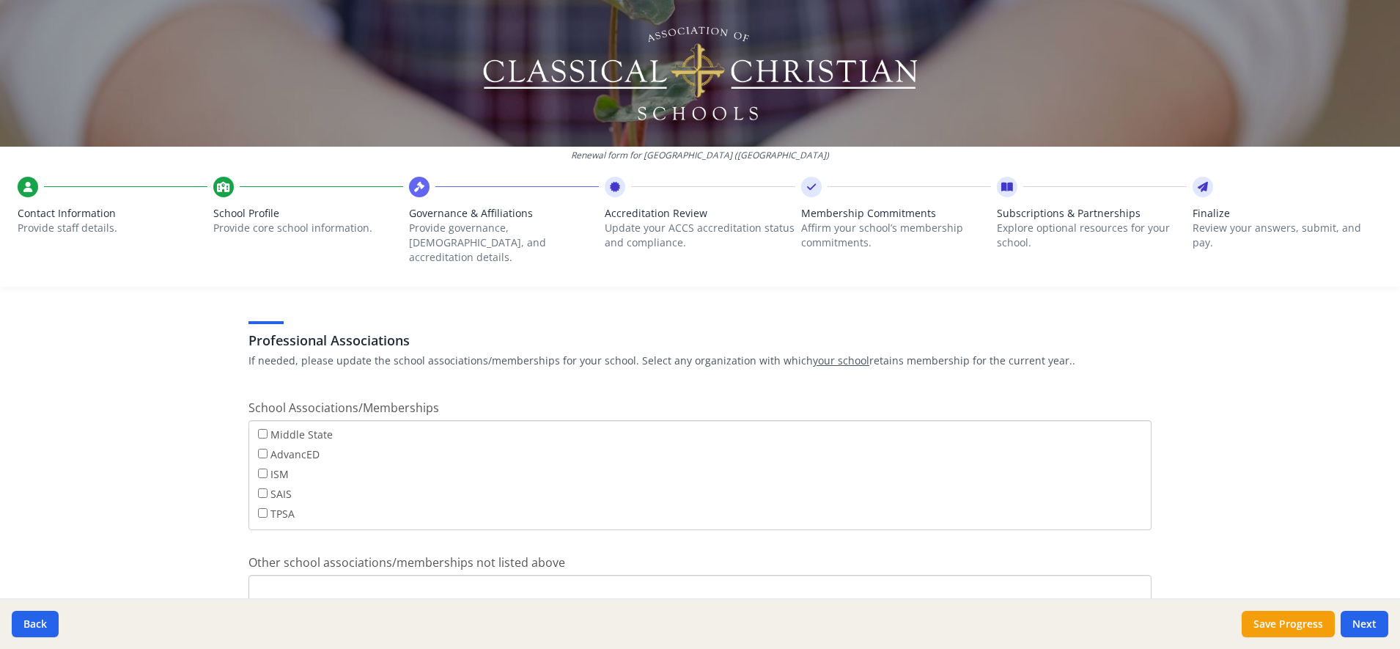
scroll to position [890, 0]
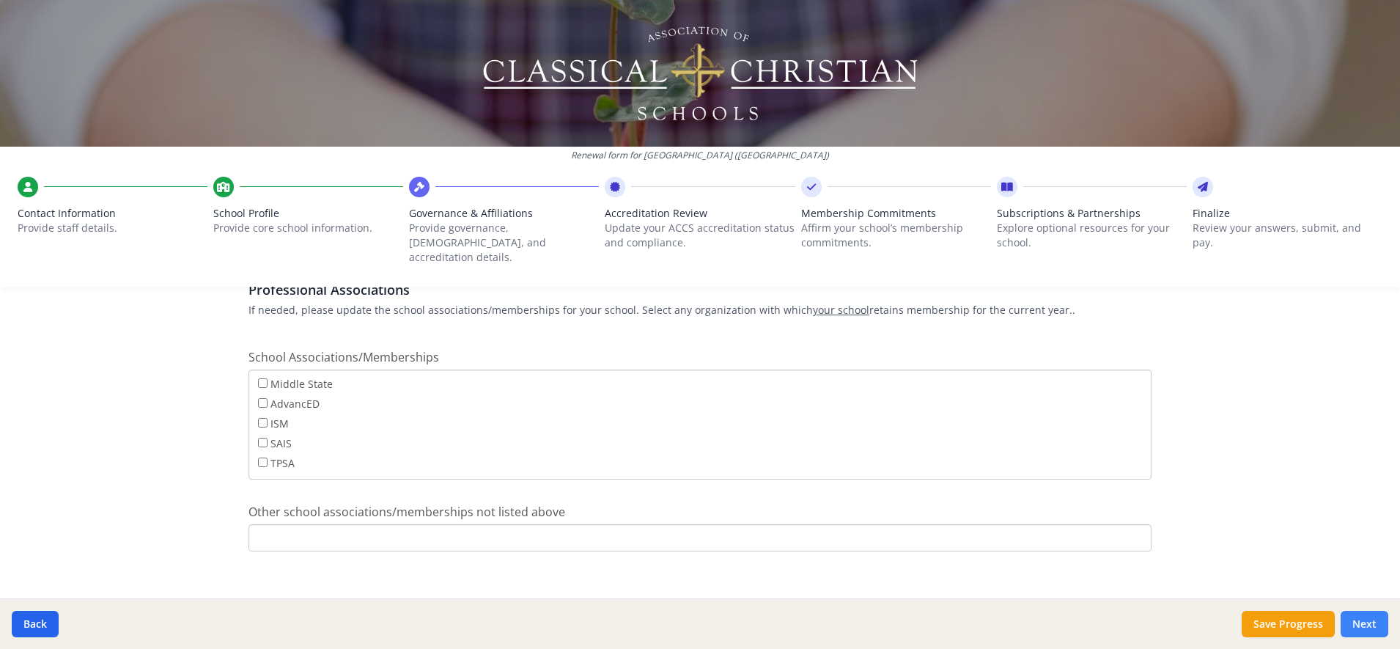
click at [1369, 633] on button "Next" at bounding box center [1365, 624] width 48 height 26
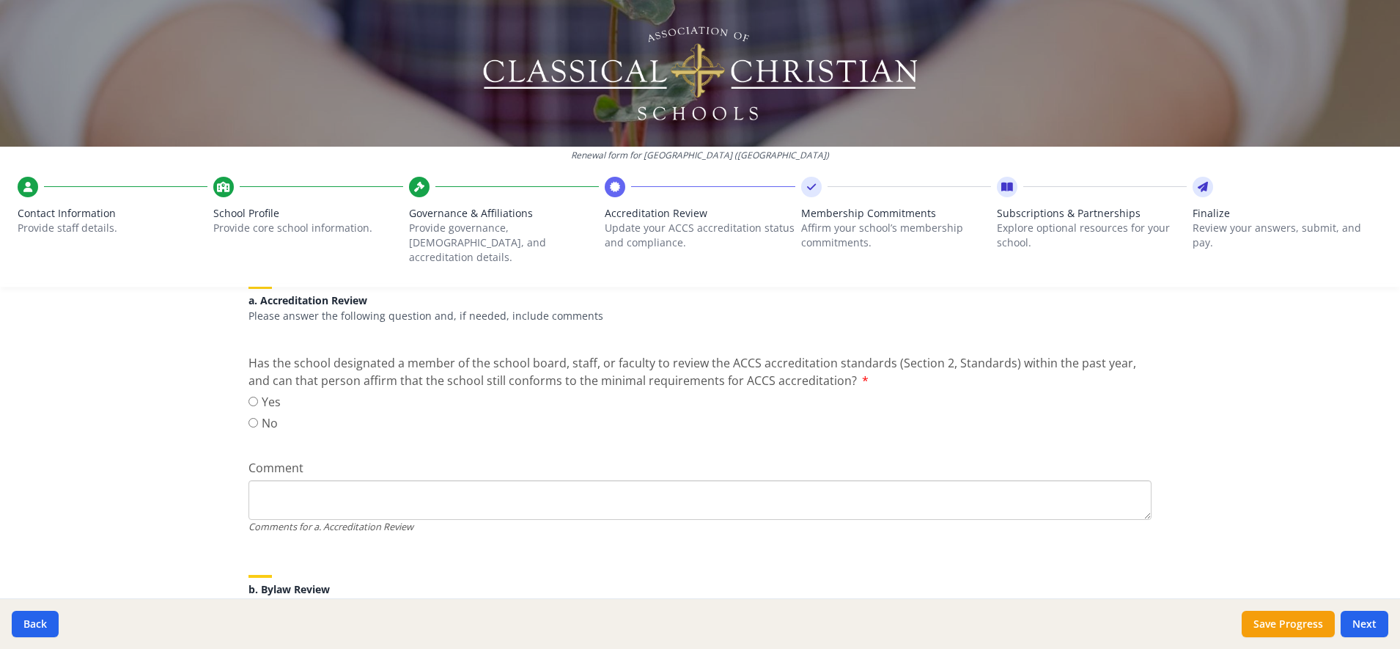
scroll to position [223, 0]
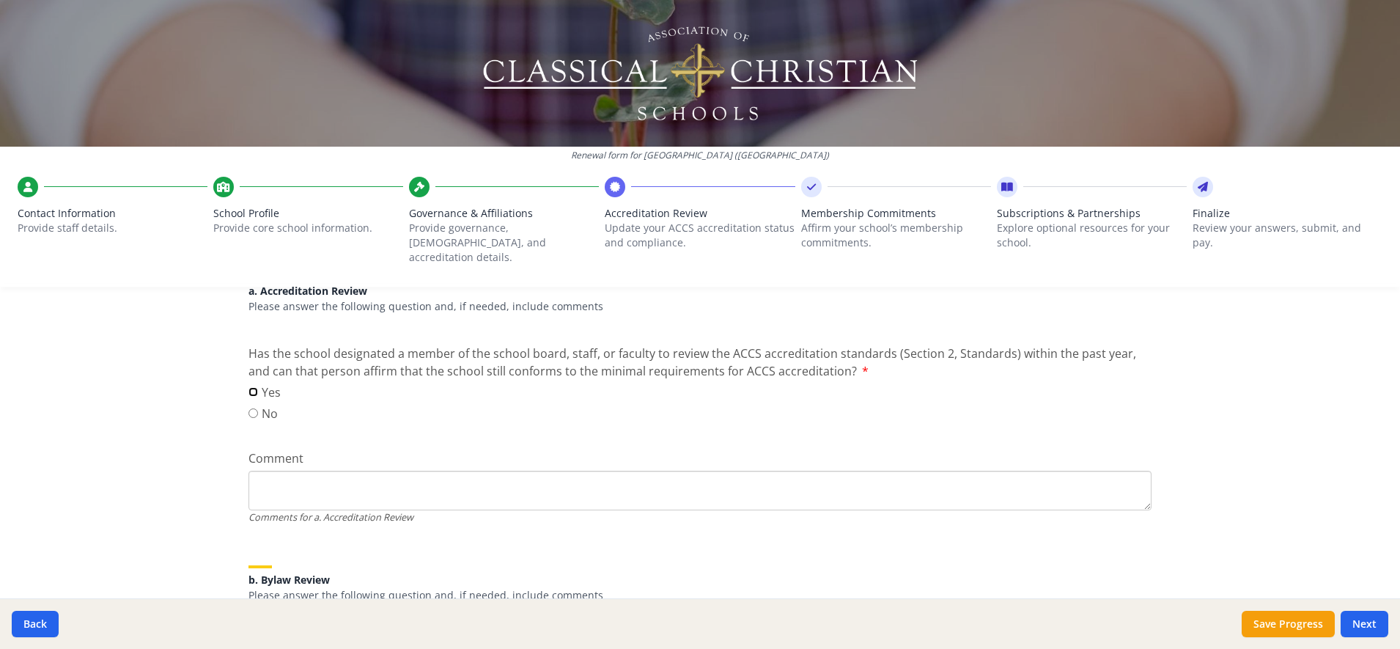
click at [249, 387] on input "Yes" at bounding box center [254, 392] width 10 height 10
radio input "true"
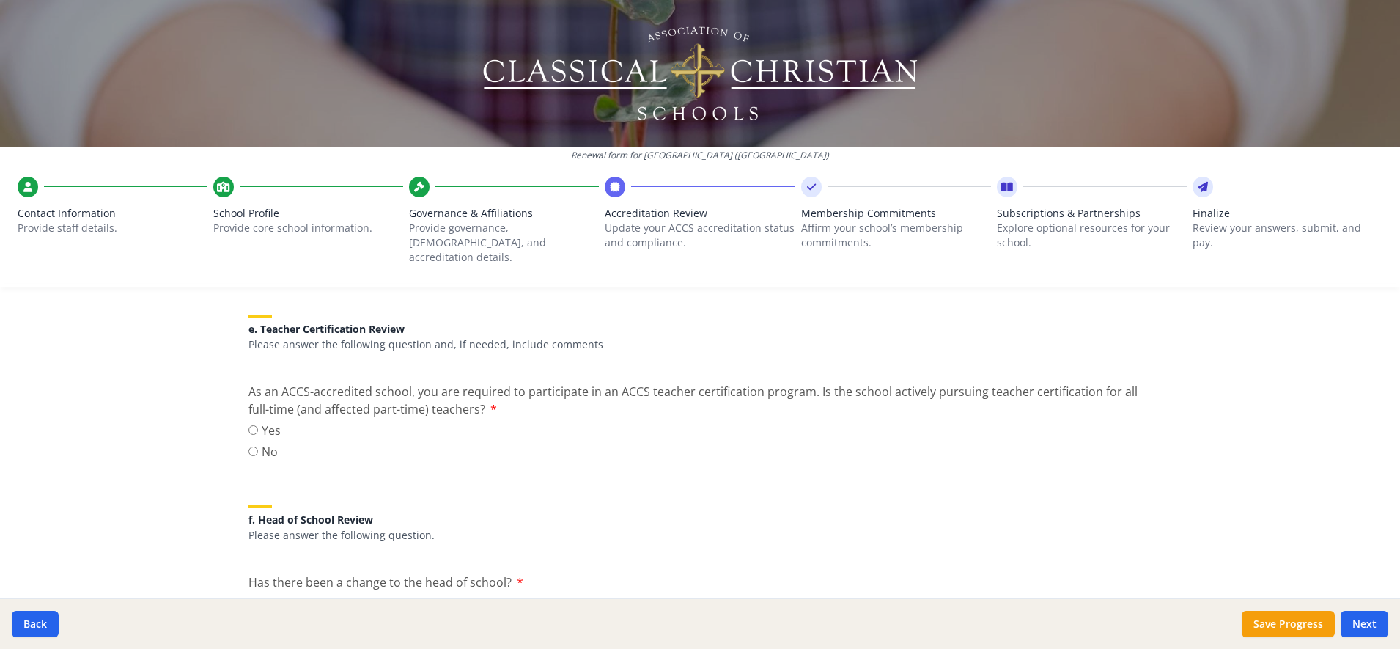
scroll to position [1292, 0]
click at [249, 422] on input "Yes" at bounding box center [254, 427] width 10 height 10
radio input "true"
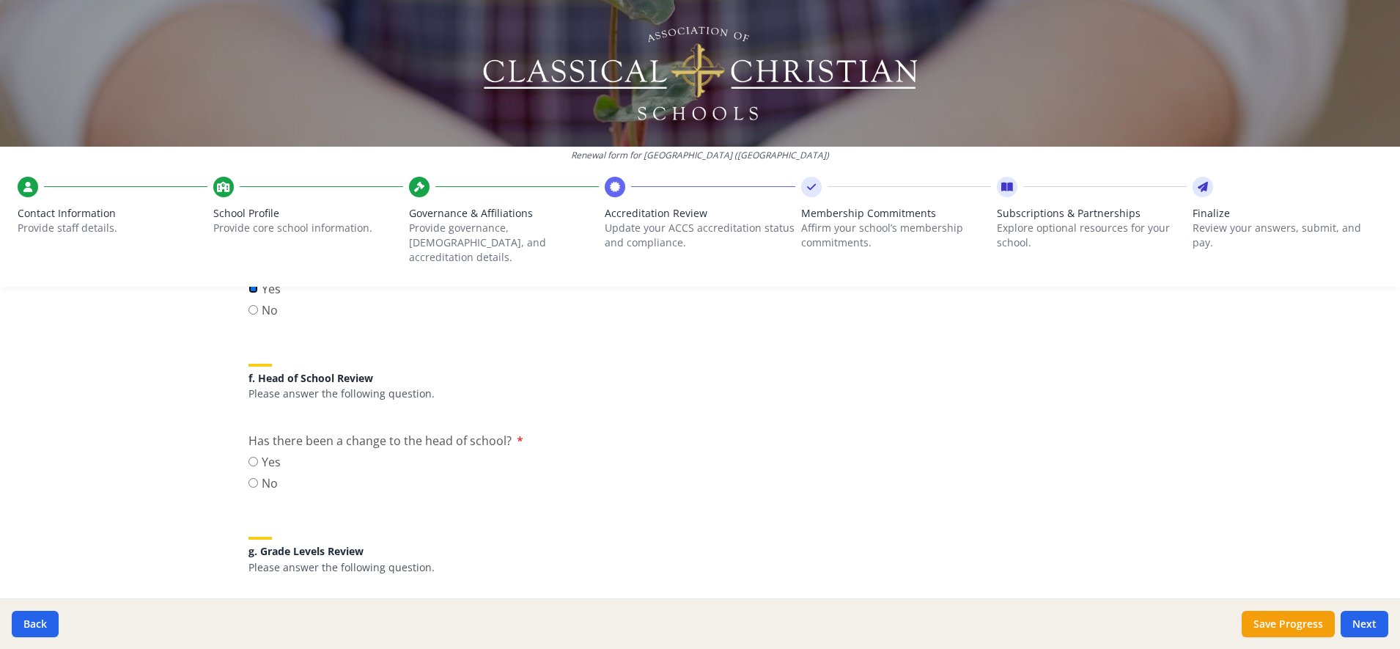
scroll to position [1446, 0]
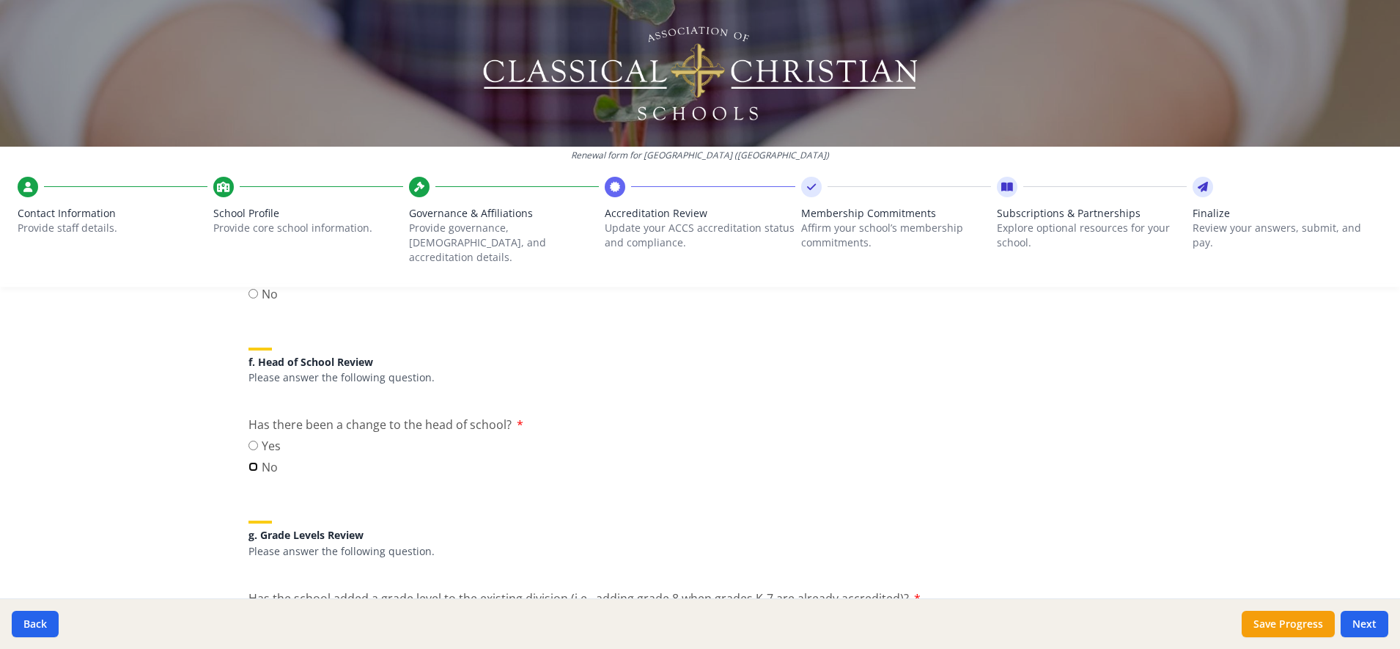
click at [249, 462] on input "No" at bounding box center [254, 467] width 10 height 10
radio input "true"
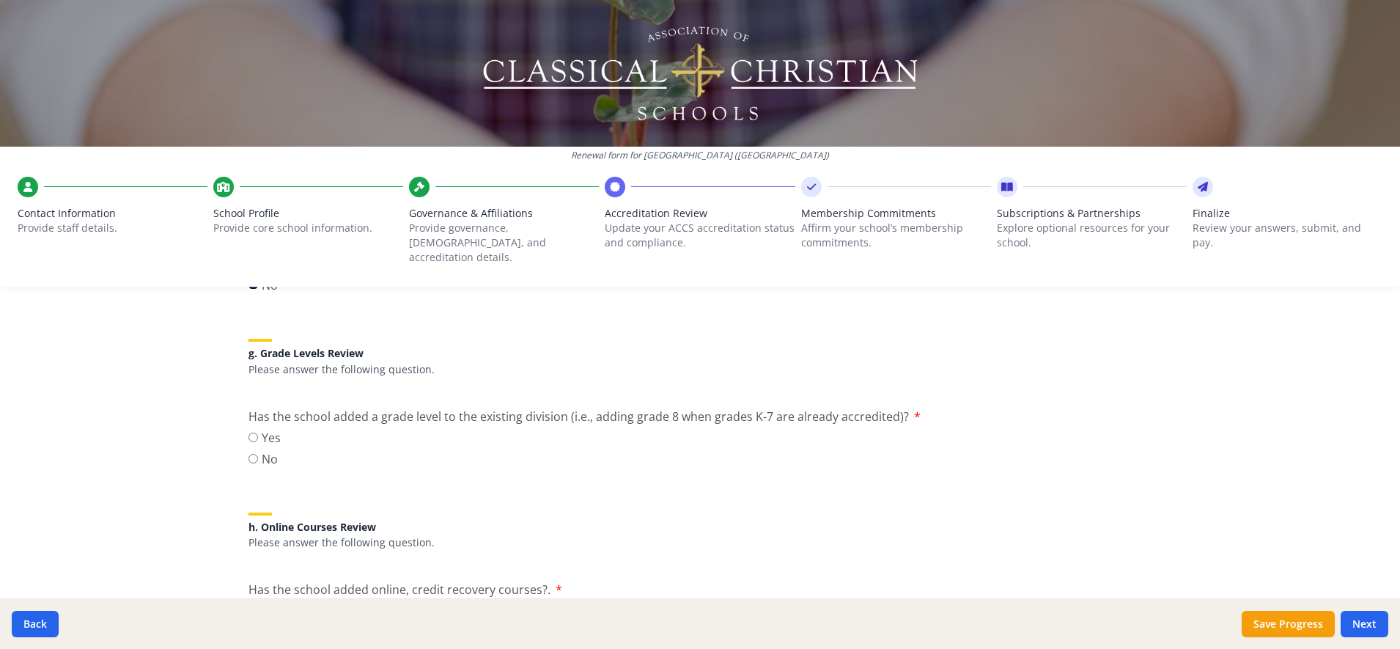
scroll to position [1638, 0]
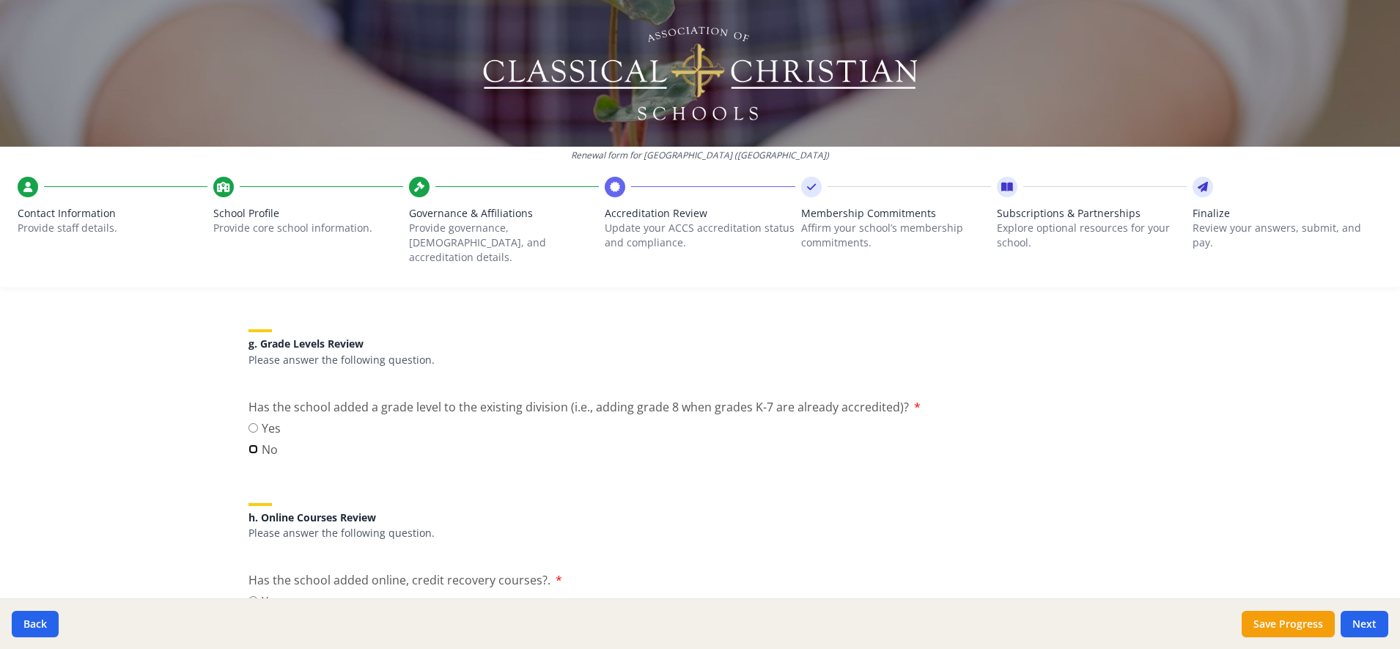
click at [249, 444] on input "No" at bounding box center [254, 449] width 10 height 10
radio input "true"
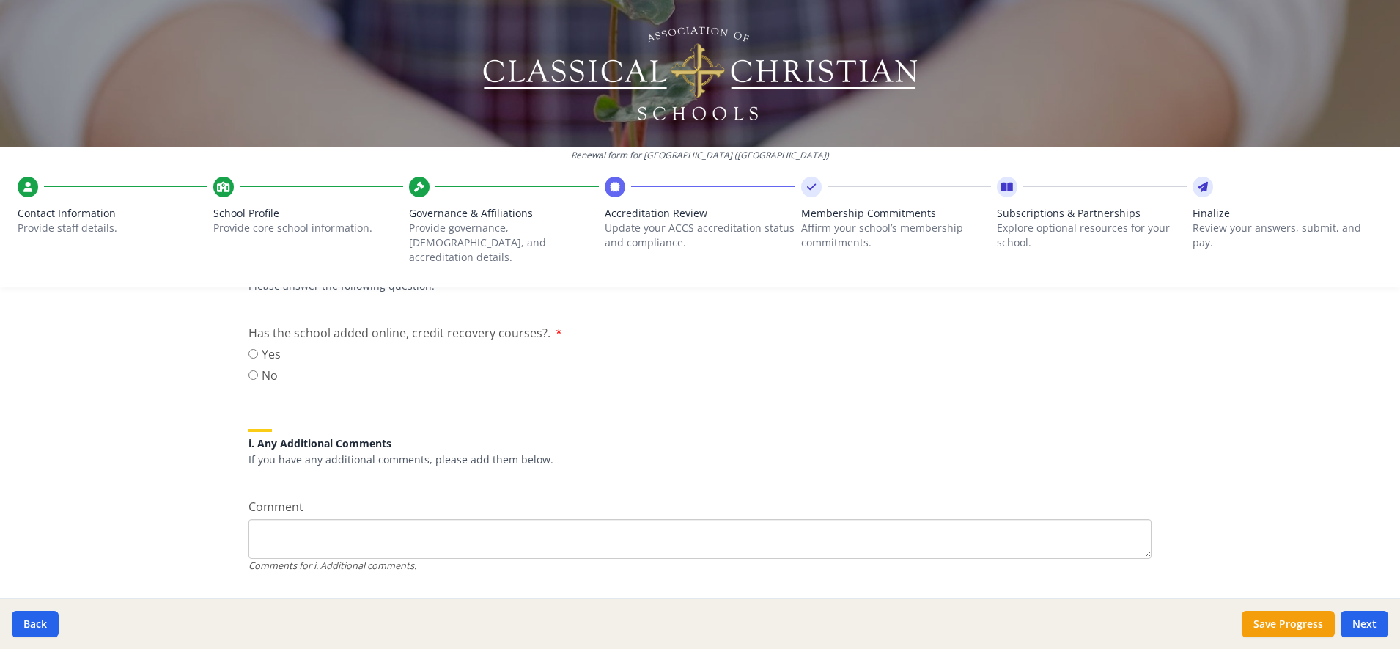
scroll to position [1900, 0]
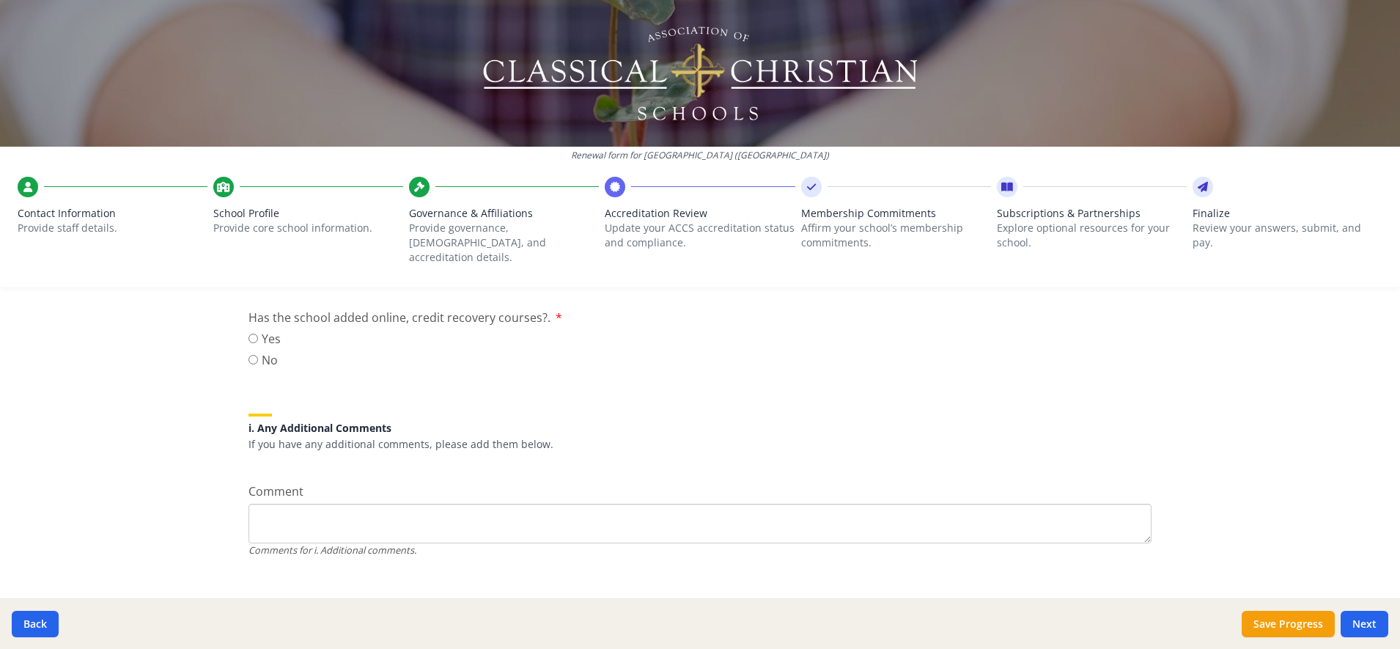
click at [249, 351] on label "No" at bounding box center [265, 360] width 32 height 18
click at [249, 355] on input "No" at bounding box center [254, 360] width 10 height 10
radio input "true"
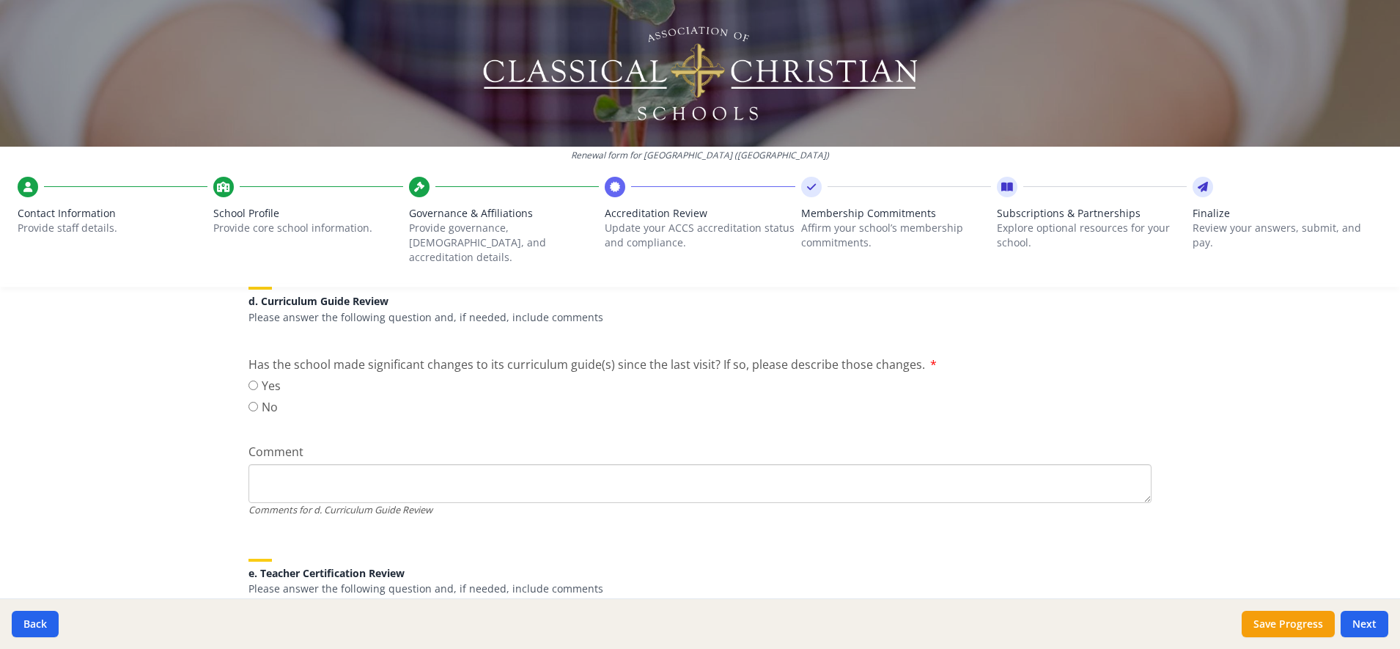
scroll to position [1020, 0]
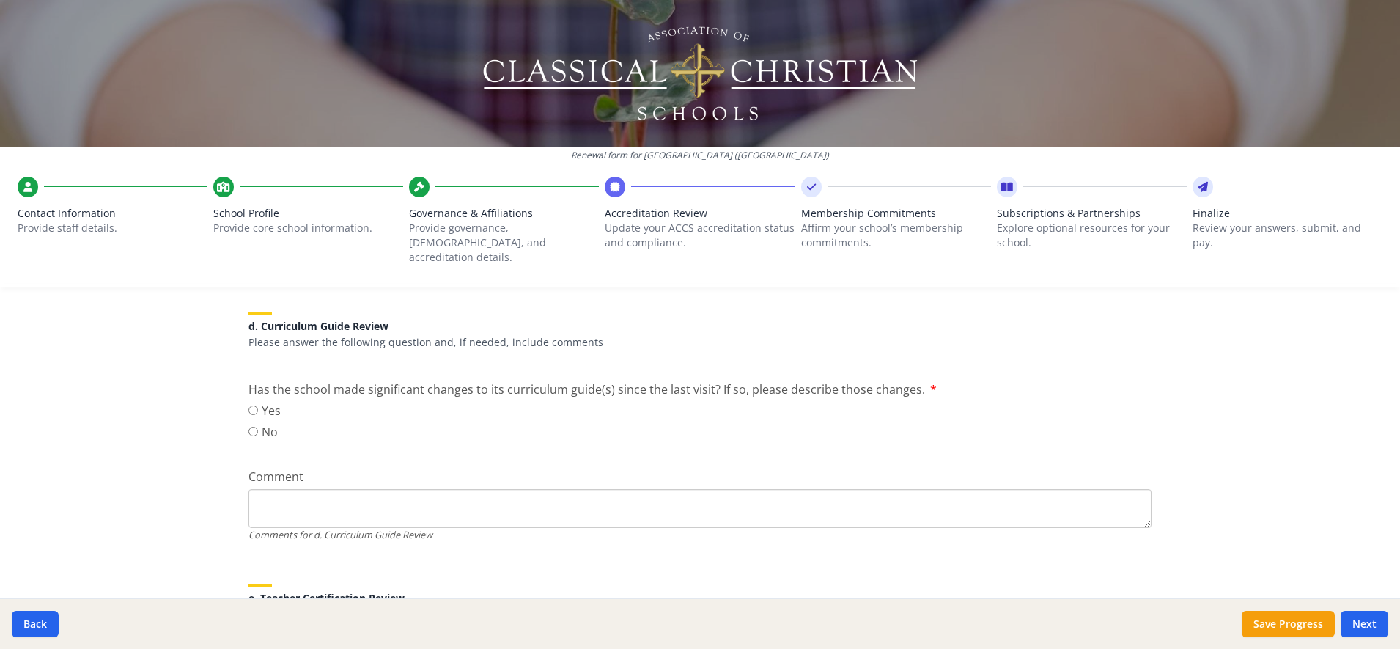
click at [1263, 403] on div "Renewal form for [GEOGRAPHIC_DATA] ([GEOGRAPHIC_DATA]) Contact Information Prov…" at bounding box center [700, 324] width 1400 height 649
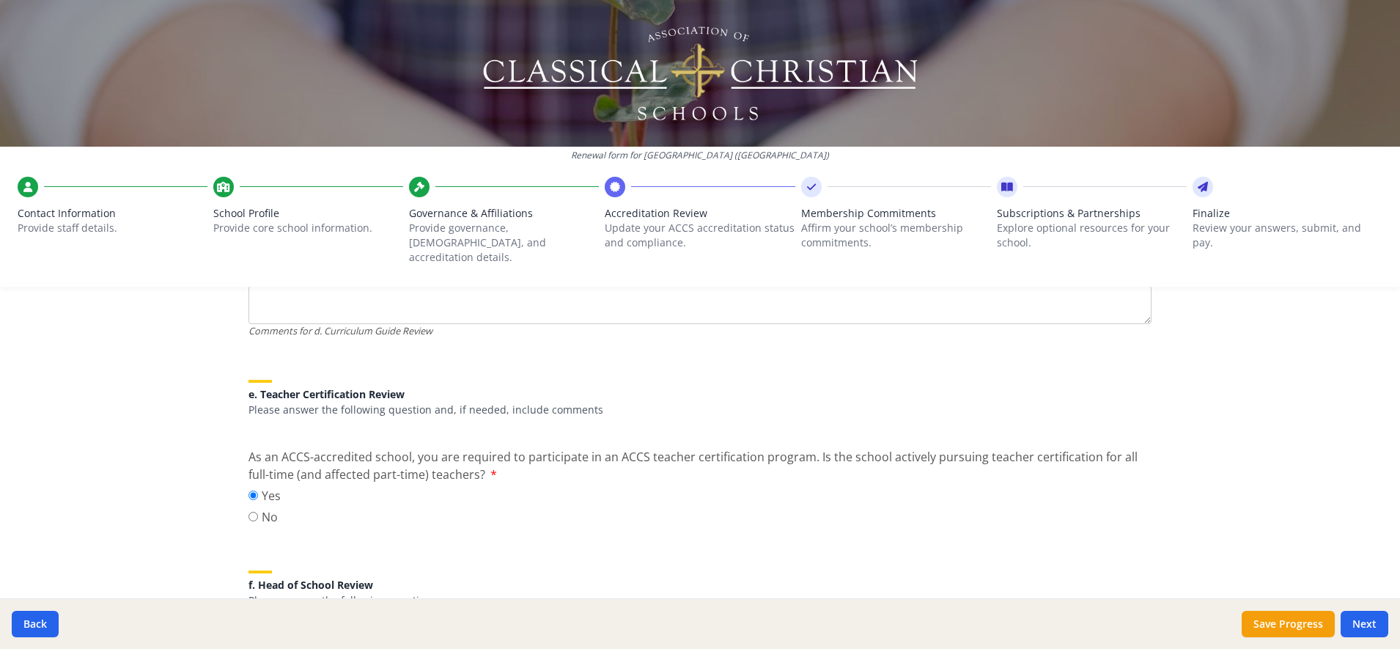
scroll to position [1168, 0]
